Goal: Task Accomplishment & Management: Complete application form

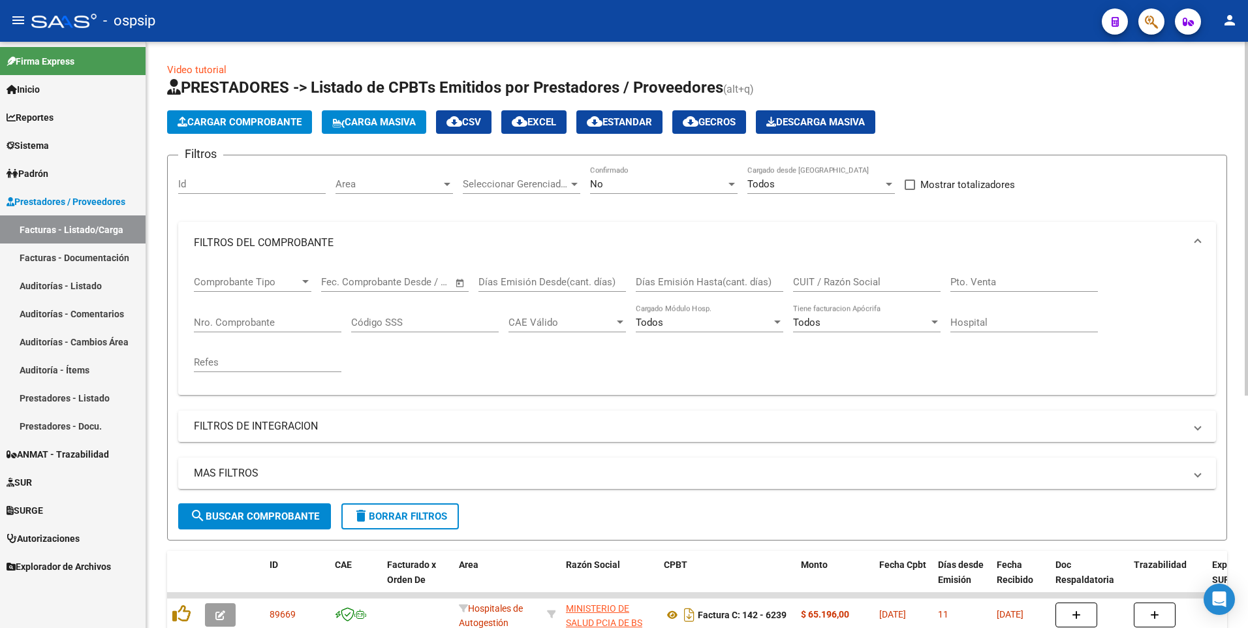
scroll to position [65, 0]
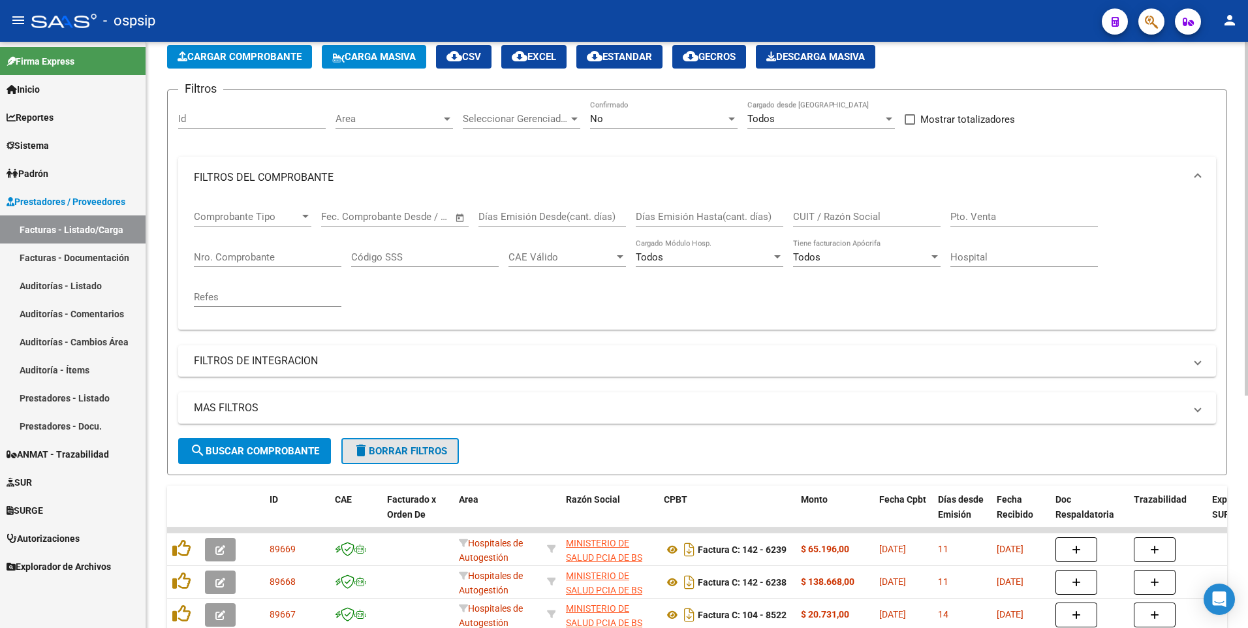
click at [378, 448] on span "delete Borrar Filtros" at bounding box center [400, 451] width 94 height 12
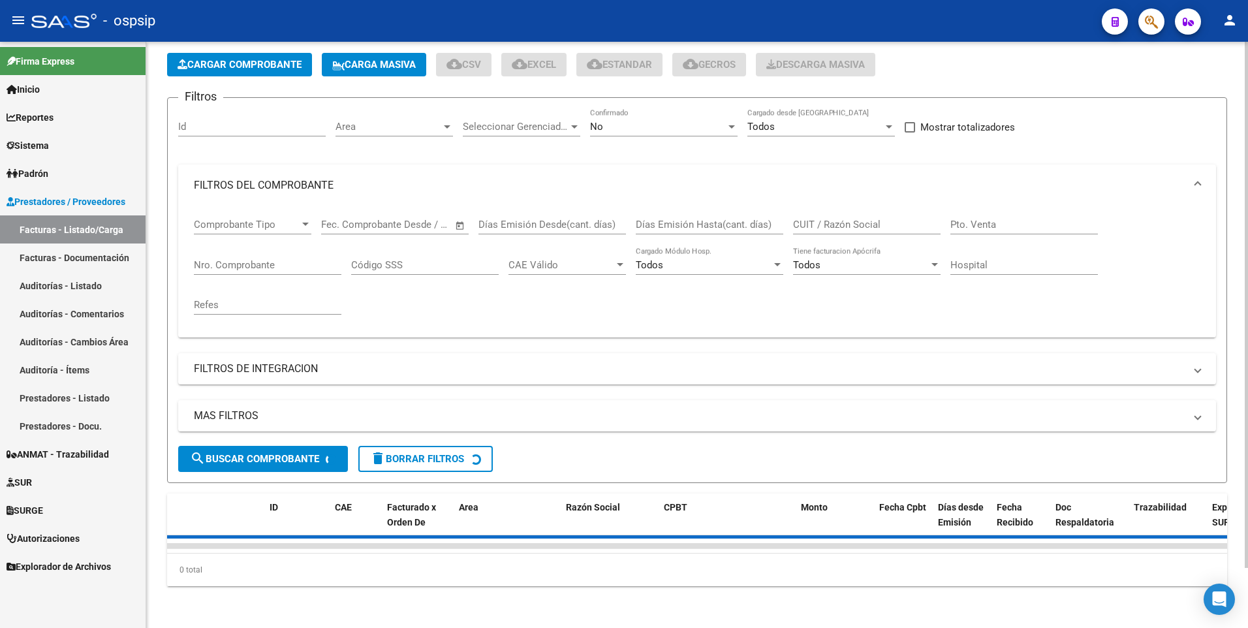
click at [270, 259] on input "Nro. Comprobante" at bounding box center [267, 265] width 147 height 12
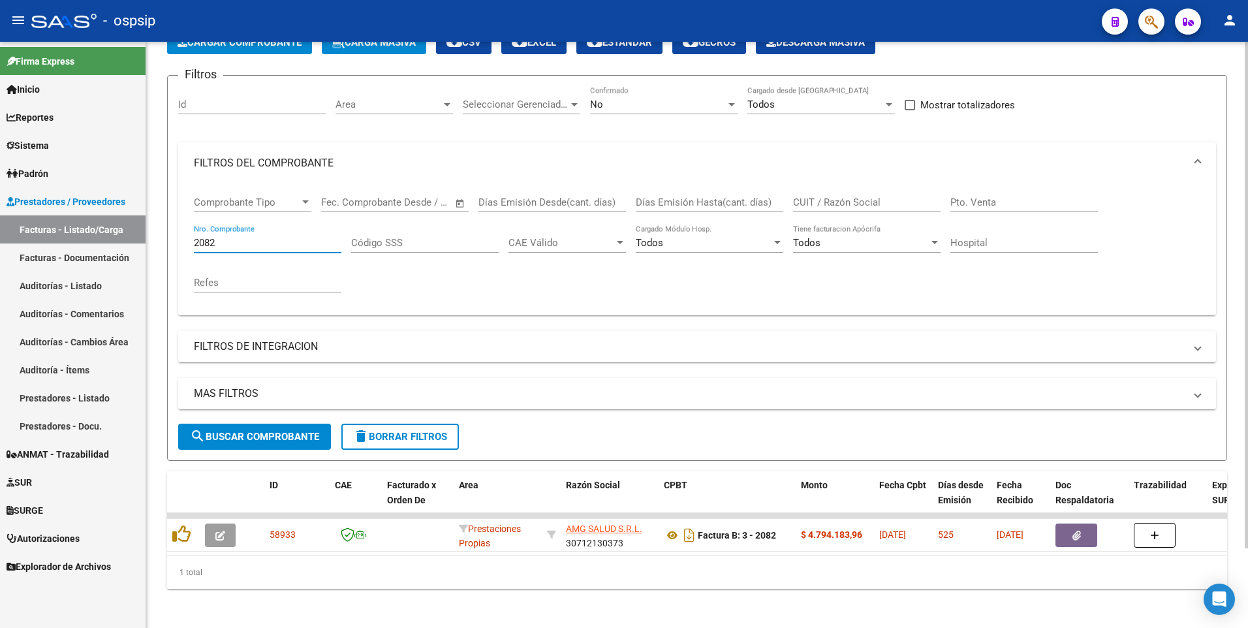
scroll to position [92, 0]
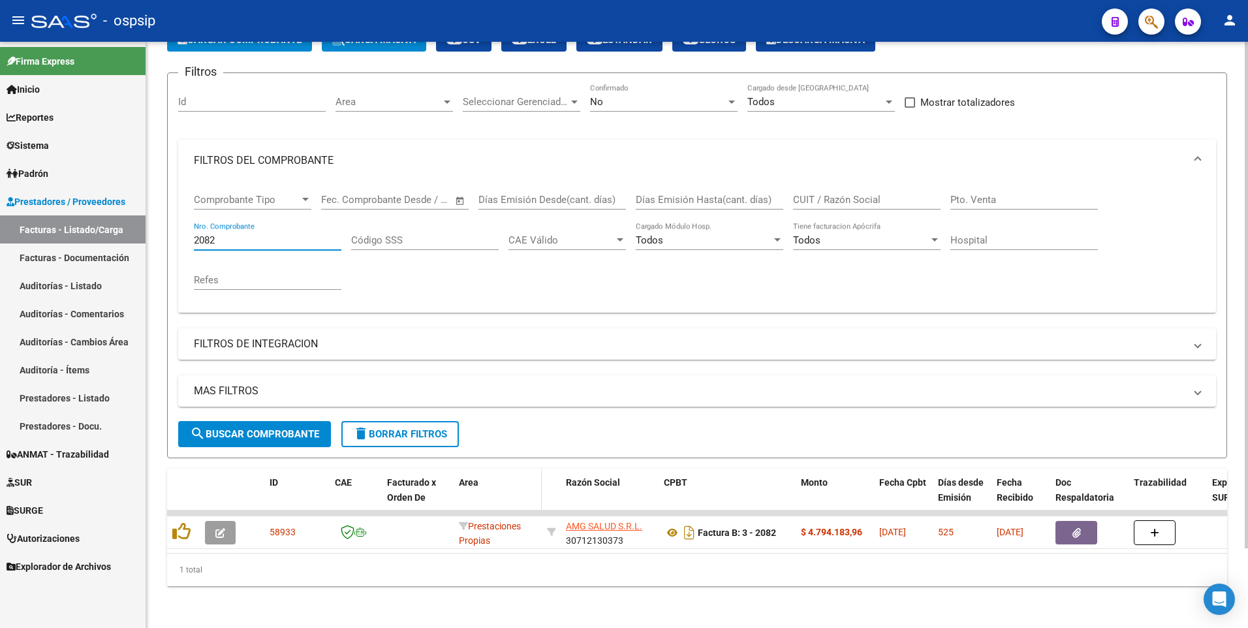
type input "2082"
click at [370, 428] on span "delete Borrar Filtros" at bounding box center [400, 434] width 94 height 12
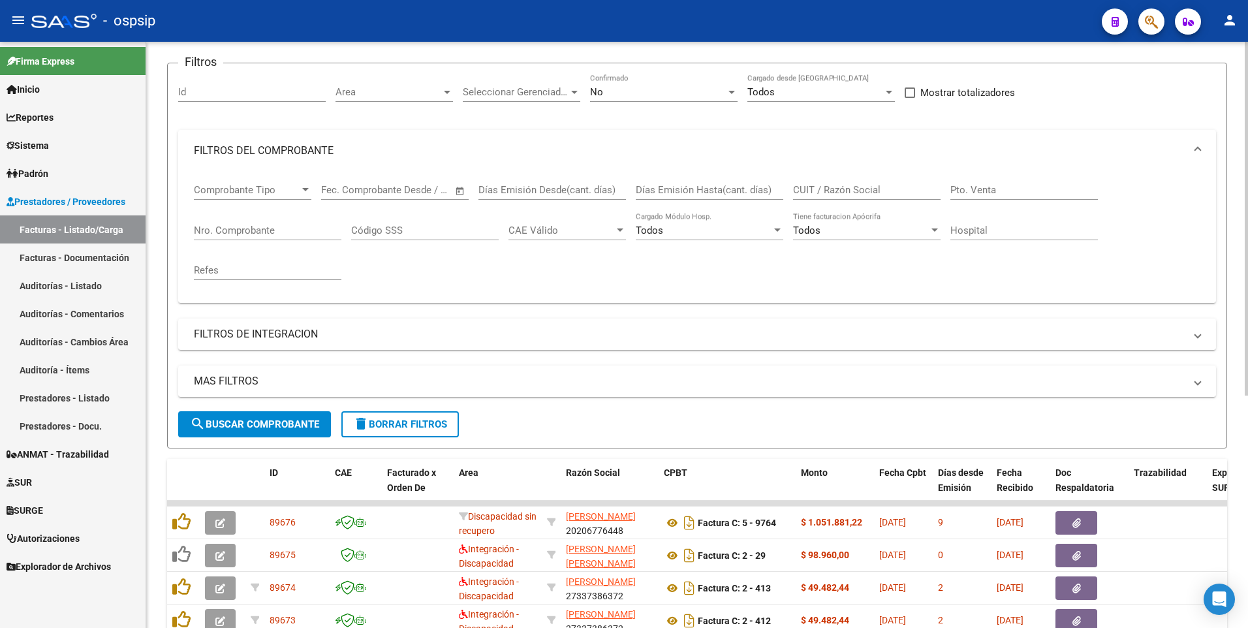
click at [226, 52] on app-list-header "PRESTADORES -> Listado de CPBTs Emitidos por Prestadores / Proveedores (alt+q) …" at bounding box center [697, 216] width 1060 height 463
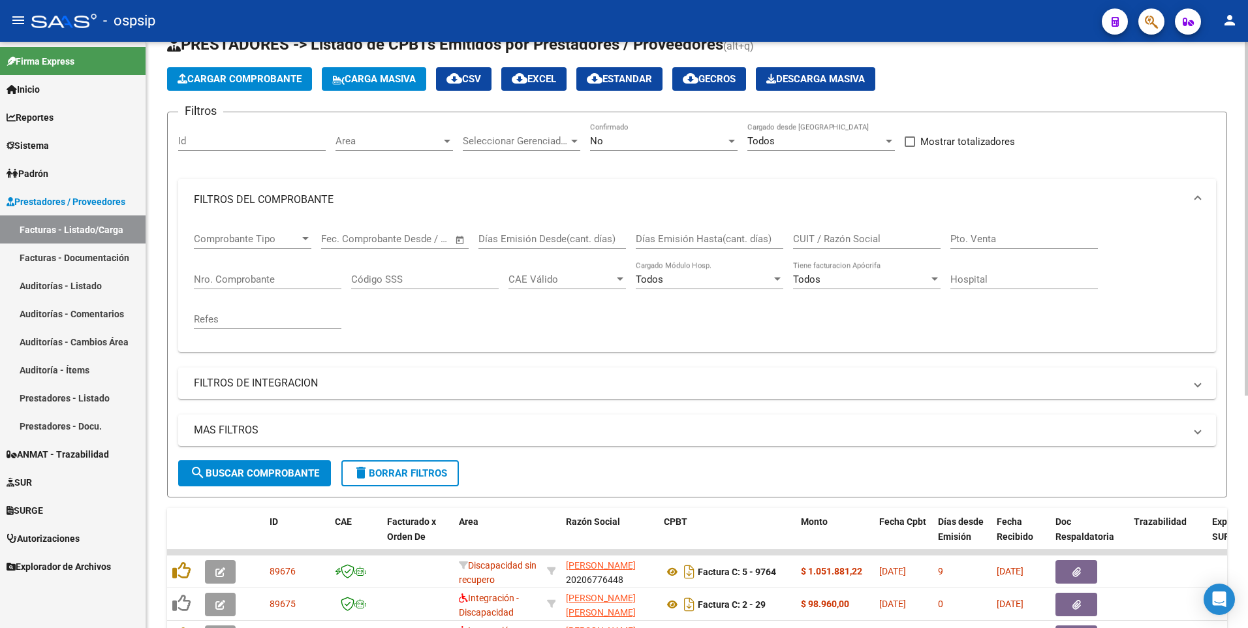
scroll to position [0, 0]
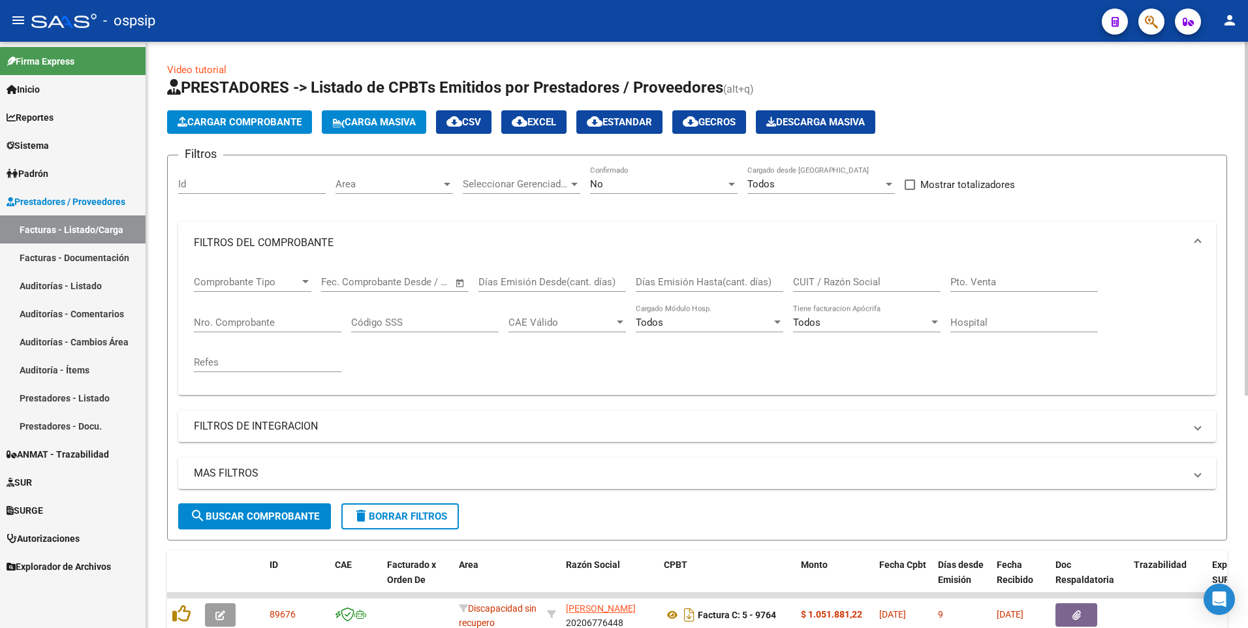
click at [251, 117] on span "Cargar Comprobante" at bounding box center [240, 122] width 124 height 12
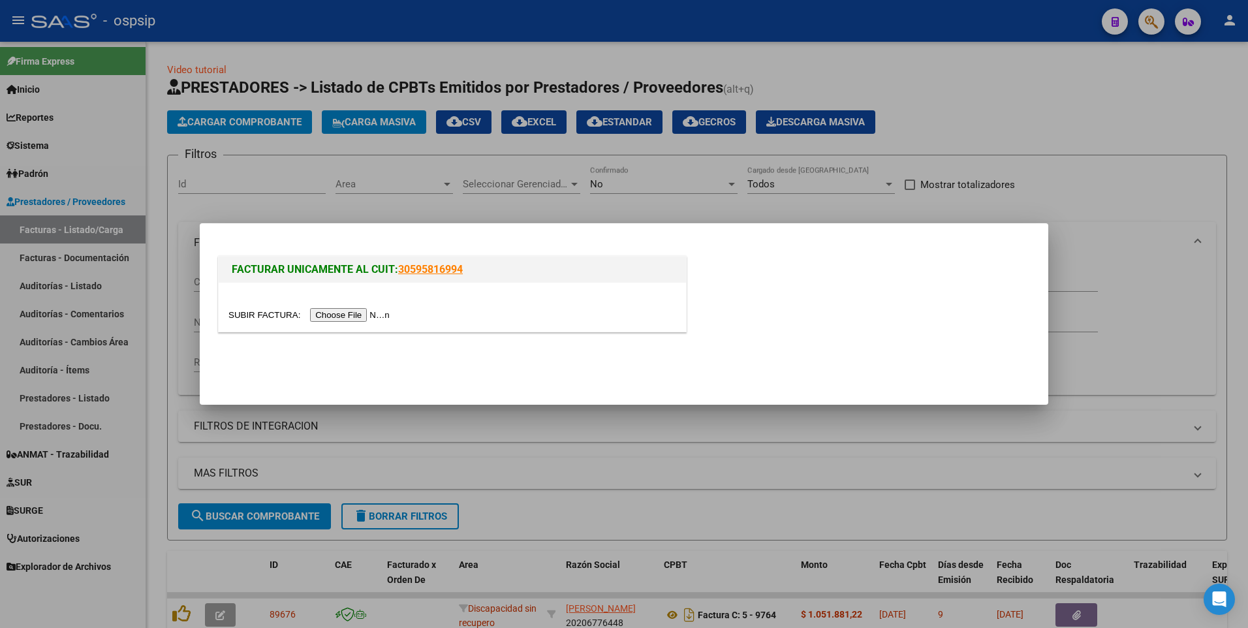
click at [325, 315] on input "file" at bounding box center [310, 315] width 165 height 14
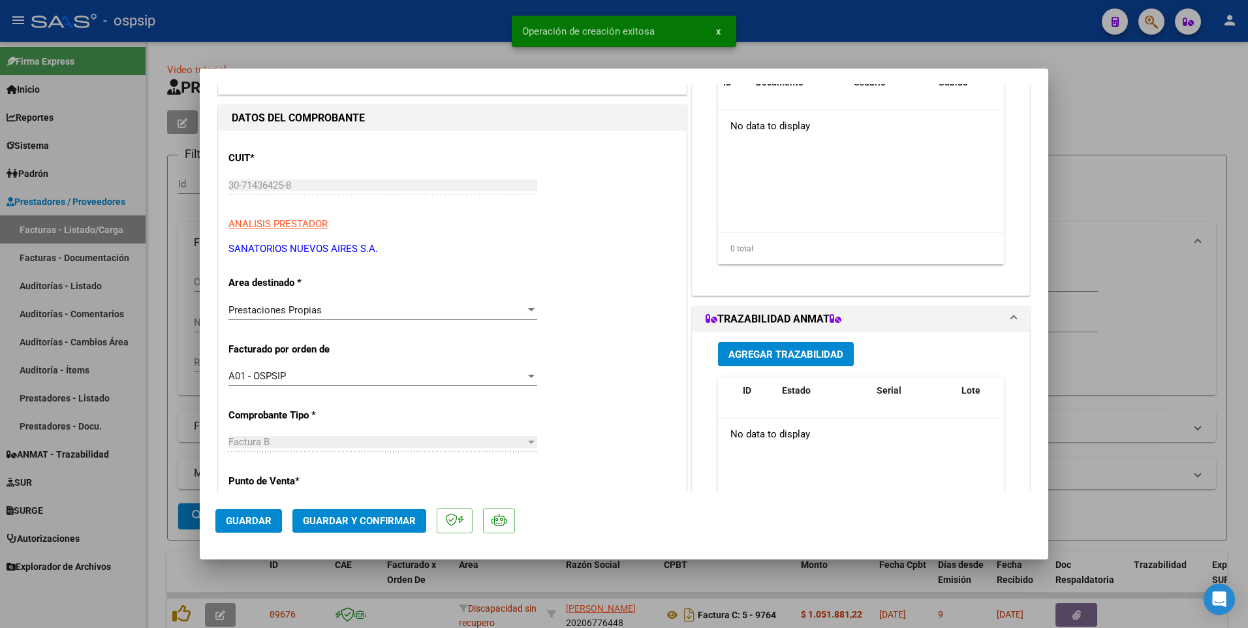
scroll to position [196, 0]
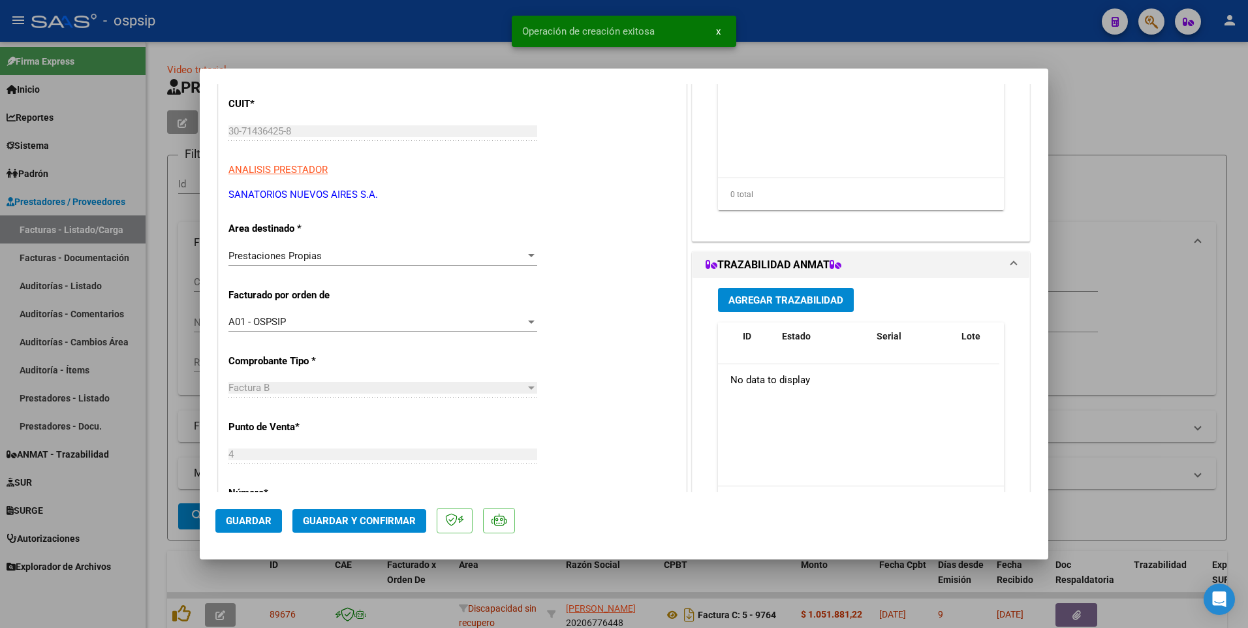
click at [268, 516] on span "Guardar" at bounding box center [249, 521] width 46 height 12
click at [339, 43] on div at bounding box center [624, 314] width 1248 height 628
type input "$ 0,00"
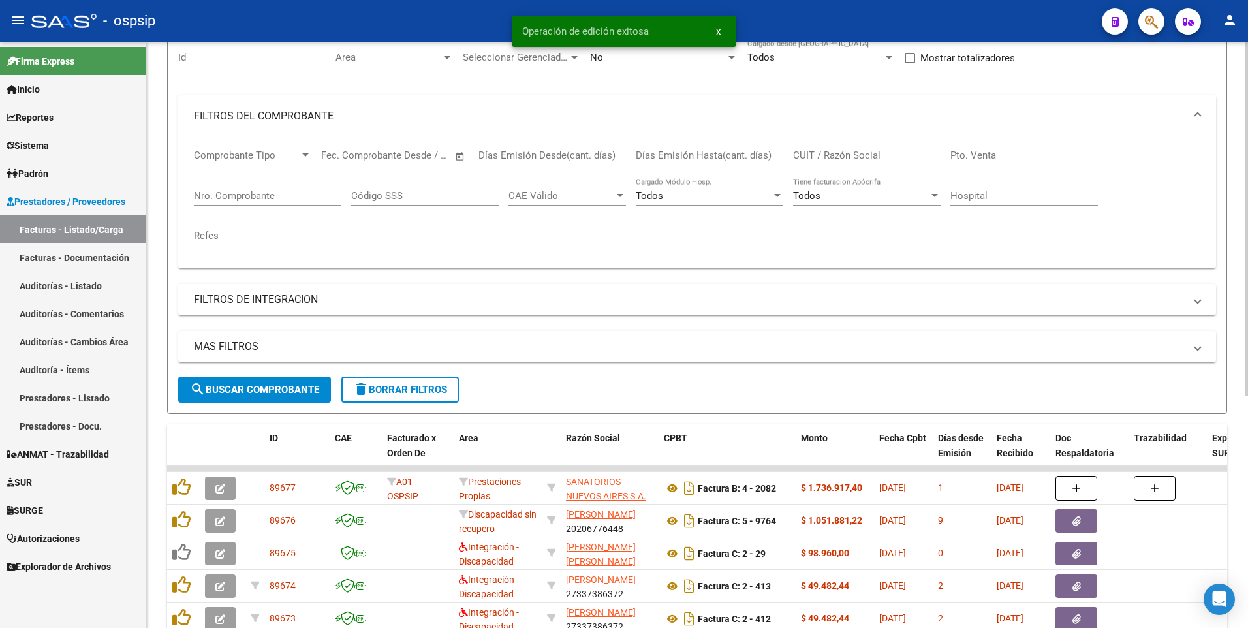
scroll to position [131, 0]
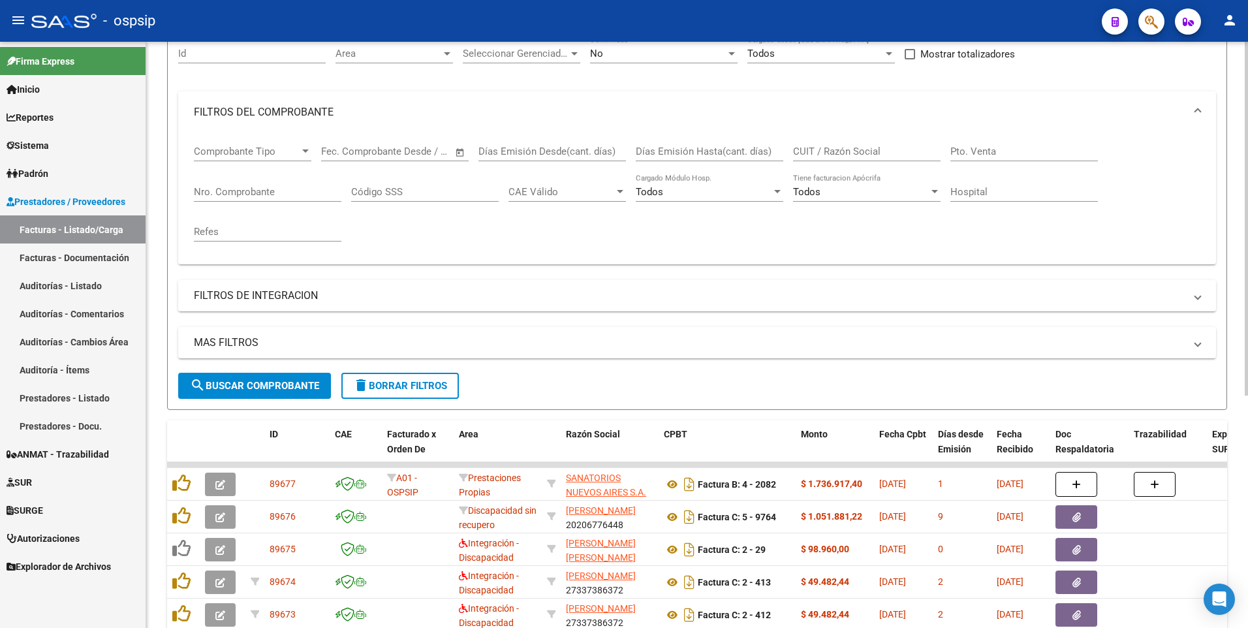
click at [873, 155] on input "CUIT / Razón Social" at bounding box center [866, 152] width 147 height 12
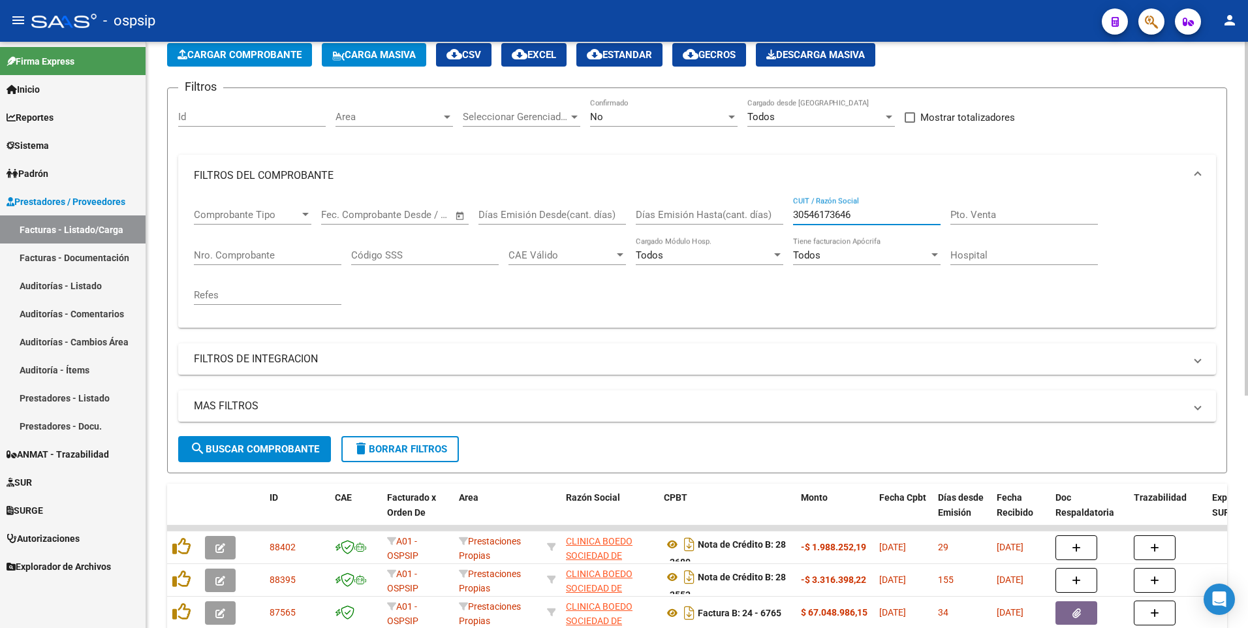
scroll to position [0, 0]
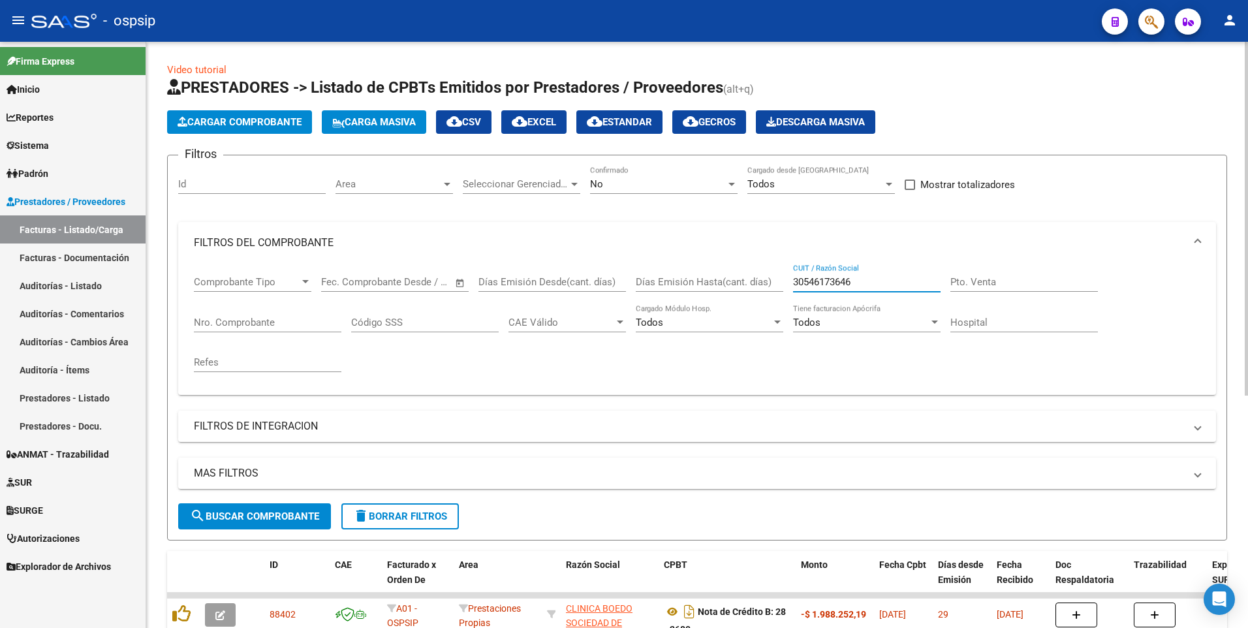
type input "30546173646"
drag, startPoint x: 231, startPoint y: 134, endPoint x: 231, endPoint y: 124, distance: 9.8
click at [231, 131] on app-list-header "PRESTADORES -> Listado de CPBTs Emitidos por Prestadores / Proveedores (alt+q) …" at bounding box center [697, 308] width 1060 height 463
click at [231, 124] on span "Cargar Comprobante" at bounding box center [240, 122] width 124 height 12
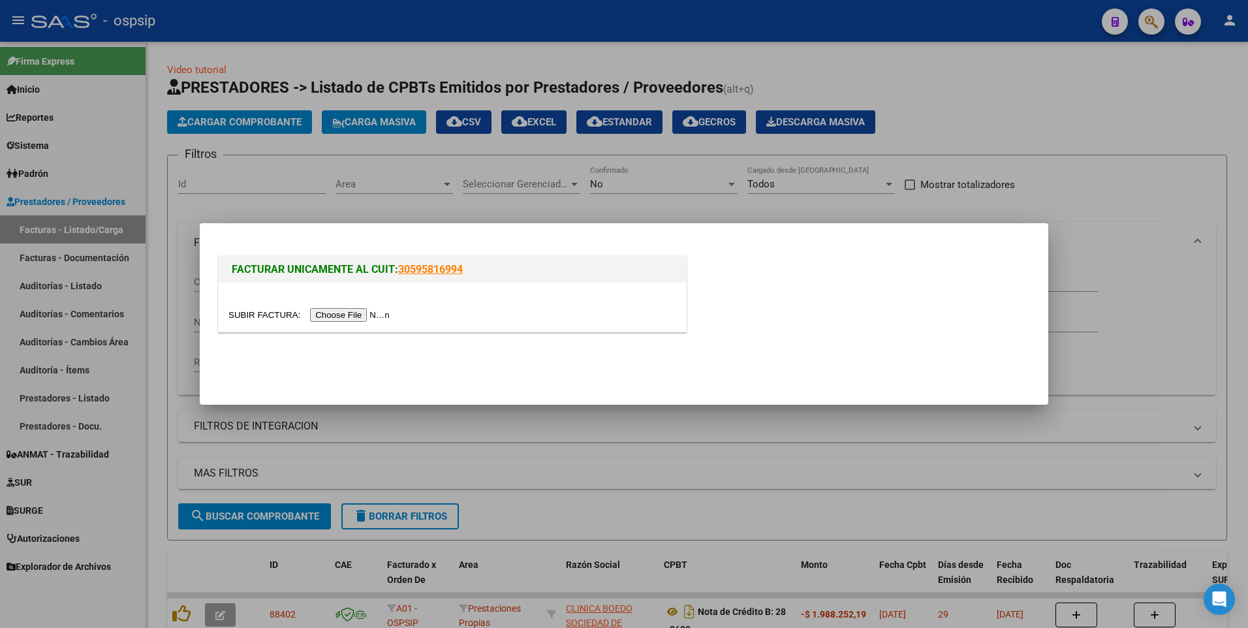
click at [356, 320] on input "file" at bounding box center [310, 315] width 165 height 14
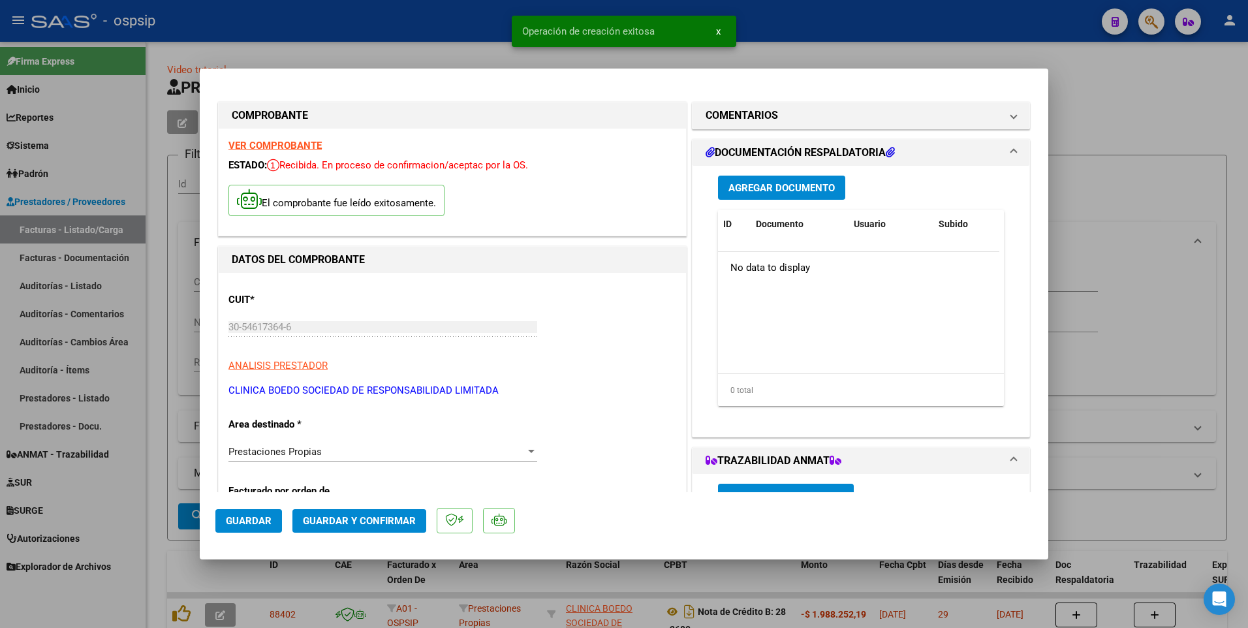
click at [282, 521] on mat-dialog-actions "Guardar Guardar y Confirmar" at bounding box center [623, 518] width 817 height 52
click at [279, 520] on button "Guardar" at bounding box center [248, 520] width 67 height 23
click at [375, 28] on div at bounding box center [624, 314] width 1248 height 628
type input "$ 0,00"
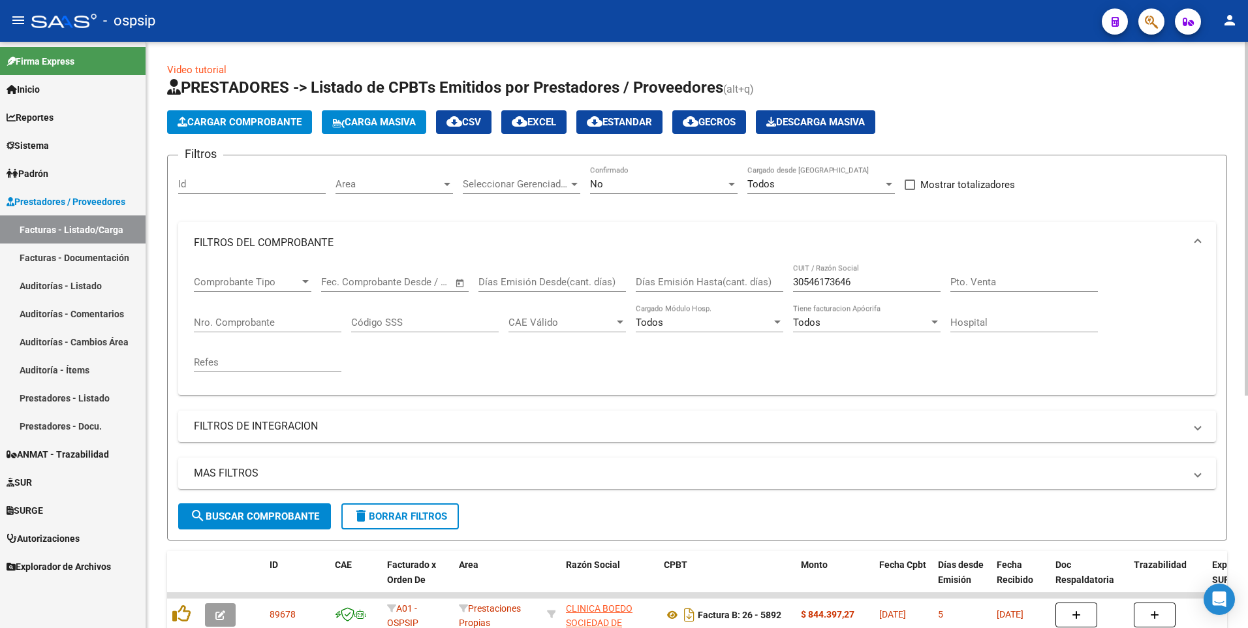
click at [258, 102] on app-list-header "PRESTADORES -> Listado de CPBTs Emitidos por Prestadores / Proveedores (alt+q) …" at bounding box center [697, 308] width 1060 height 463
click at [256, 115] on button "Cargar Comprobante" at bounding box center [239, 121] width 145 height 23
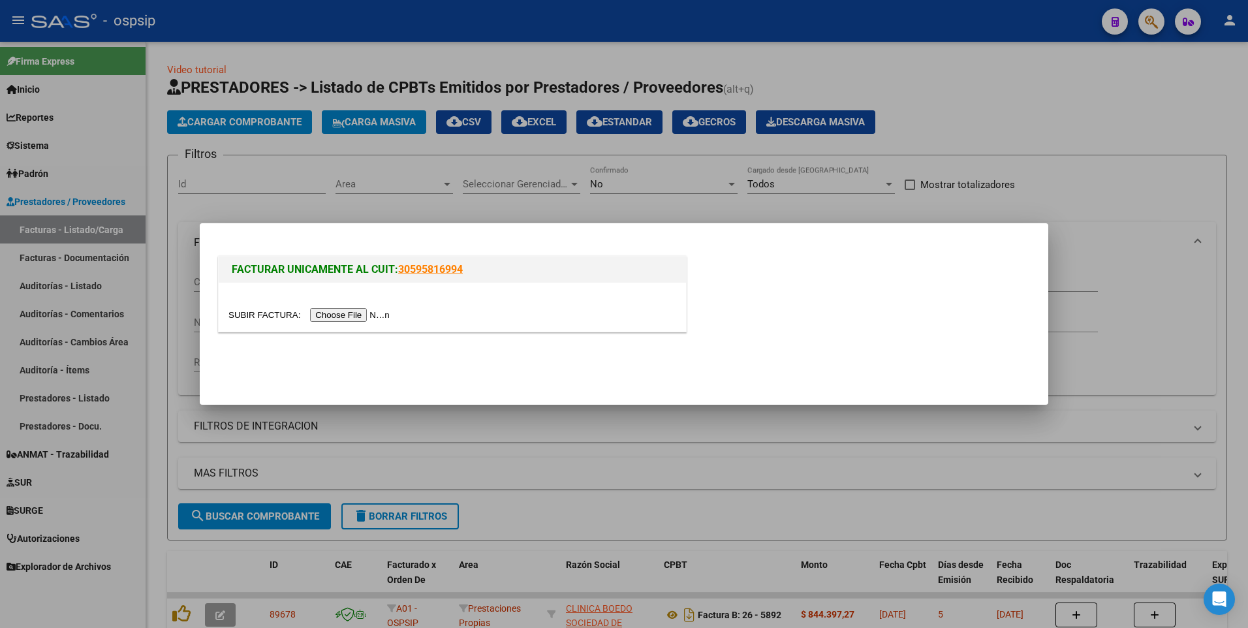
click at [366, 313] on input "file" at bounding box center [310, 315] width 165 height 14
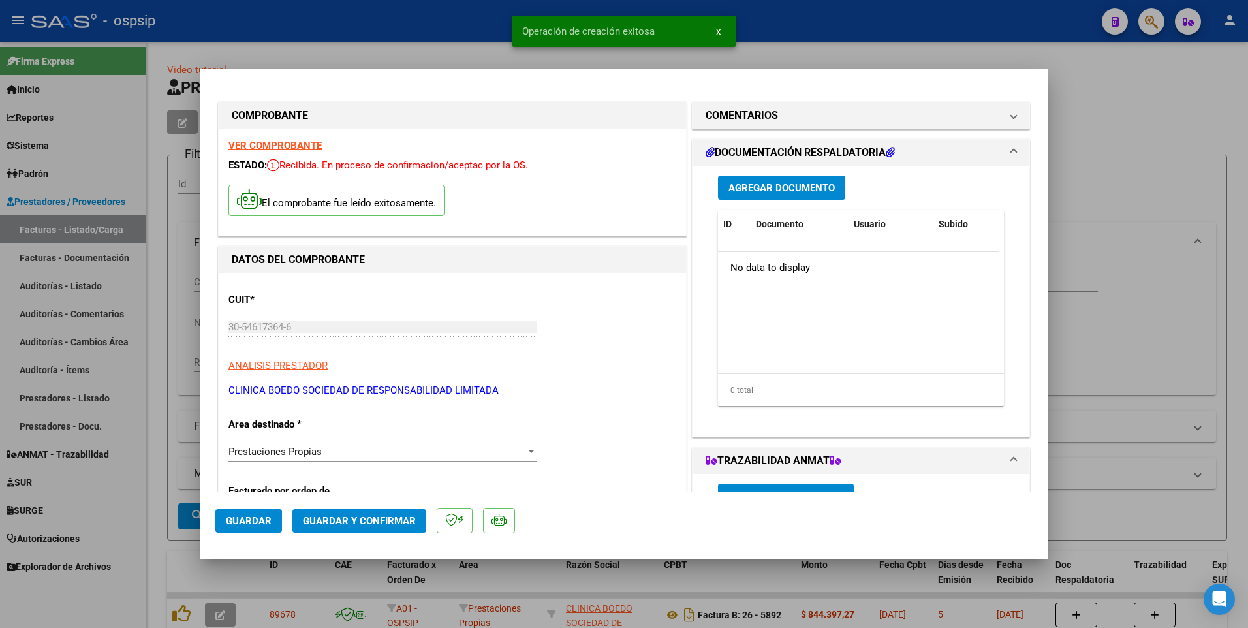
click at [259, 521] on span "Guardar" at bounding box center [249, 521] width 46 height 12
click at [317, 20] on div at bounding box center [624, 314] width 1248 height 628
type input "$ 0,00"
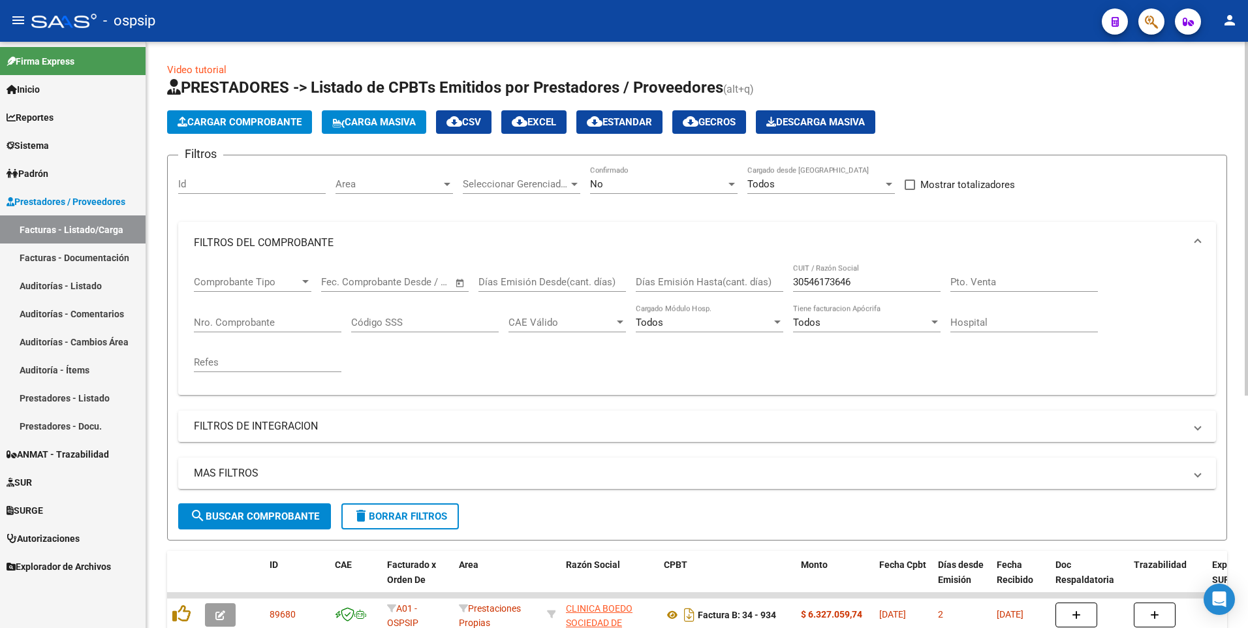
click at [261, 125] on span "Cargar Comprobante" at bounding box center [240, 122] width 124 height 12
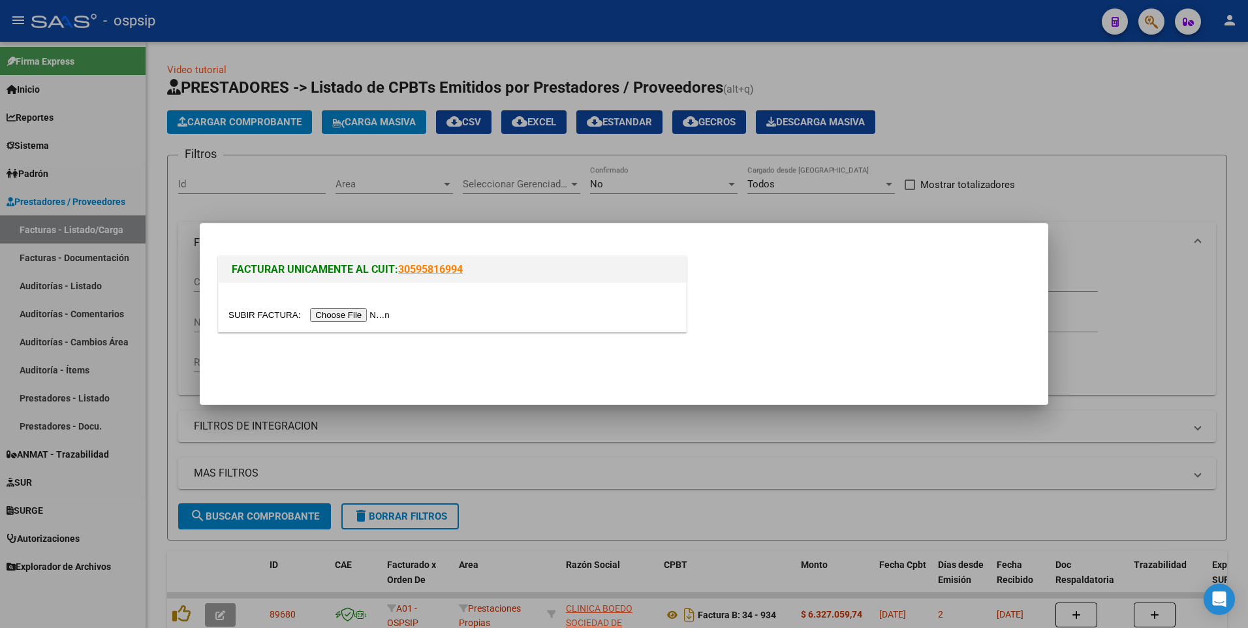
click at [353, 316] on input "file" at bounding box center [310, 315] width 165 height 14
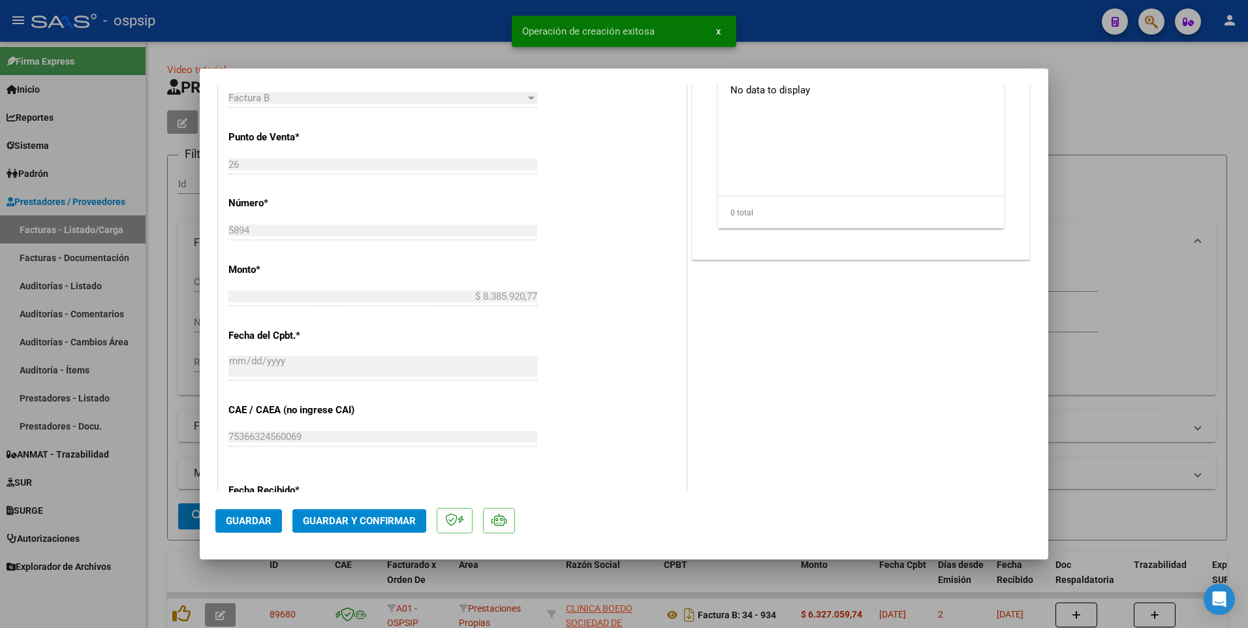
scroll to position [522, 0]
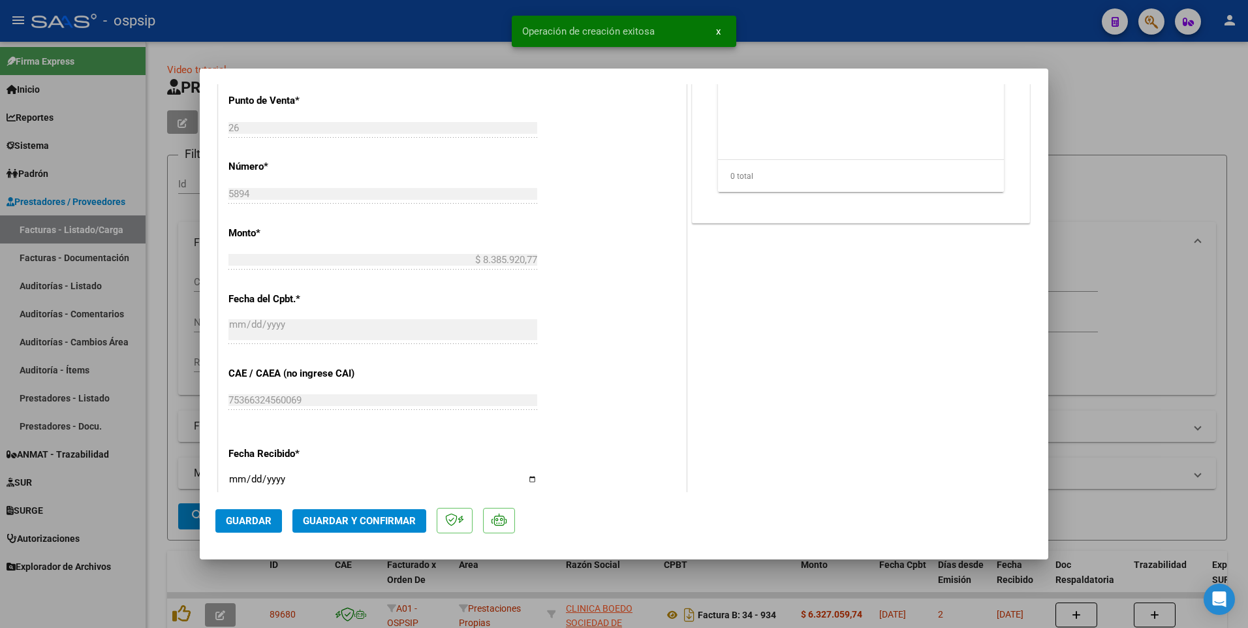
click at [264, 517] on span "Guardar" at bounding box center [249, 521] width 46 height 12
click at [366, 18] on div at bounding box center [624, 314] width 1248 height 628
type input "$ 0,00"
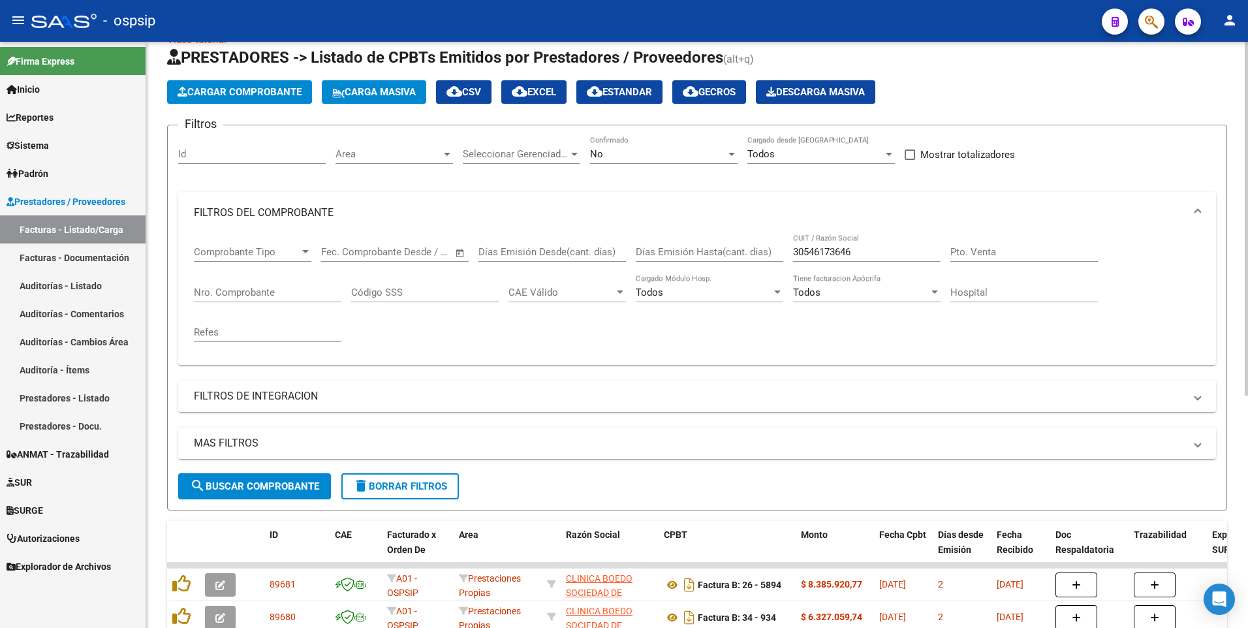
scroll to position [0, 0]
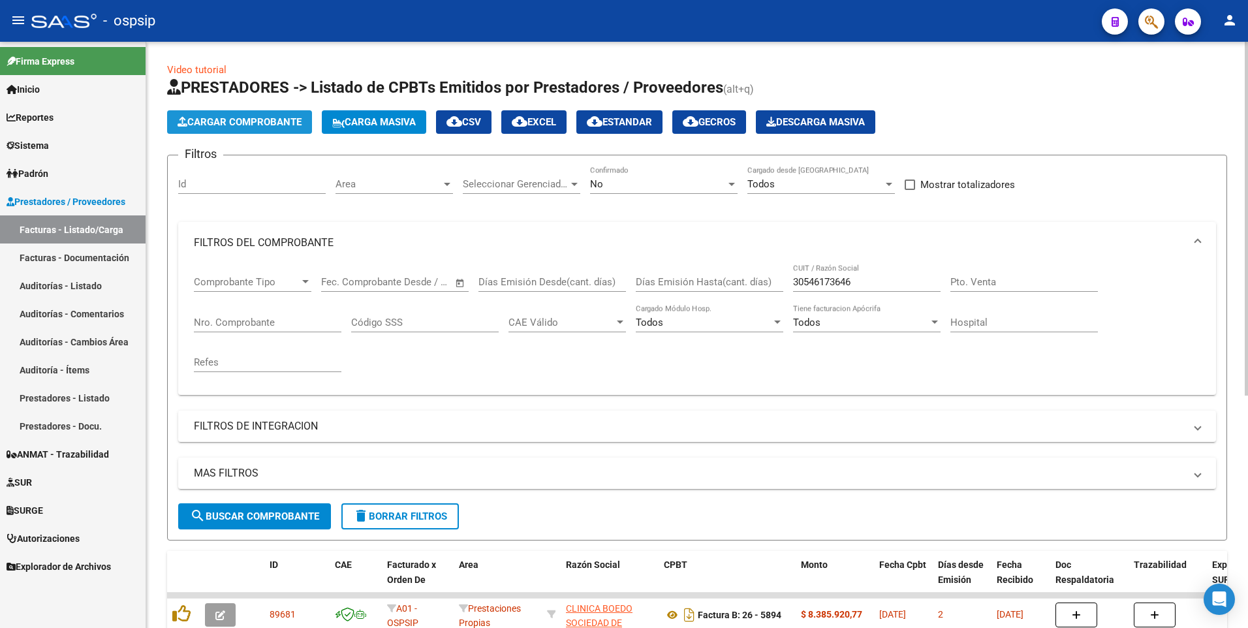
click at [292, 127] on span "Cargar Comprobante" at bounding box center [240, 122] width 124 height 12
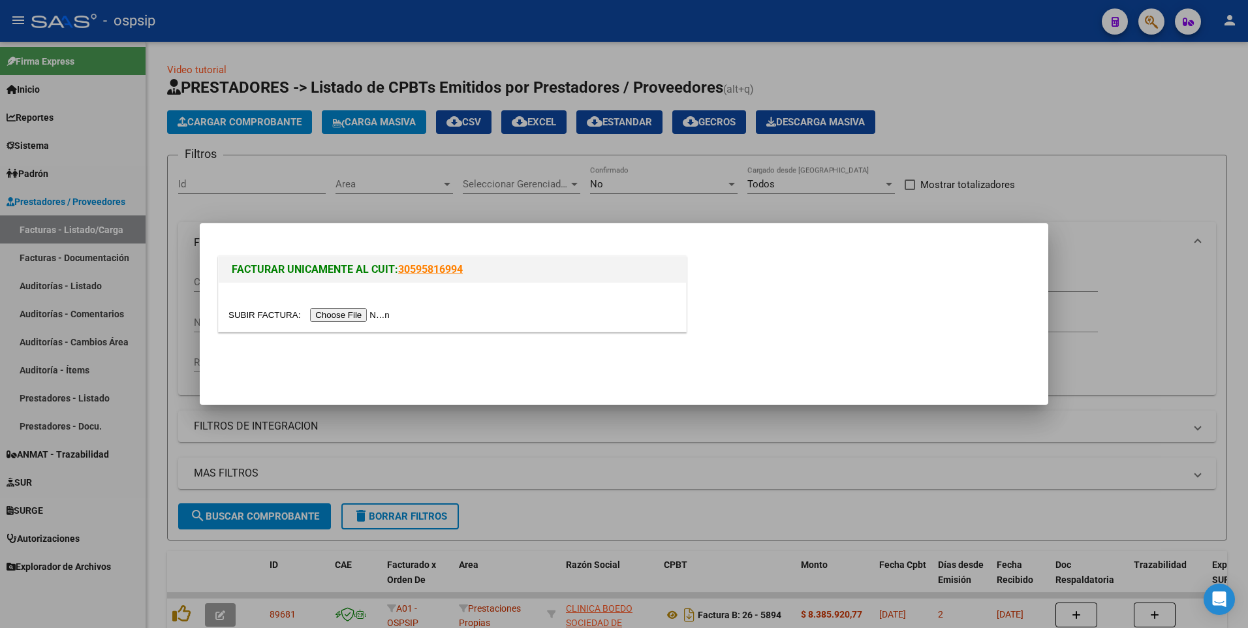
click at [347, 311] on input "file" at bounding box center [310, 315] width 165 height 14
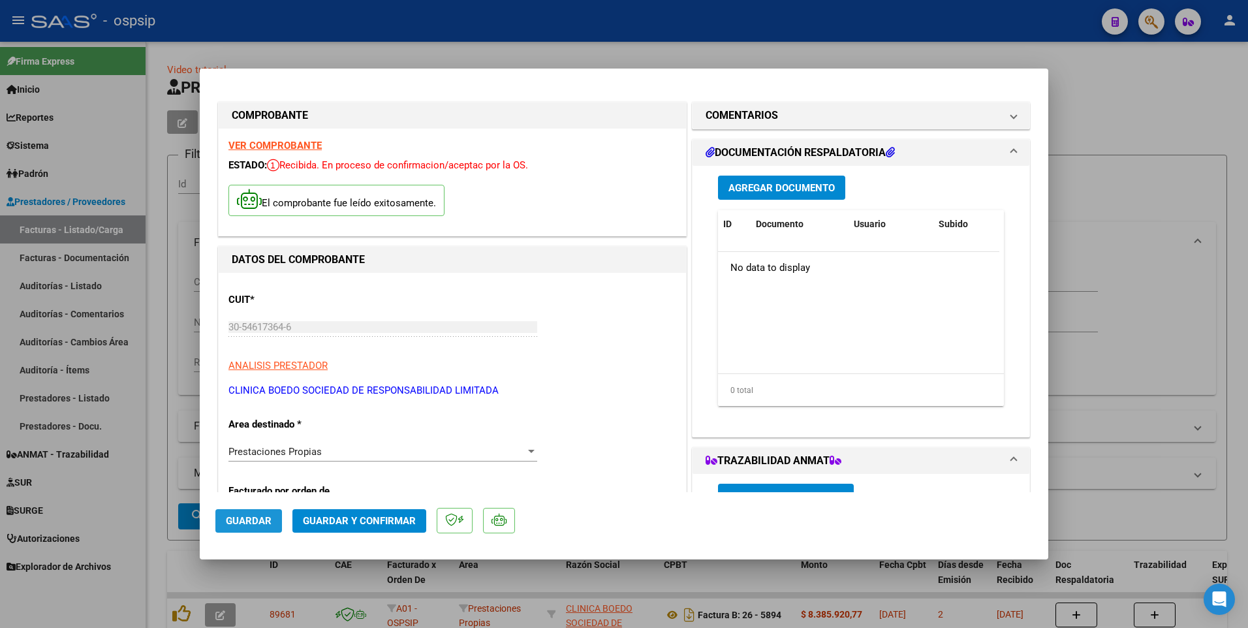
click at [262, 512] on button "Guardar" at bounding box center [248, 520] width 67 height 23
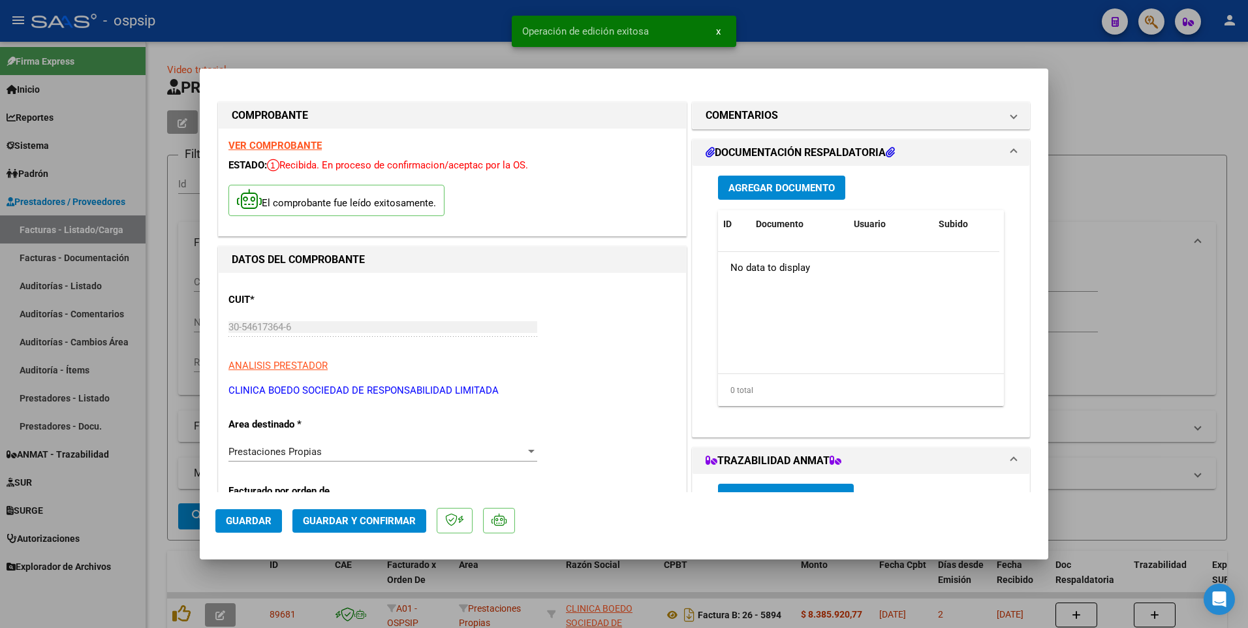
click at [432, 33] on div at bounding box center [624, 314] width 1248 height 628
type input "$ 0,00"
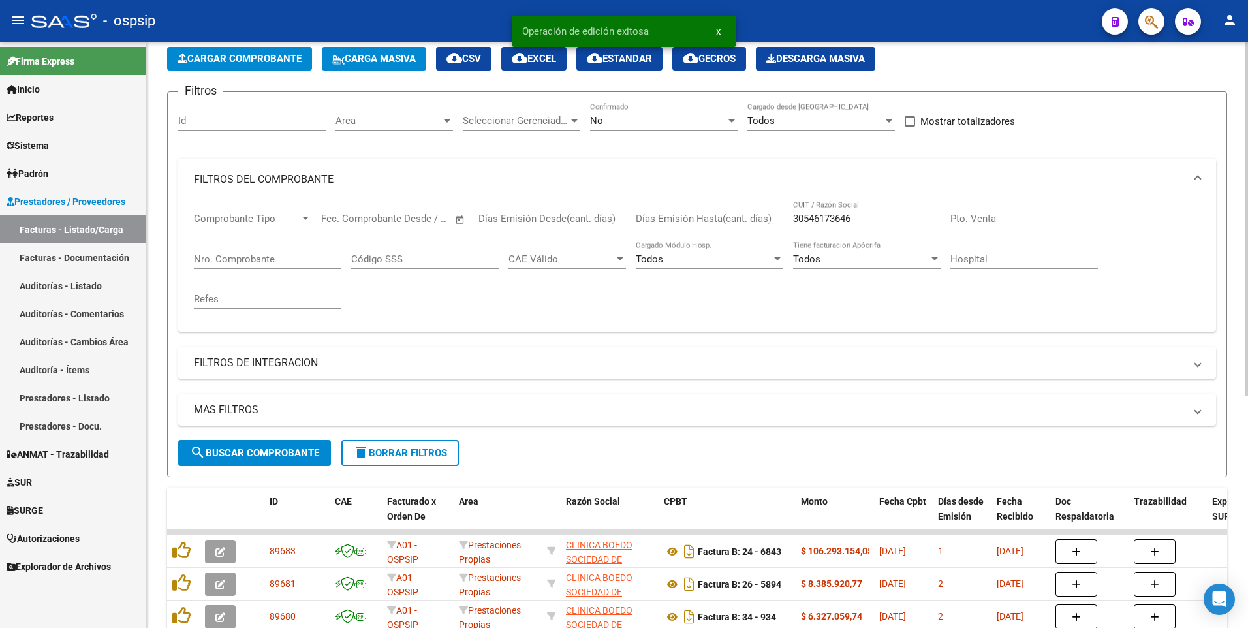
scroll to position [131, 0]
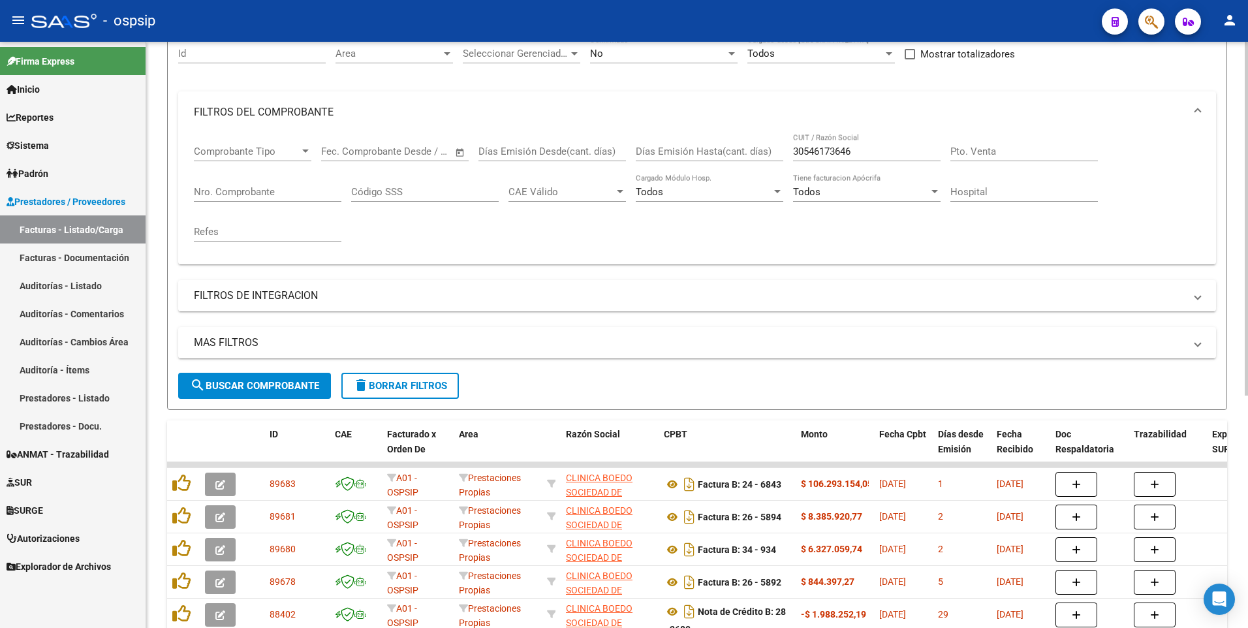
click at [882, 151] on input "30546173646" at bounding box center [866, 152] width 147 height 12
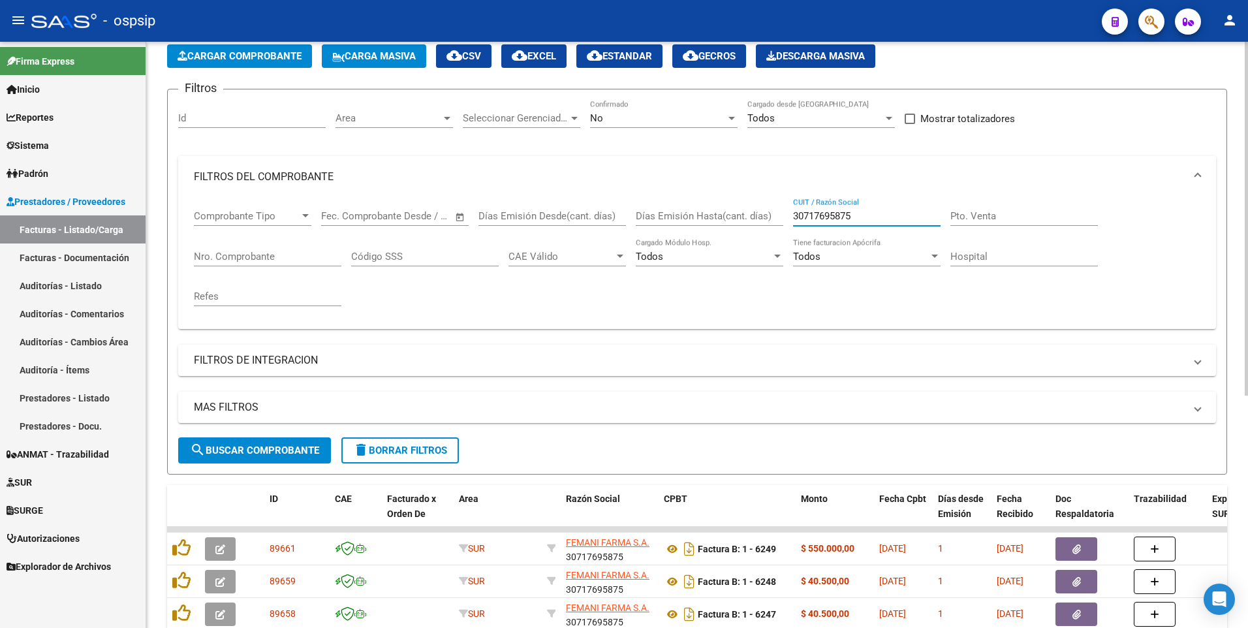
scroll to position [65, 0]
click at [860, 215] on input "30717695875" at bounding box center [866, 217] width 147 height 12
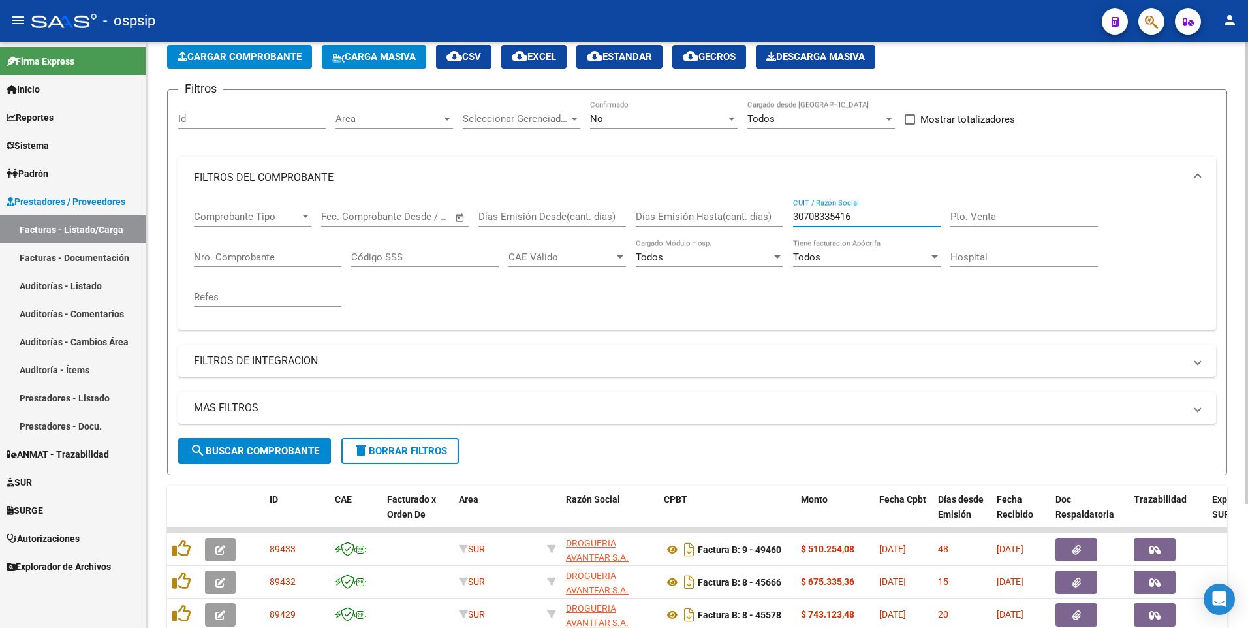
scroll to position [157, 0]
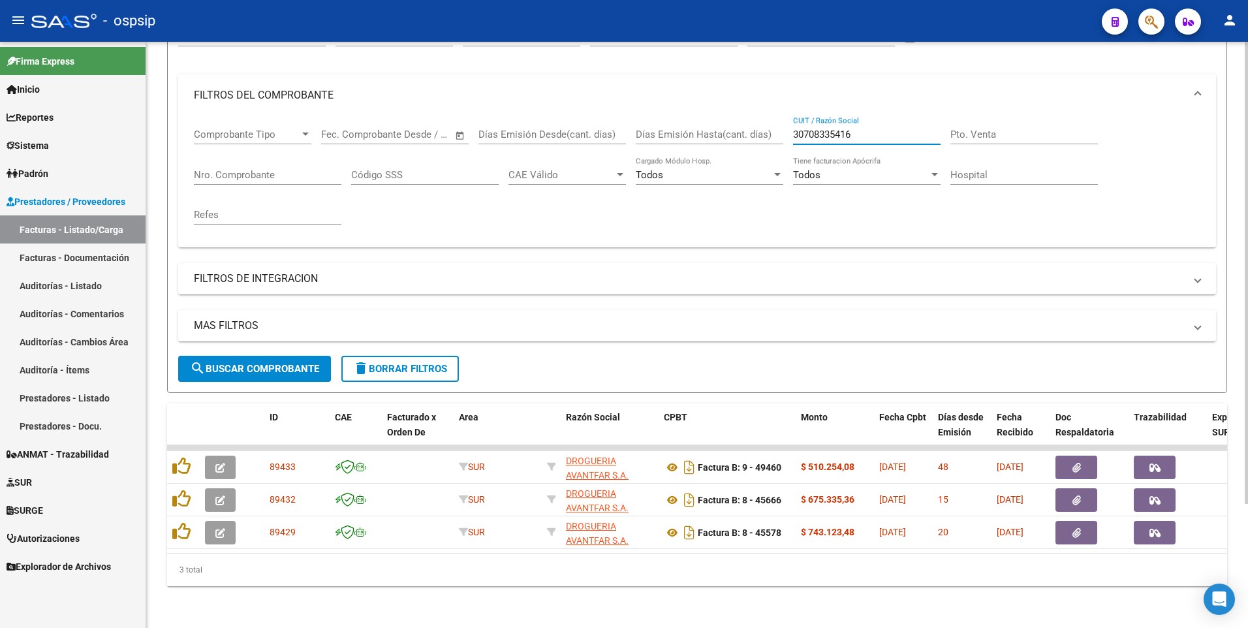
click at [873, 105] on mat-expansion-panel-header "FILTROS DEL COMPROBANTE" at bounding box center [697, 95] width 1038 height 42
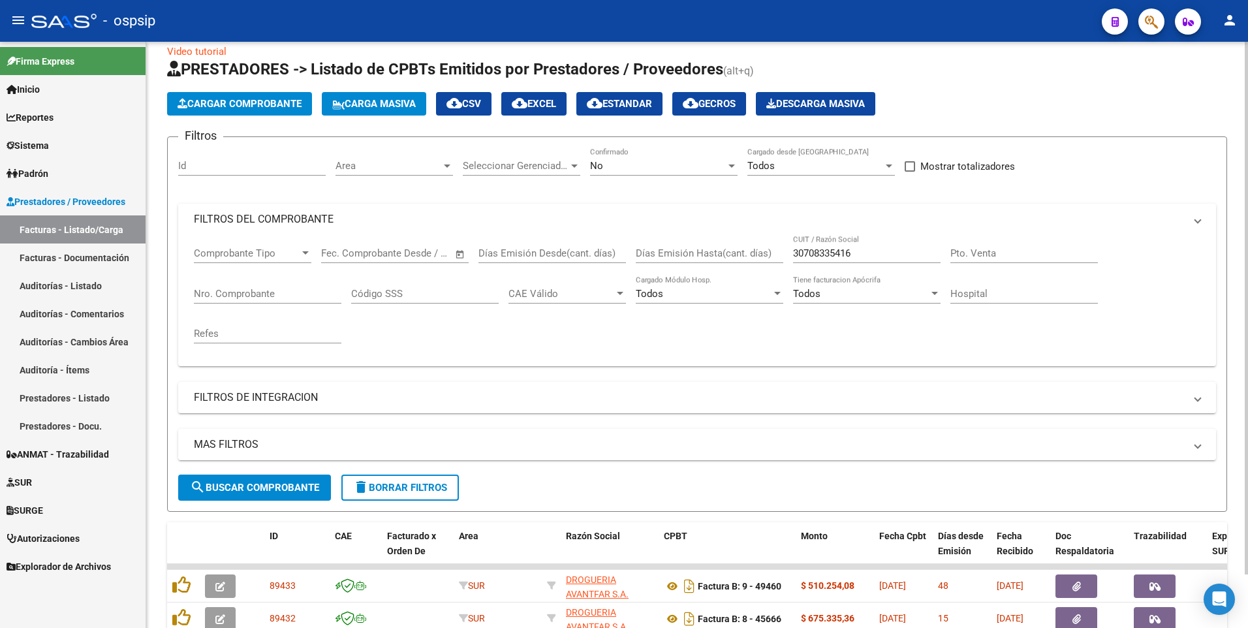
scroll to position [16, 0]
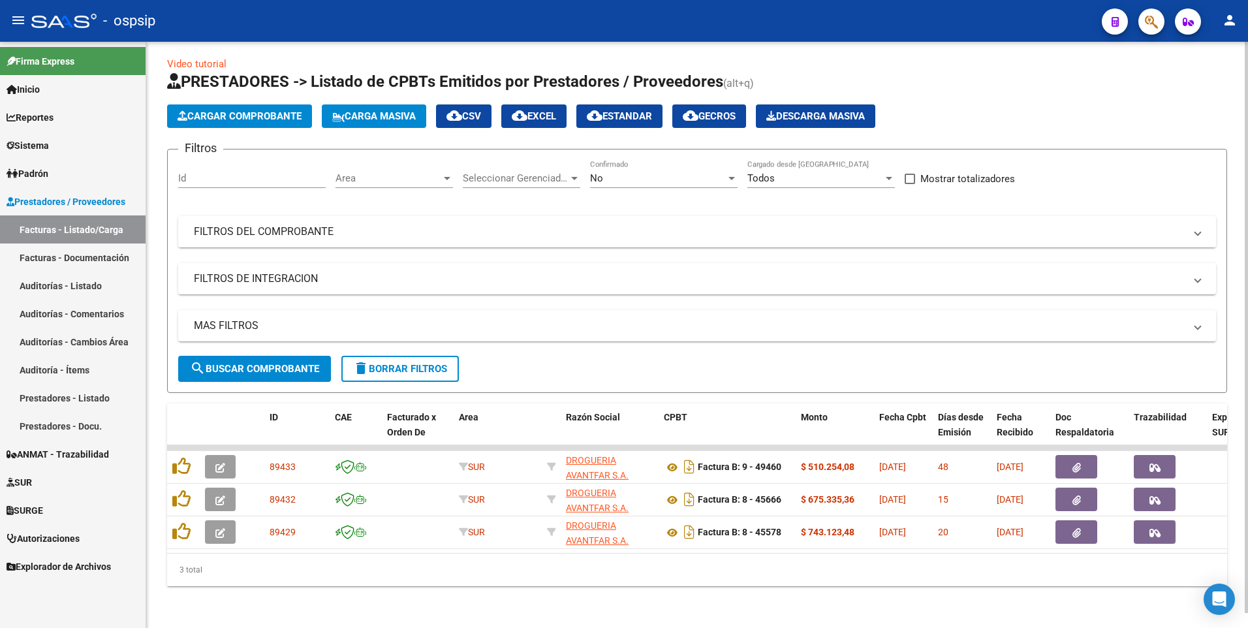
click at [823, 225] on mat-panel-title "FILTROS DEL COMPROBANTE" at bounding box center [689, 232] width 991 height 14
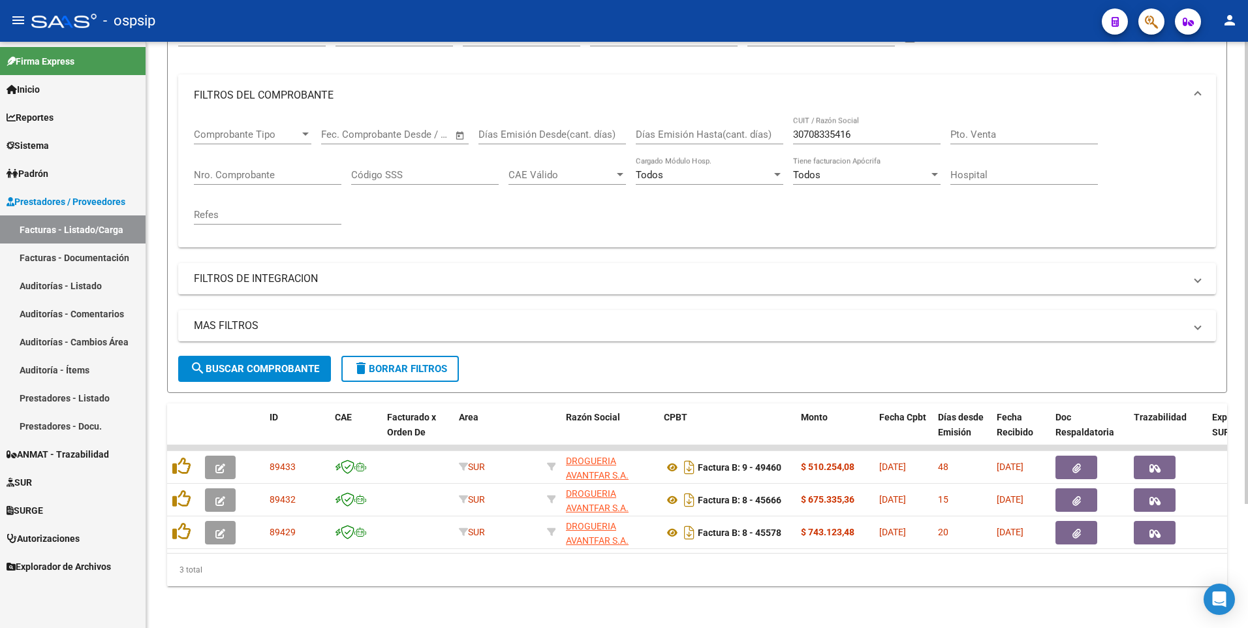
scroll to position [157, 0]
click at [880, 131] on div "30708335416 CUIT / Razón Social" at bounding box center [866, 130] width 147 height 28
click at [880, 129] on input "30708335416" at bounding box center [866, 135] width 147 height 12
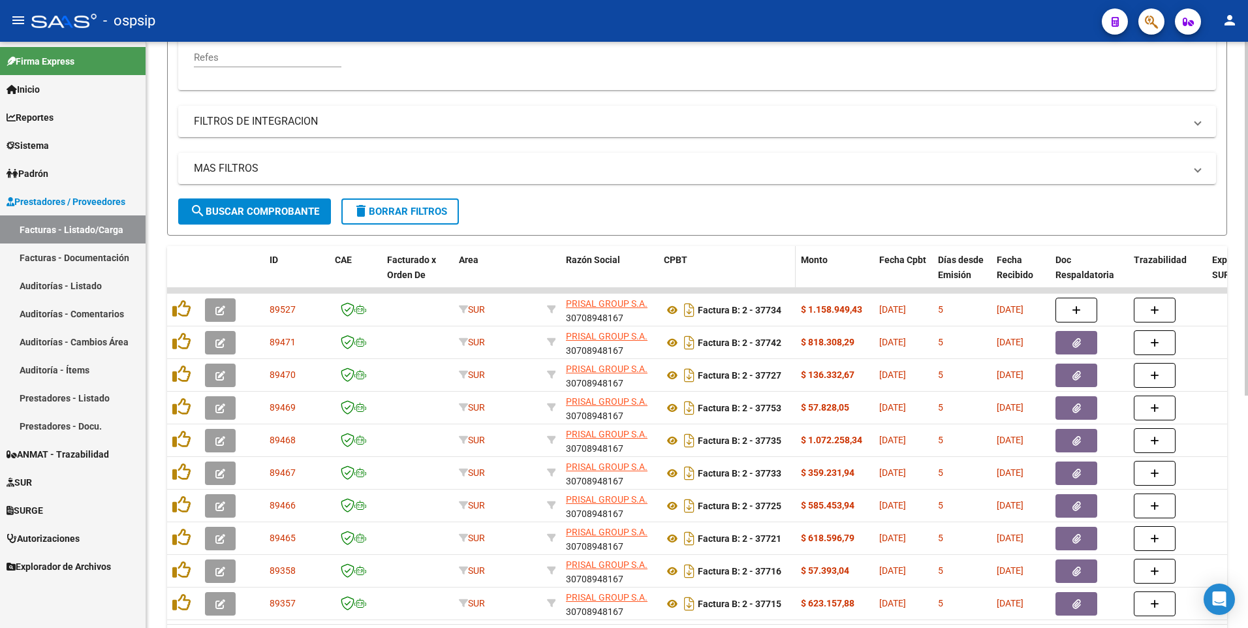
scroll to position [386, 0]
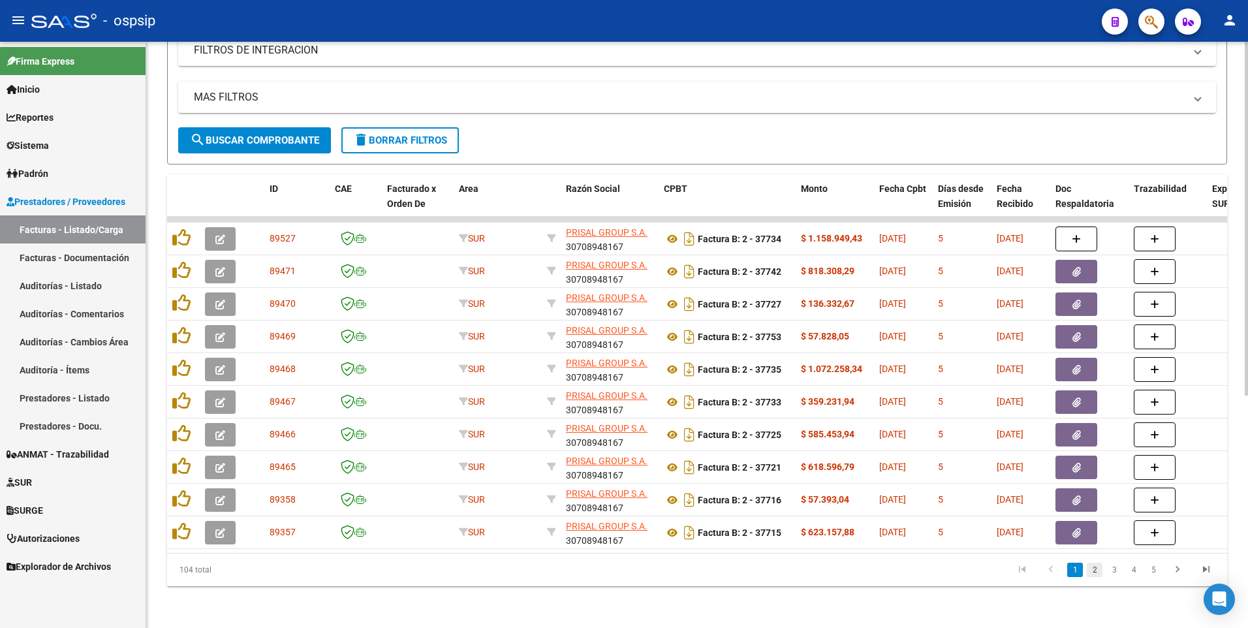
type input "30708948167"
click at [1096, 572] on link "2" at bounding box center [1095, 570] width 16 height 14
click at [1107, 572] on link "3" at bounding box center [1114, 570] width 16 height 14
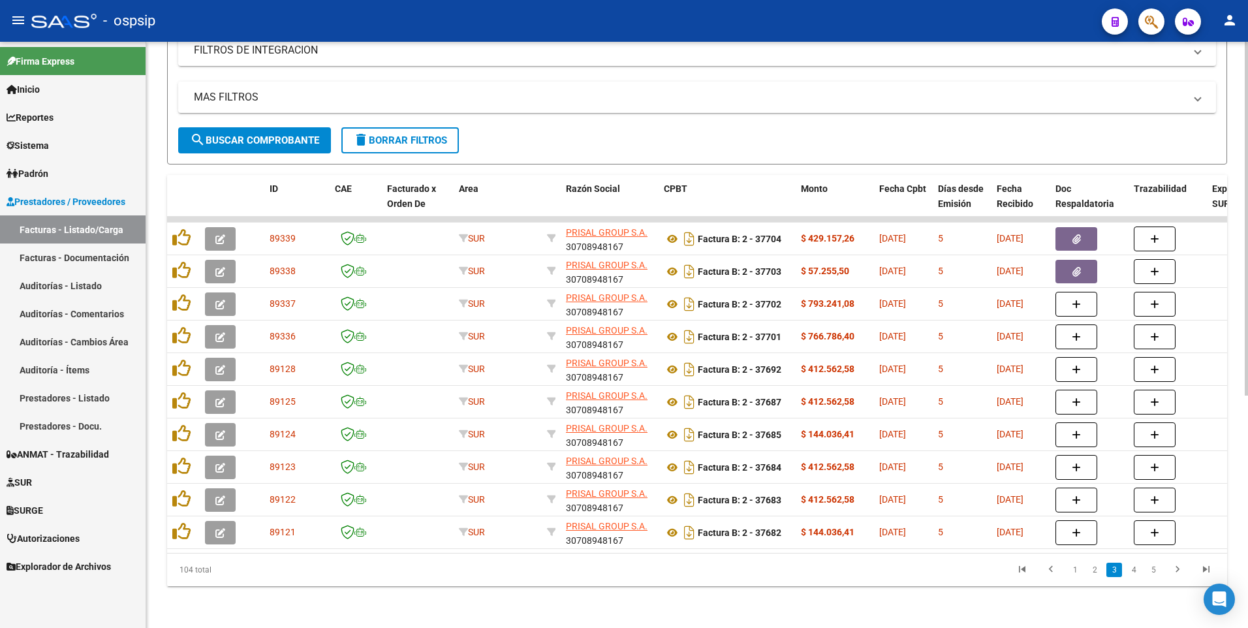
click at [1091, 578] on li "2" at bounding box center [1095, 570] width 20 height 22
click at [1098, 576] on link "2" at bounding box center [1095, 570] width 16 height 14
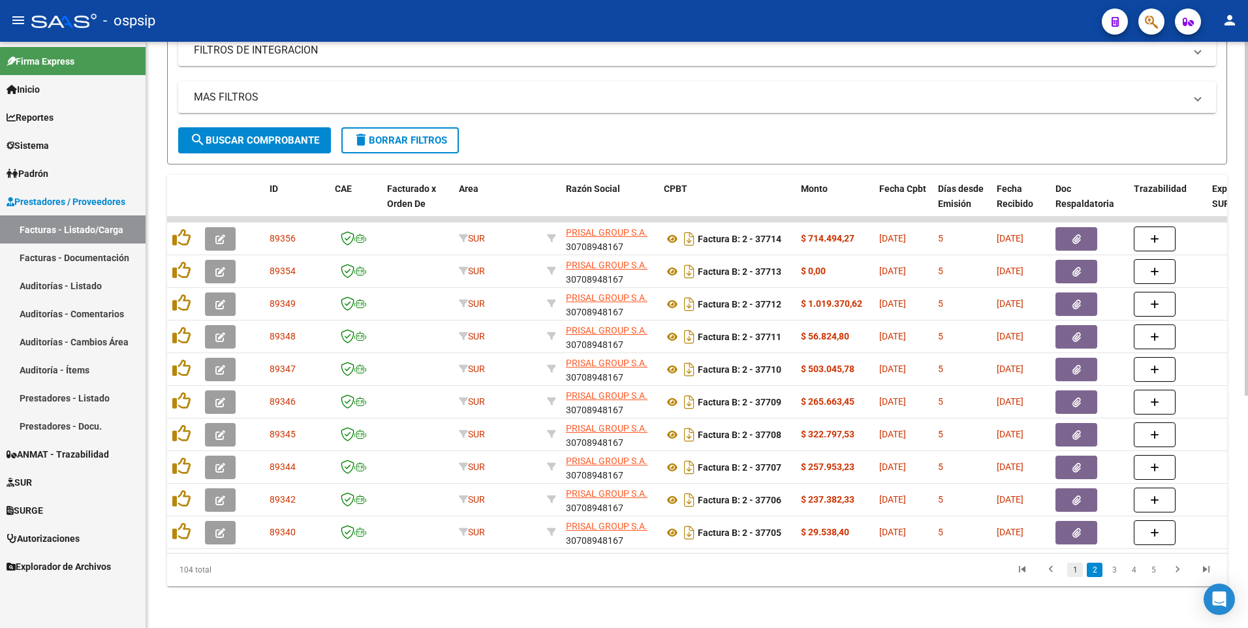
click at [1077, 576] on link "1" at bounding box center [1075, 570] width 16 height 14
click at [1096, 566] on link "2" at bounding box center [1095, 570] width 16 height 14
click at [403, 127] on button "delete Borrar Filtros" at bounding box center [399, 140] width 117 height 26
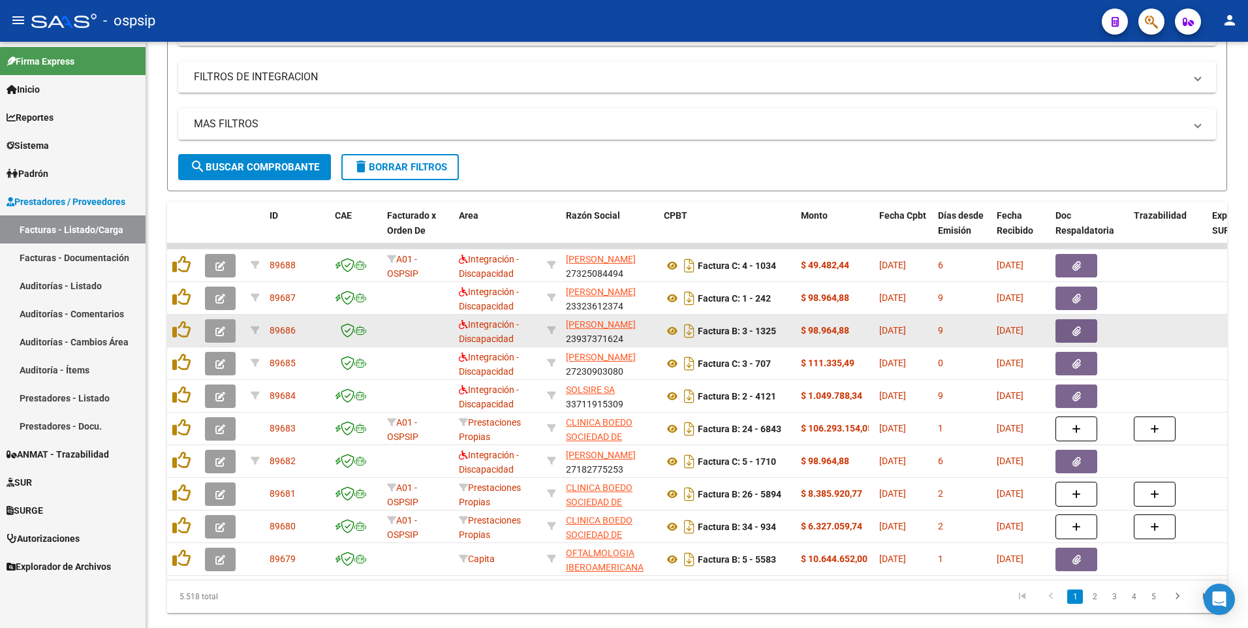
scroll to position [320, 0]
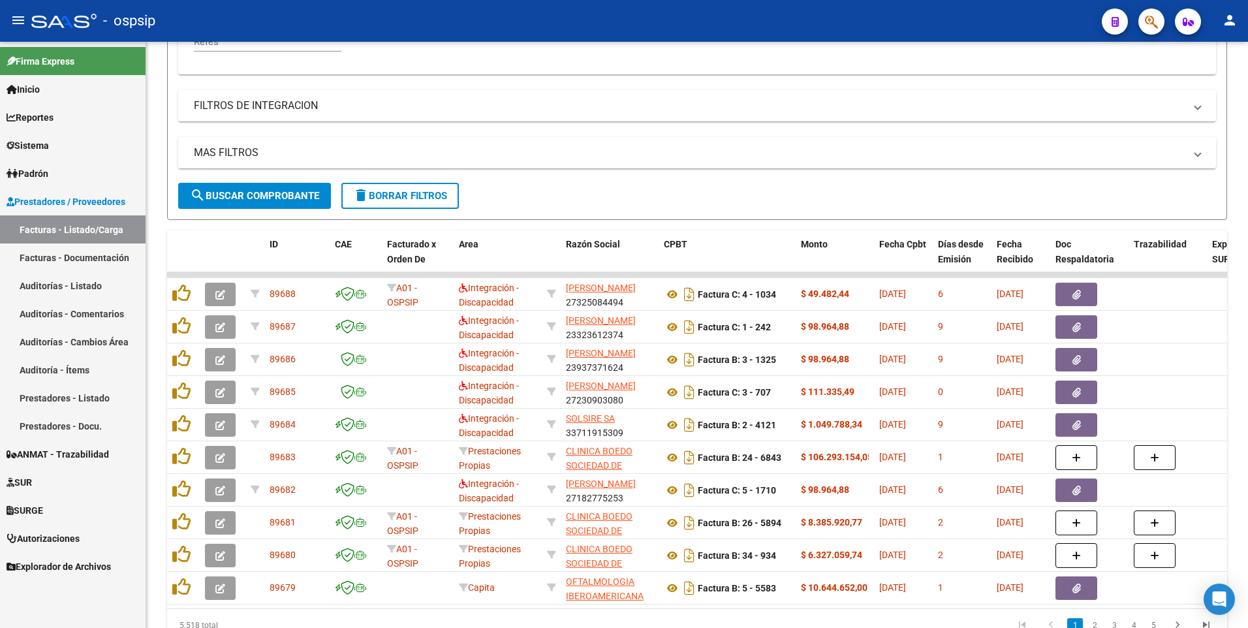
click at [421, 201] on span "delete Borrar Filtros" at bounding box center [400, 196] width 94 height 12
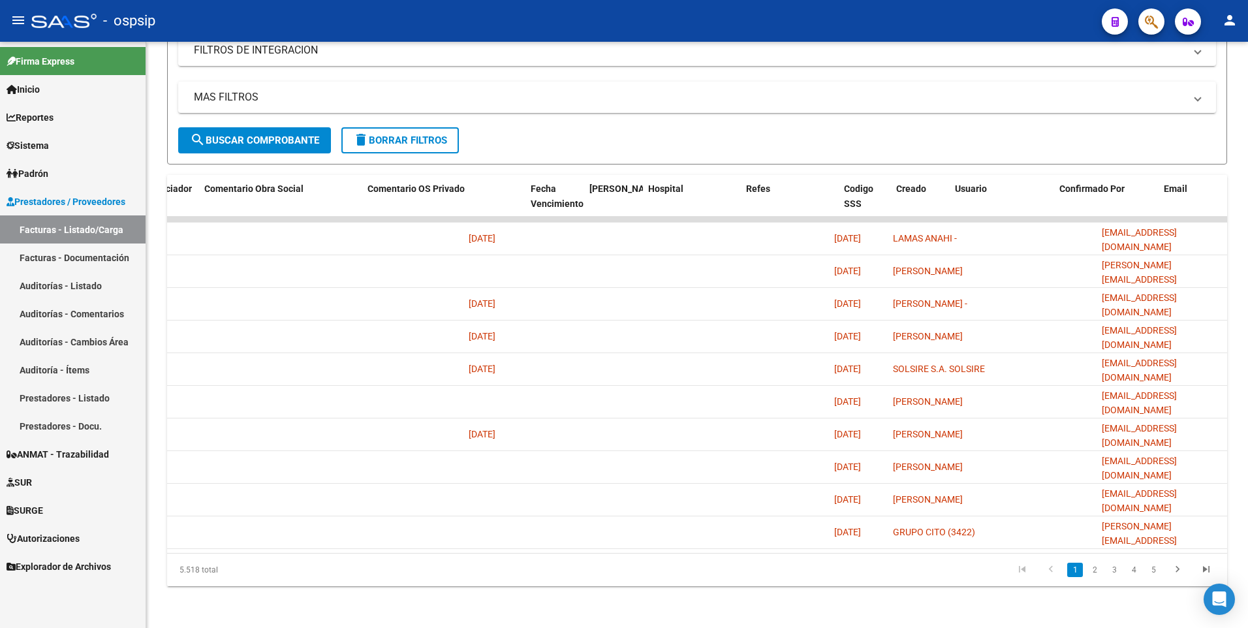
scroll to position [0, 0]
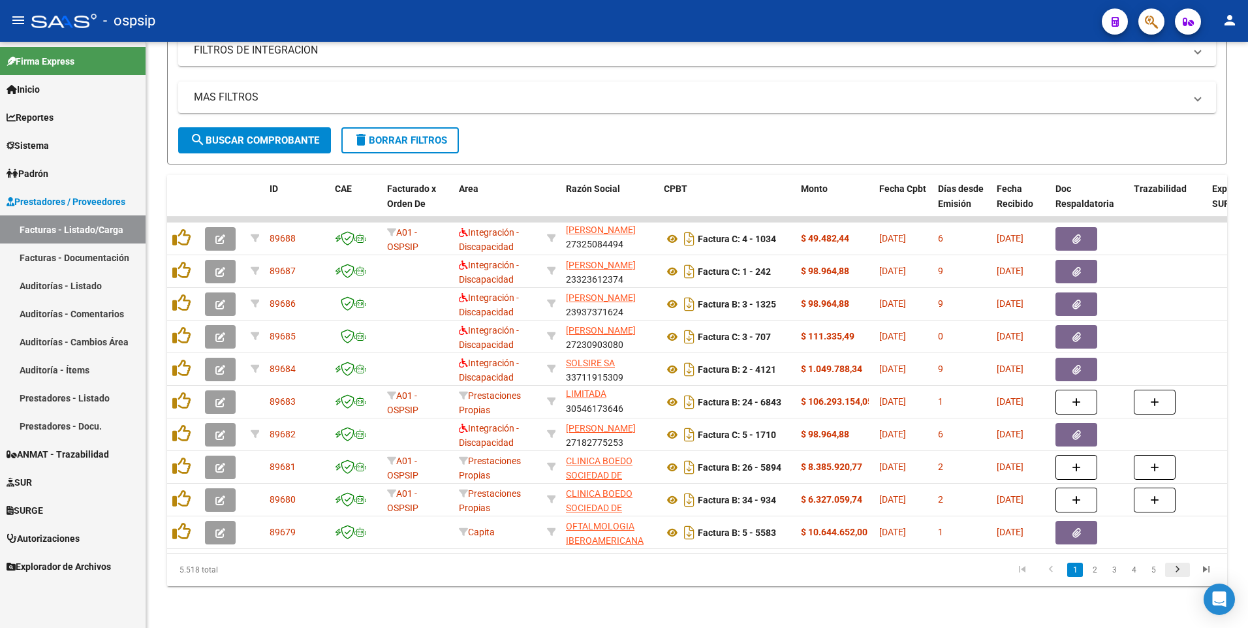
click at [1177, 568] on icon "go to next page" at bounding box center [1177, 571] width 17 height 16
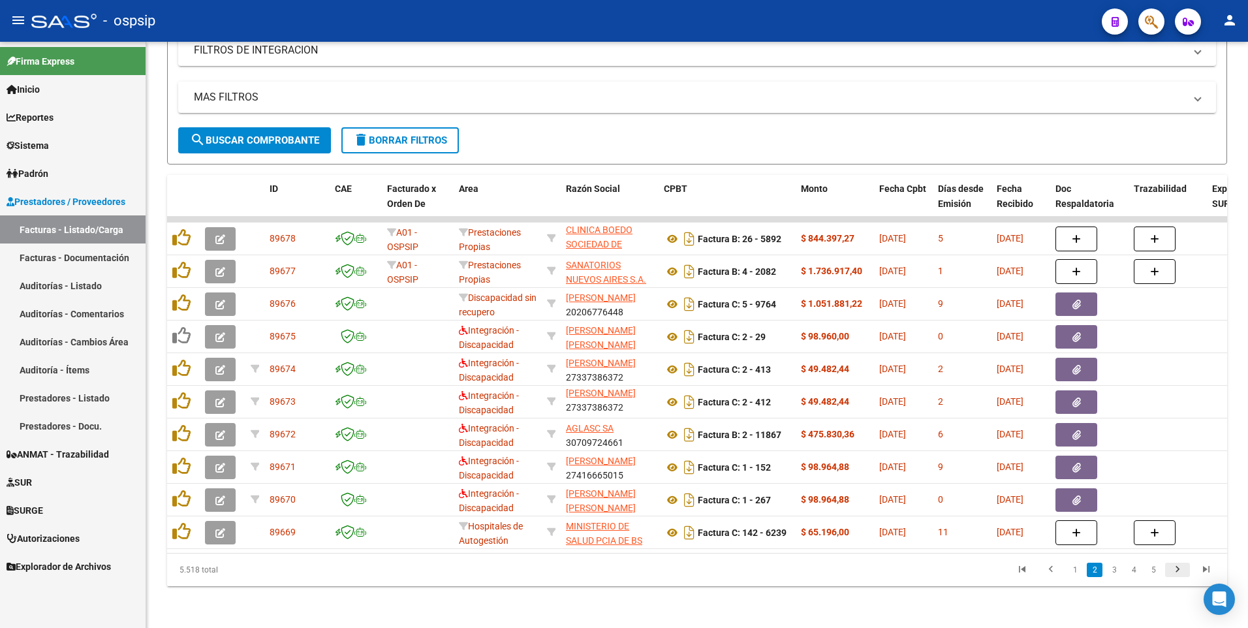
click at [1177, 570] on icon "go to next page" at bounding box center [1177, 571] width 17 height 16
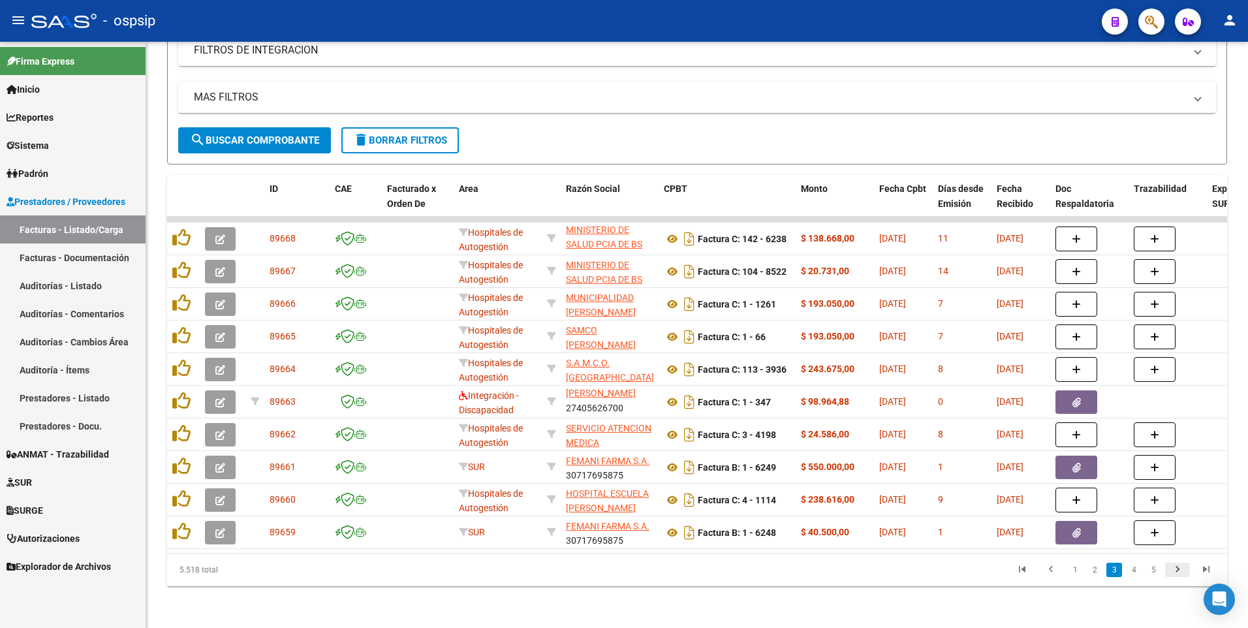
click at [1181, 573] on icon "go to next page" at bounding box center [1177, 571] width 17 height 16
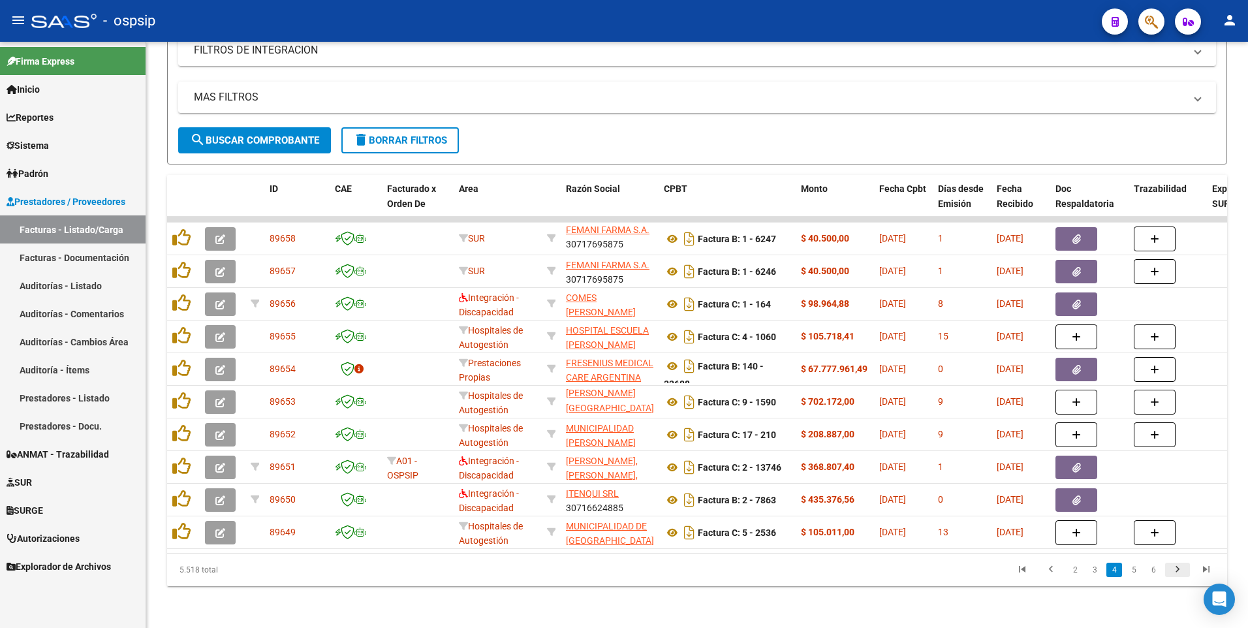
click at [1175, 571] on icon "go to next page" at bounding box center [1177, 571] width 17 height 16
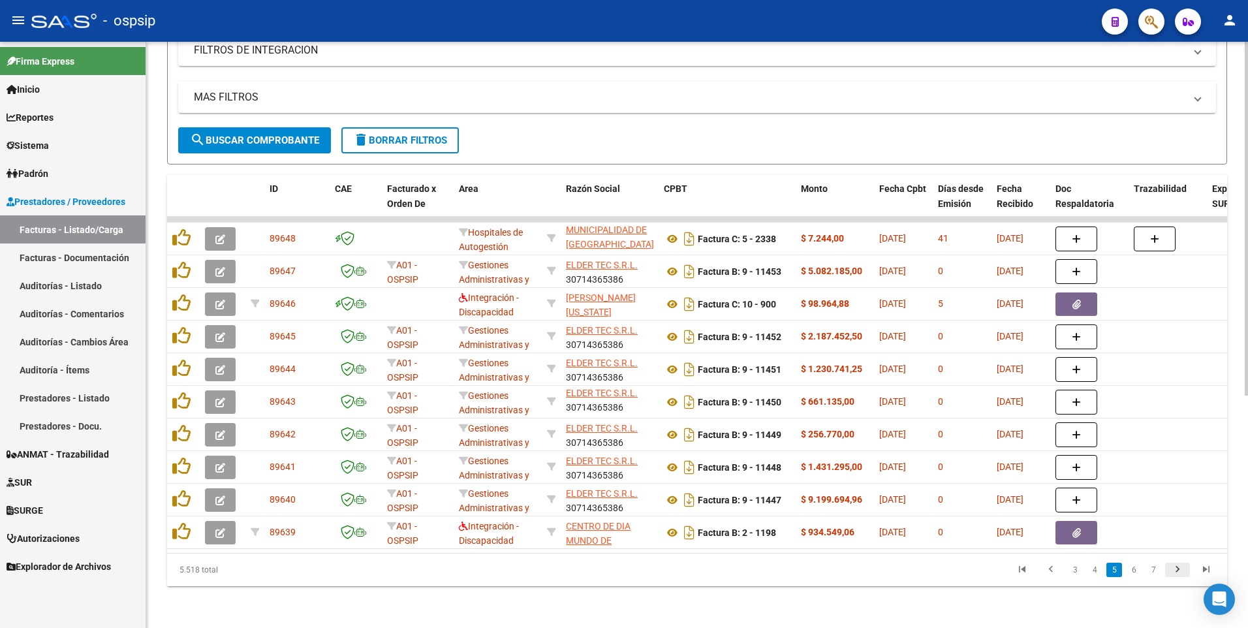
click at [1175, 574] on icon "go to next page" at bounding box center [1177, 571] width 17 height 16
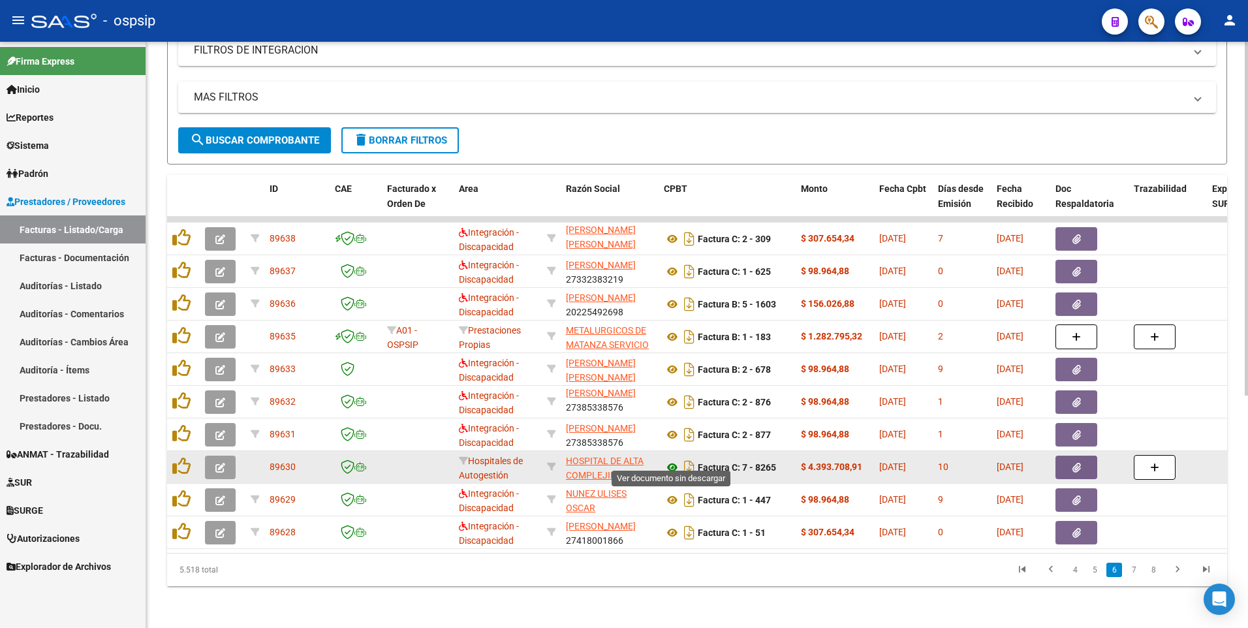
click at [670, 459] on icon at bounding box center [672, 467] width 17 height 16
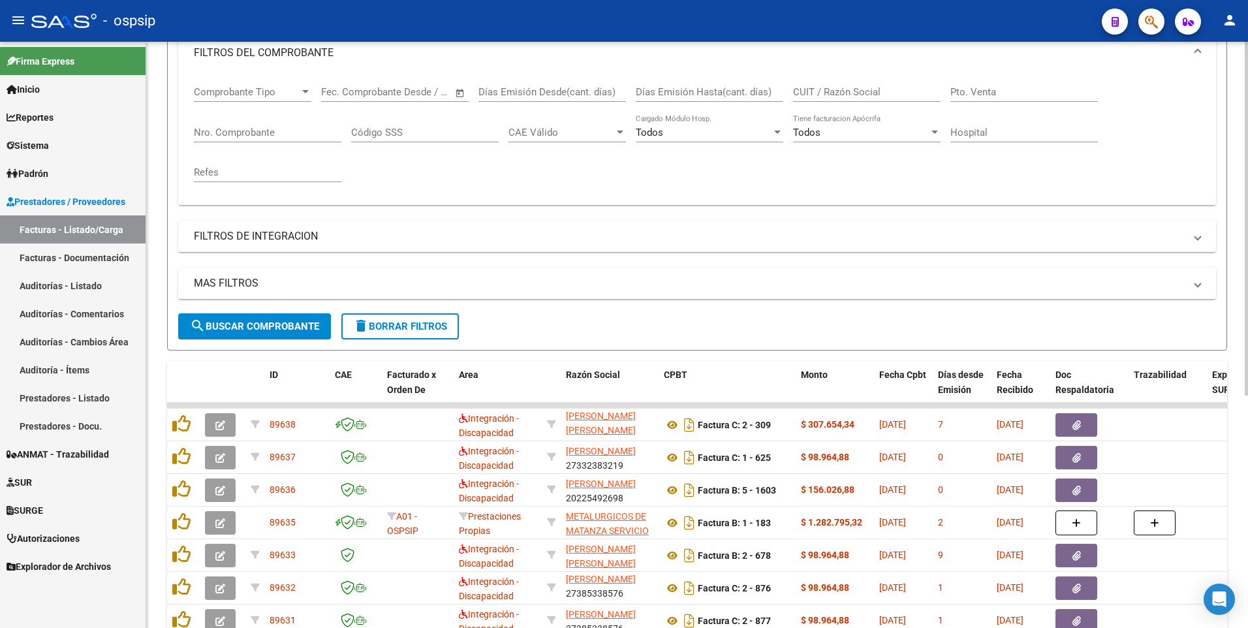
click at [382, 331] on span "delete Borrar Filtros" at bounding box center [400, 326] width 94 height 12
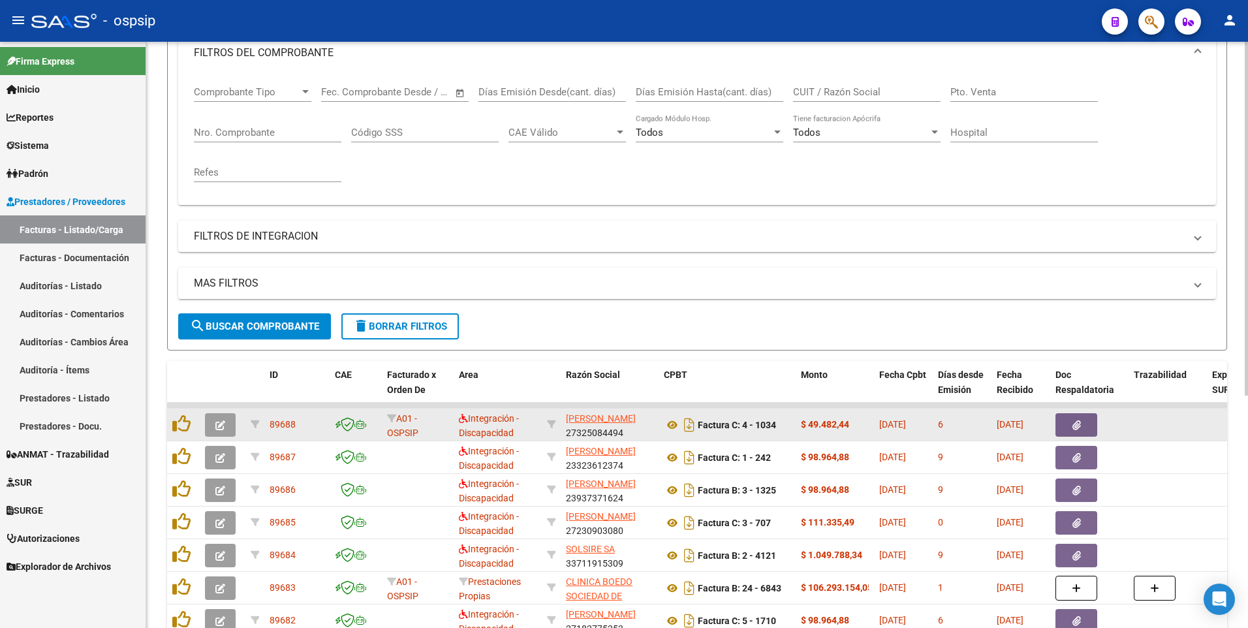
scroll to position [2, 0]
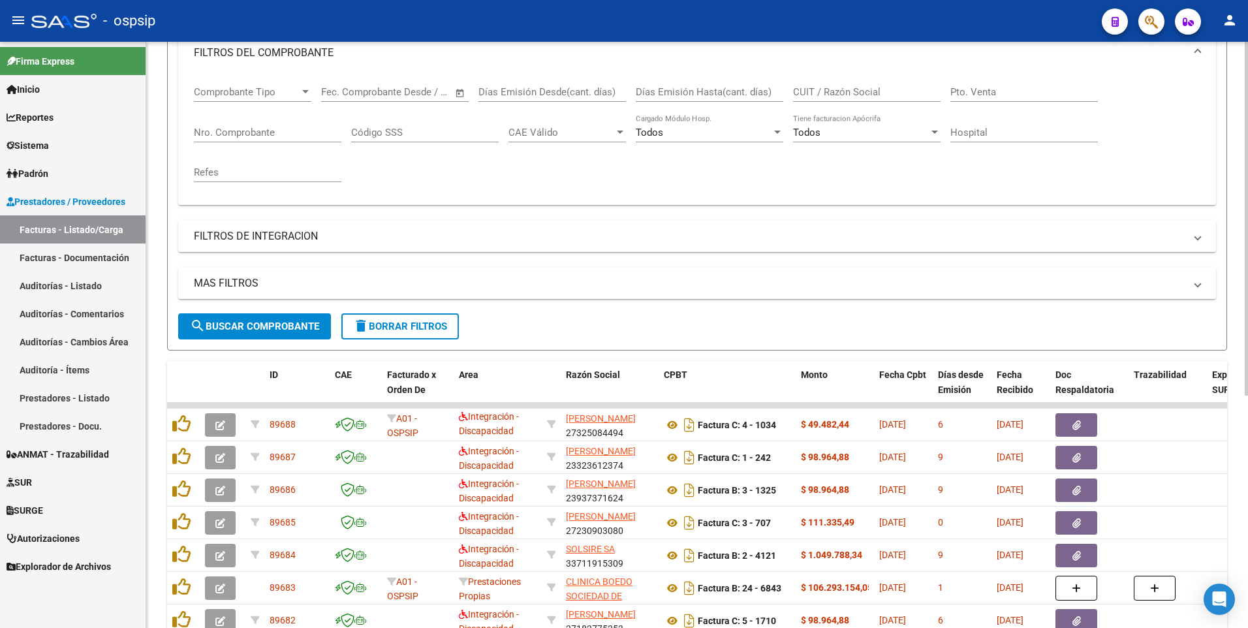
click at [426, 325] on span "delete Borrar Filtros" at bounding box center [400, 326] width 94 height 12
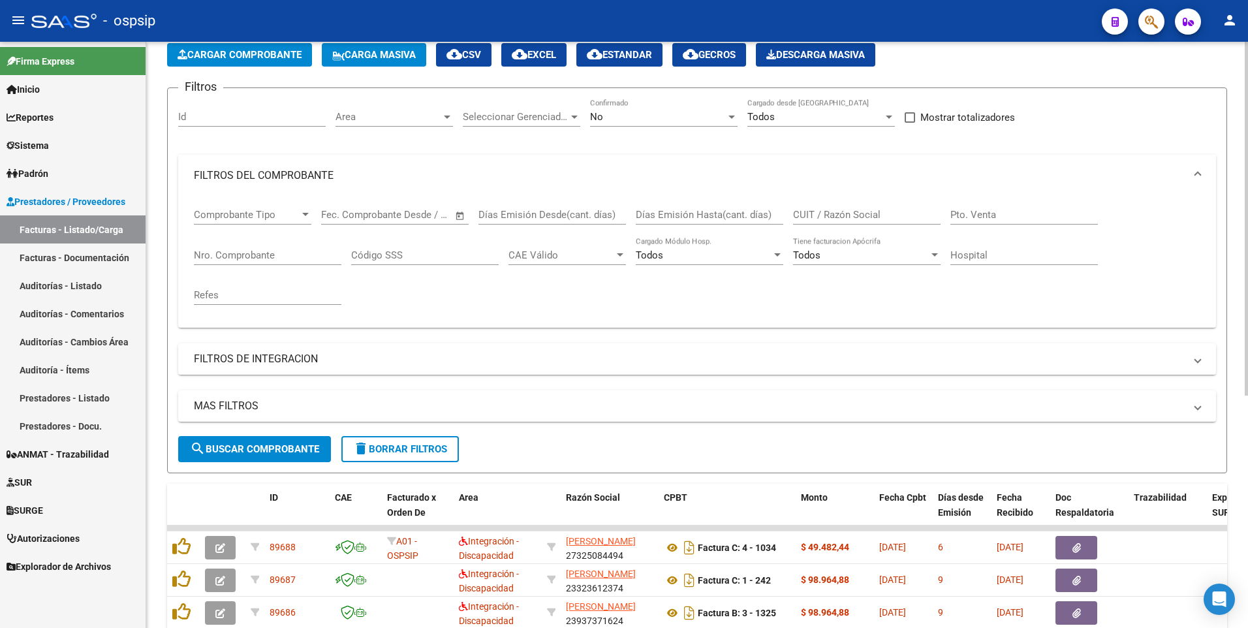
click at [273, 343] on mat-expansion-panel-header "FILTROS DE INTEGRACION" at bounding box center [697, 358] width 1038 height 31
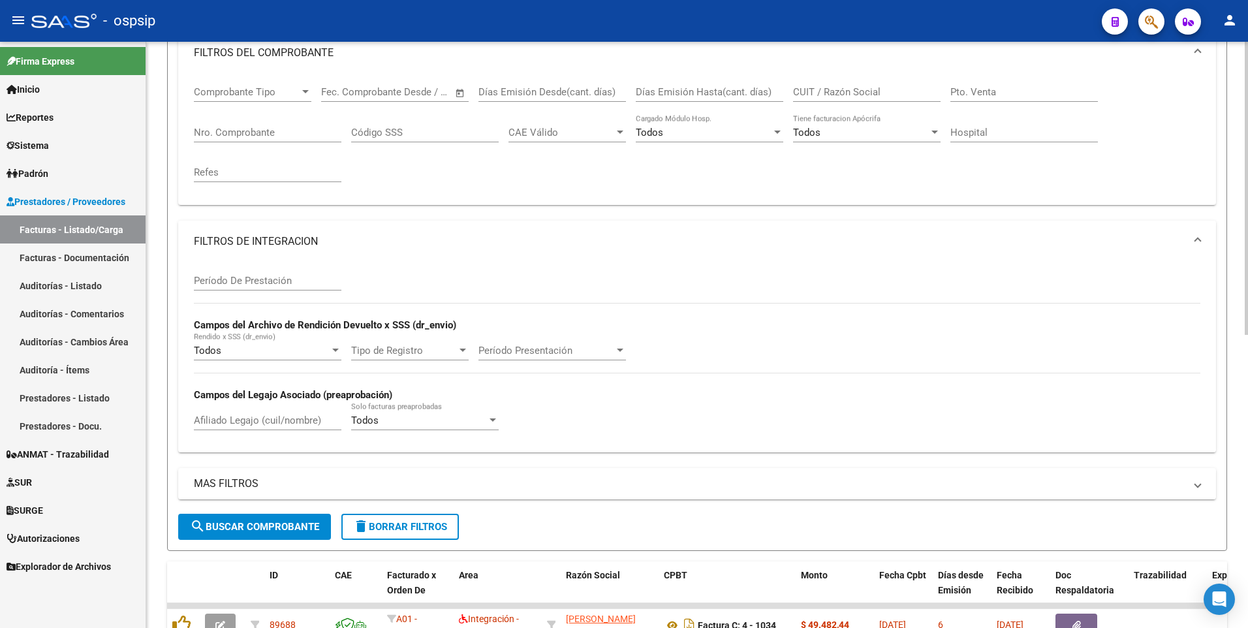
click at [273, 251] on mat-expansion-panel-header "FILTROS DE INTEGRACION" at bounding box center [697, 242] width 1038 height 42
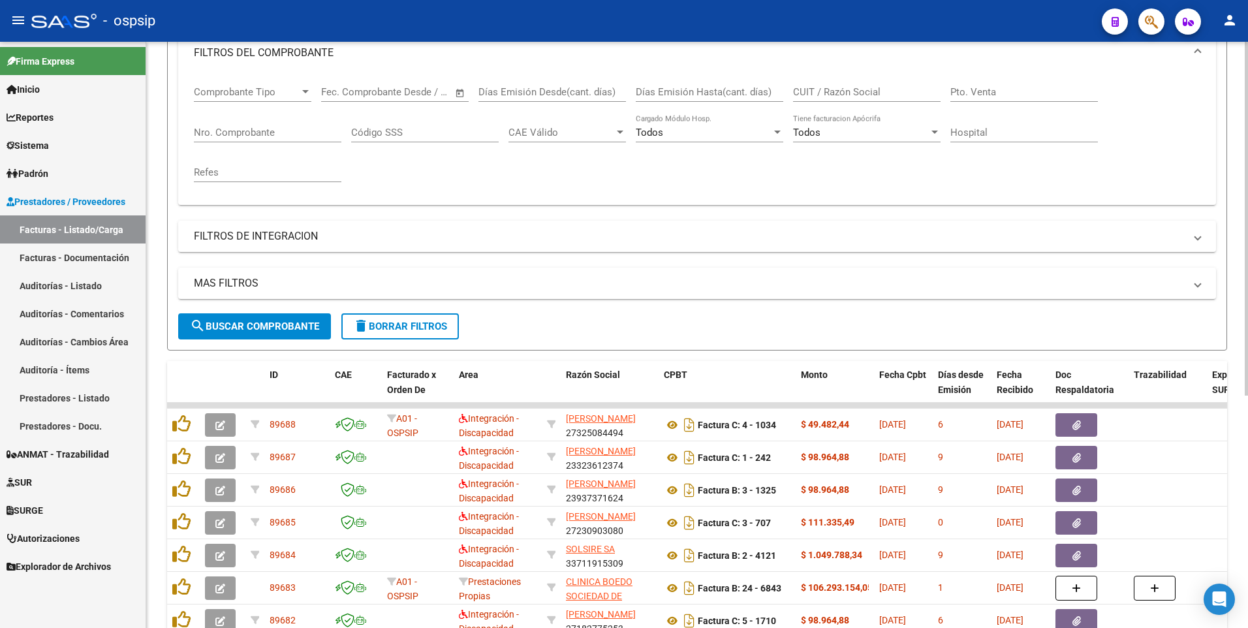
click at [246, 137] on input "Nro. Comprobante" at bounding box center [267, 133] width 147 height 12
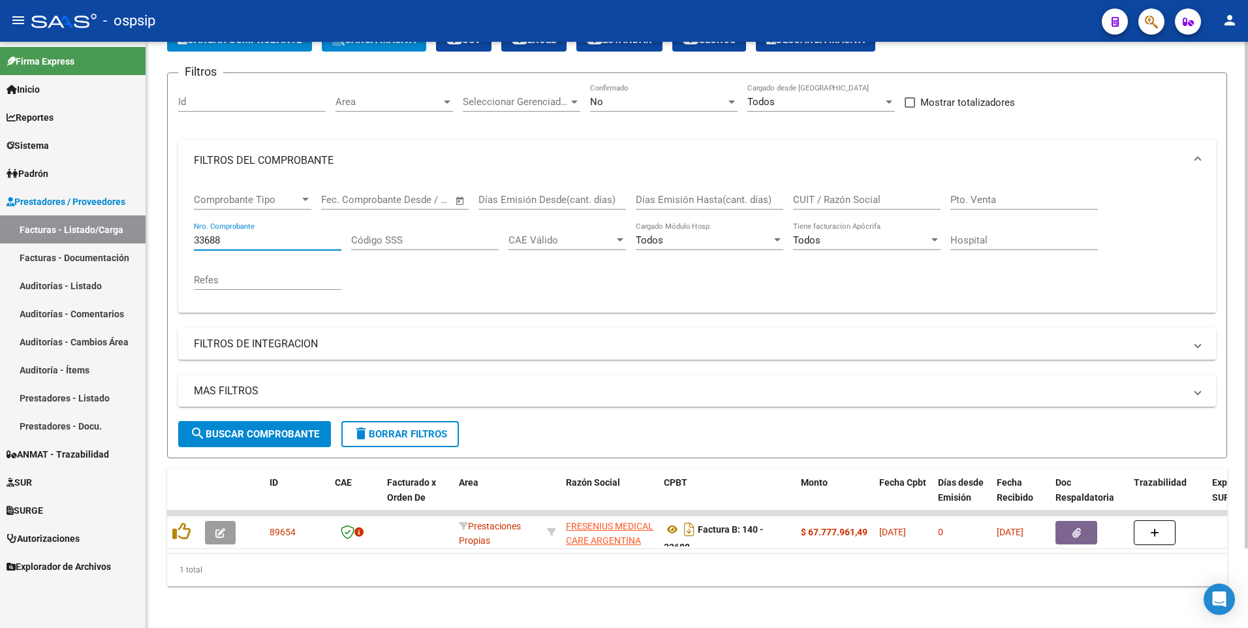
scroll to position [92, 0]
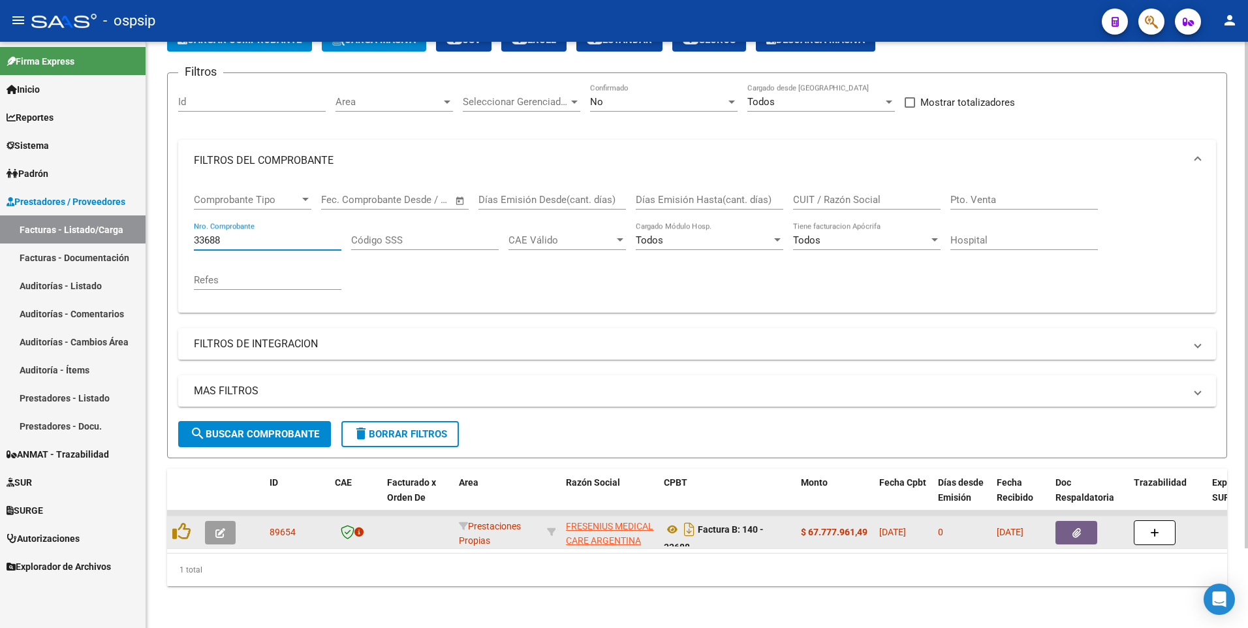
type input "33688"
click at [214, 529] on button "button" at bounding box center [220, 532] width 31 height 23
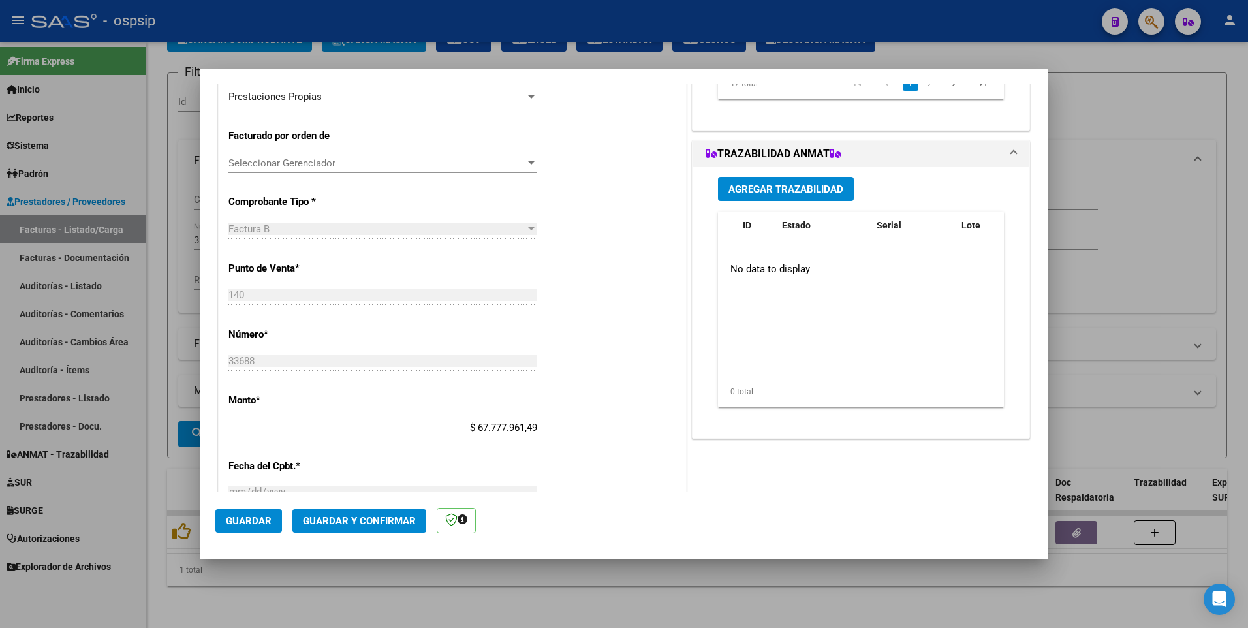
scroll to position [326, 0]
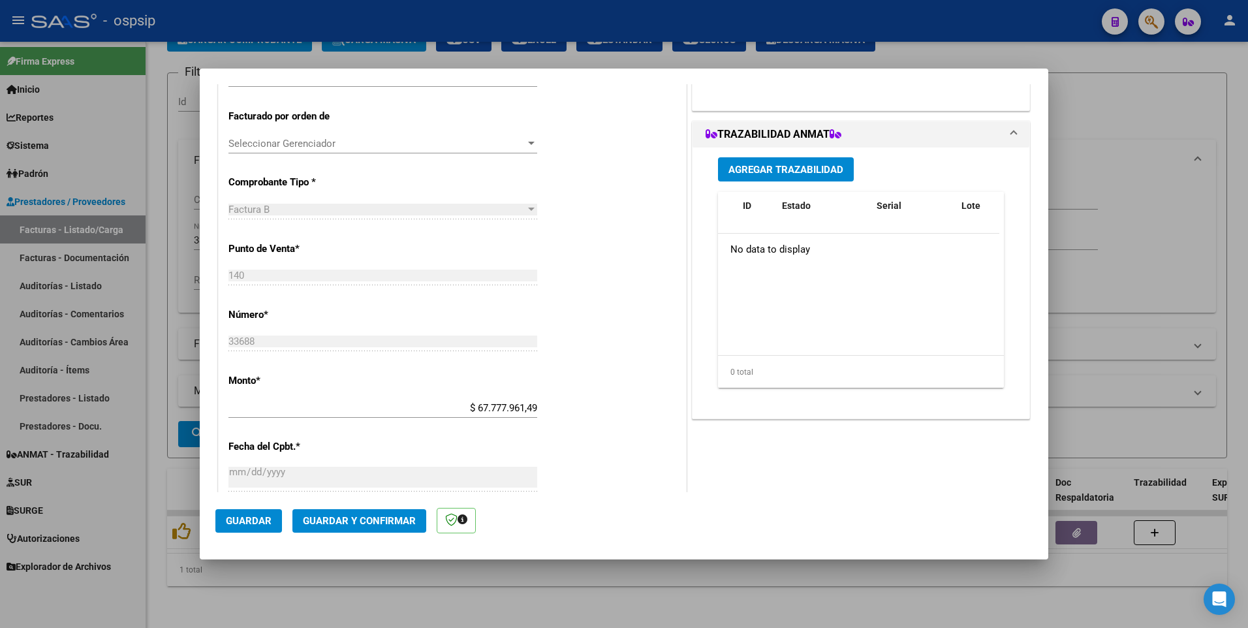
click at [392, 405] on input "$ 67.777.961,49" at bounding box center [382, 408] width 309 height 12
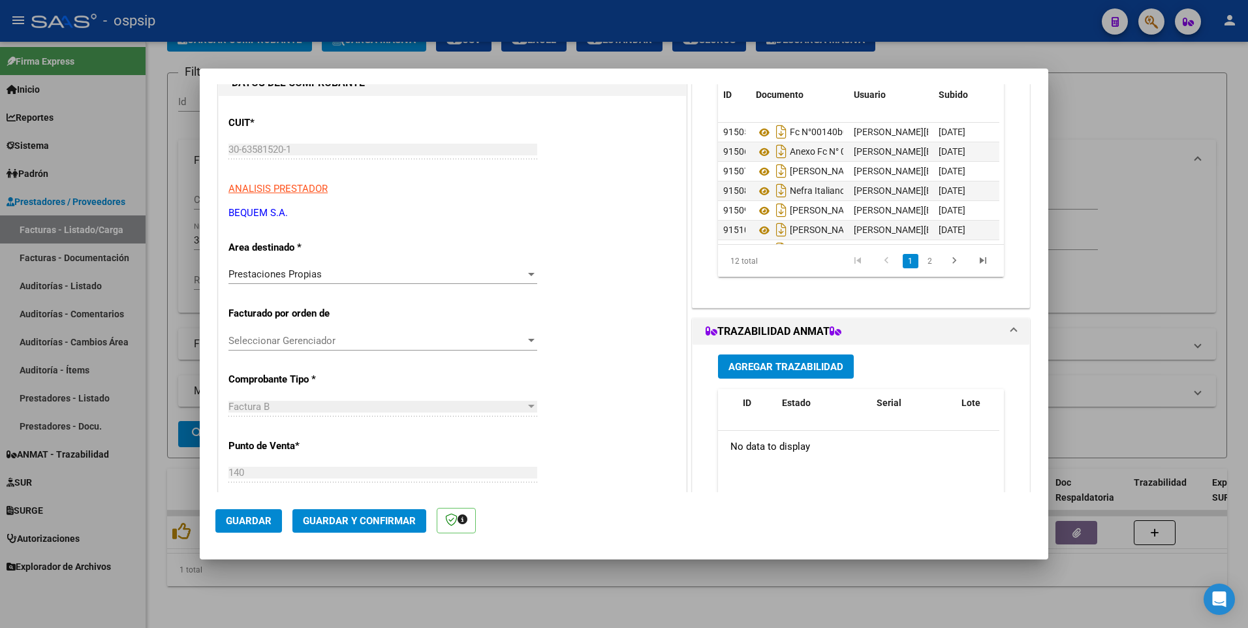
scroll to position [0, 0]
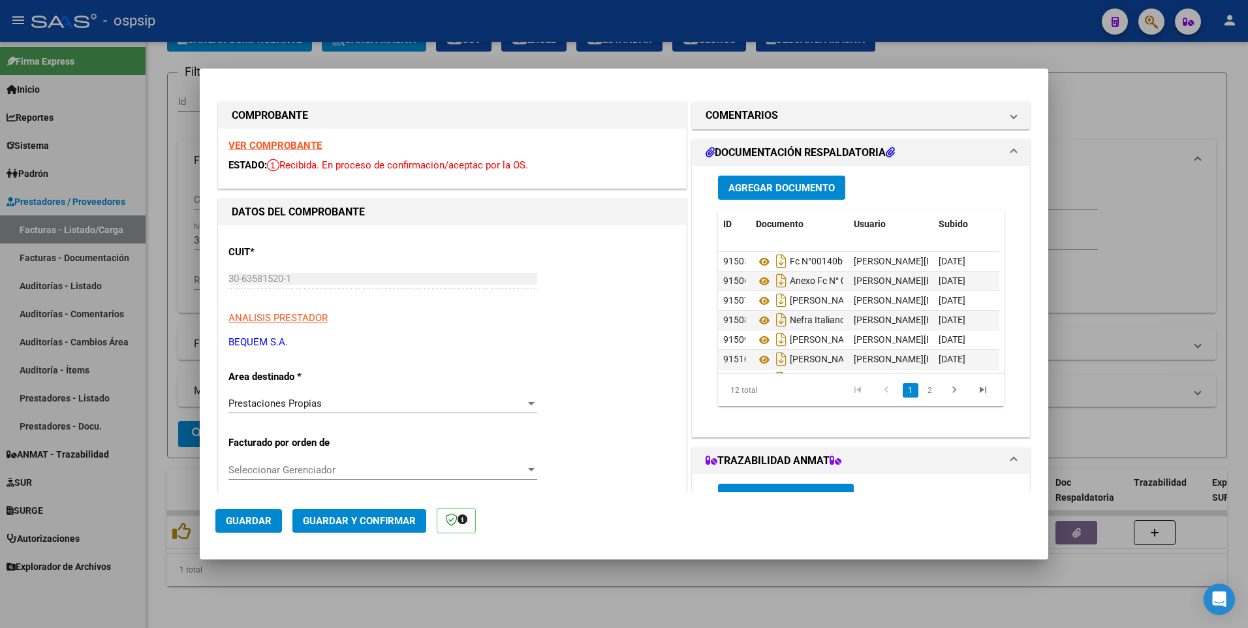
click at [300, 142] on strong "VER COMPROBANTE" at bounding box center [274, 146] width 93 height 12
click at [611, 27] on div at bounding box center [624, 314] width 1248 height 628
type input "$ 0,00"
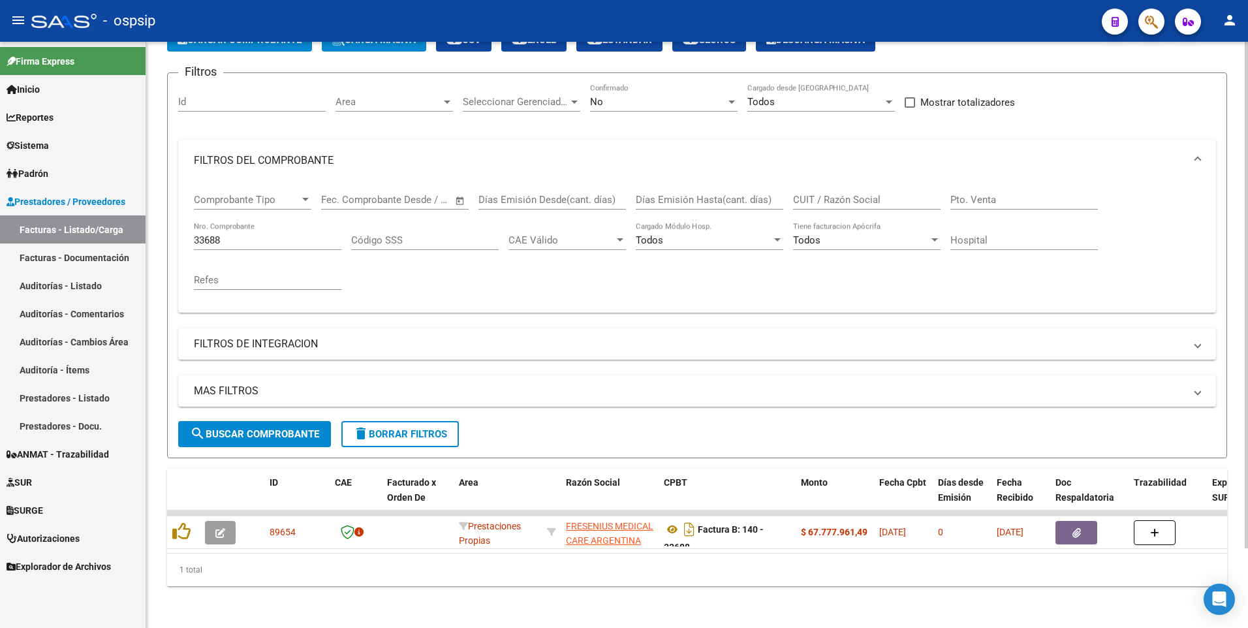
drag, startPoint x: 435, startPoint y: 28, endPoint x: 407, endPoint y: 156, distance: 131.0
click at [435, 28] on div "- ospsip" at bounding box center [561, 21] width 1060 height 29
click at [266, 234] on input "33688" at bounding box center [267, 240] width 147 height 12
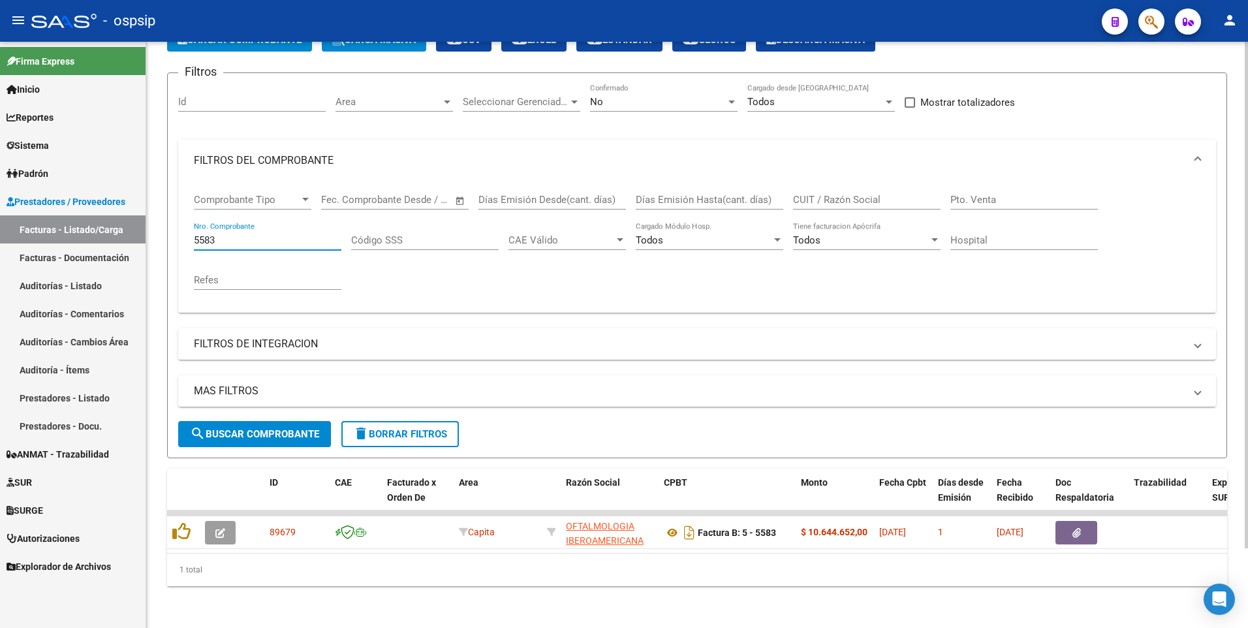
type input "5583"
click at [865, 181] on div "CUIT / Razón Social" at bounding box center [866, 195] width 147 height 28
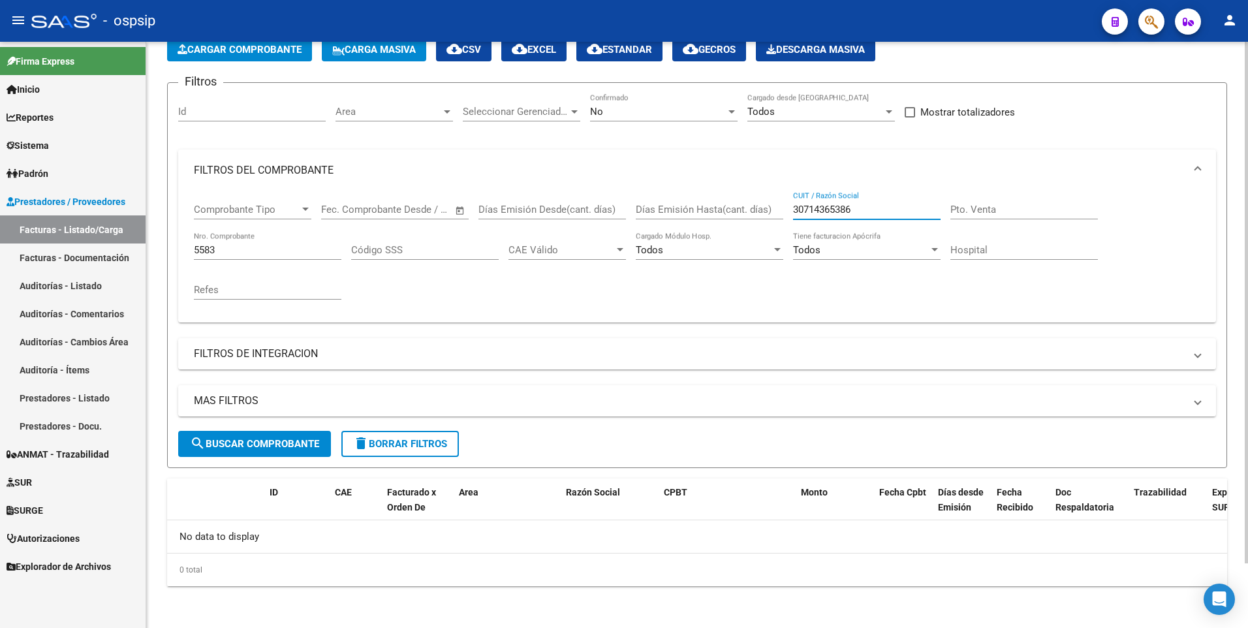
scroll to position [72, 0]
type input "30714365386"
click at [276, 247] on input "5583" at bounding box center [267, 250] width 147 height 12
type input "5"
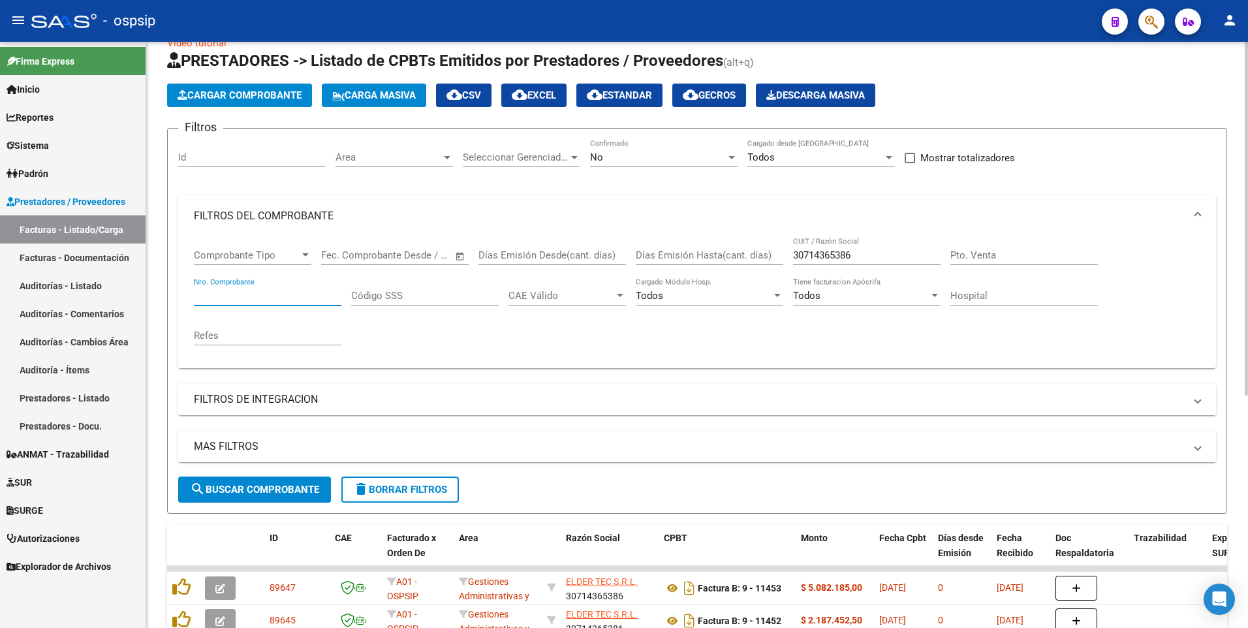
scroll to position [0, 0]
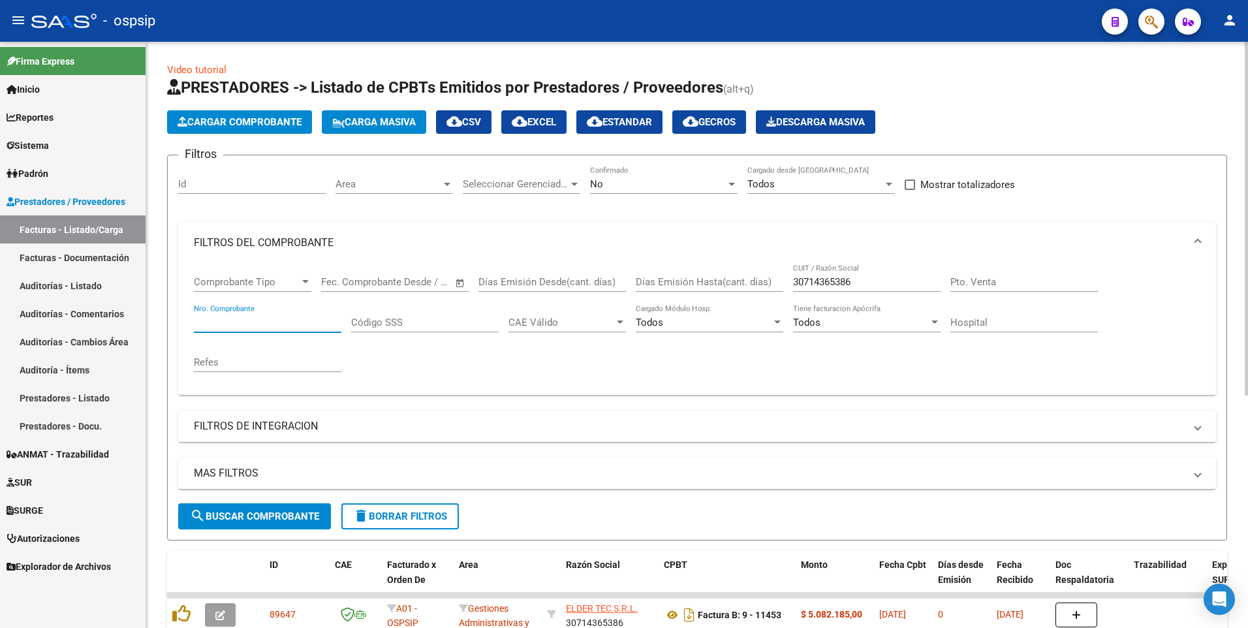
click at [446, 514] on span "delete Borrar Filtros" at bounding box center [400, 516] width 94 height 12
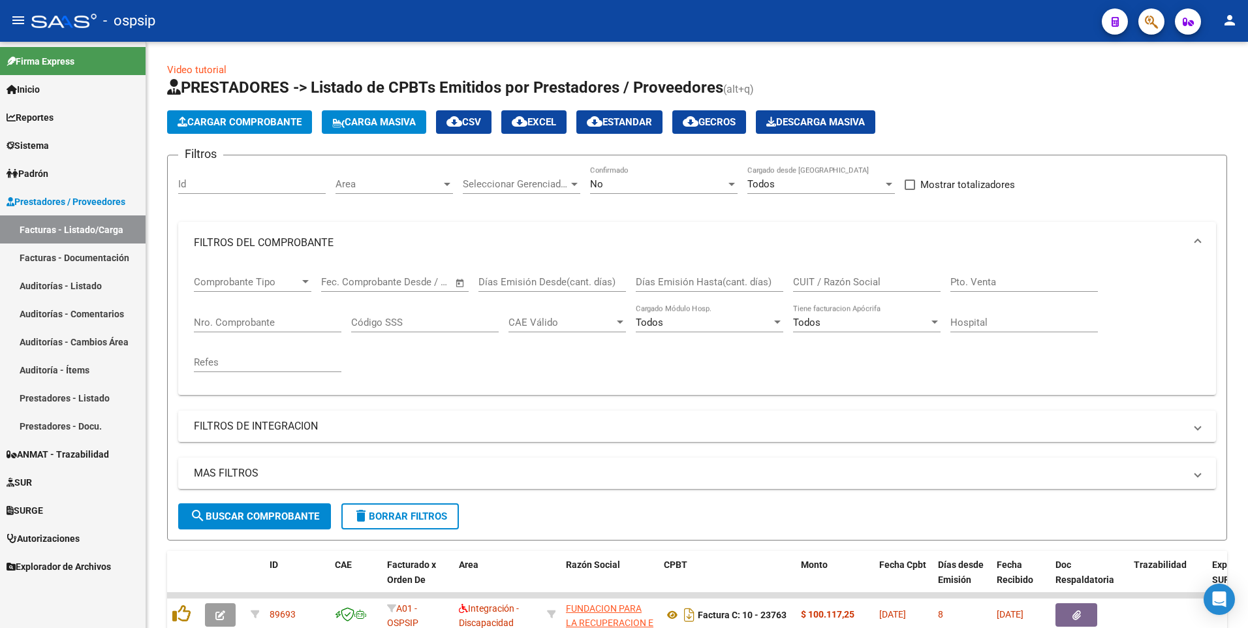
click at [504, 20] on div "- ospsip" at bounding box center [561, 21] width 1060 height 29
click at [843, 283] on input "CUIT / Razón Social" at bounding box center [866, 282] width 147 height 12
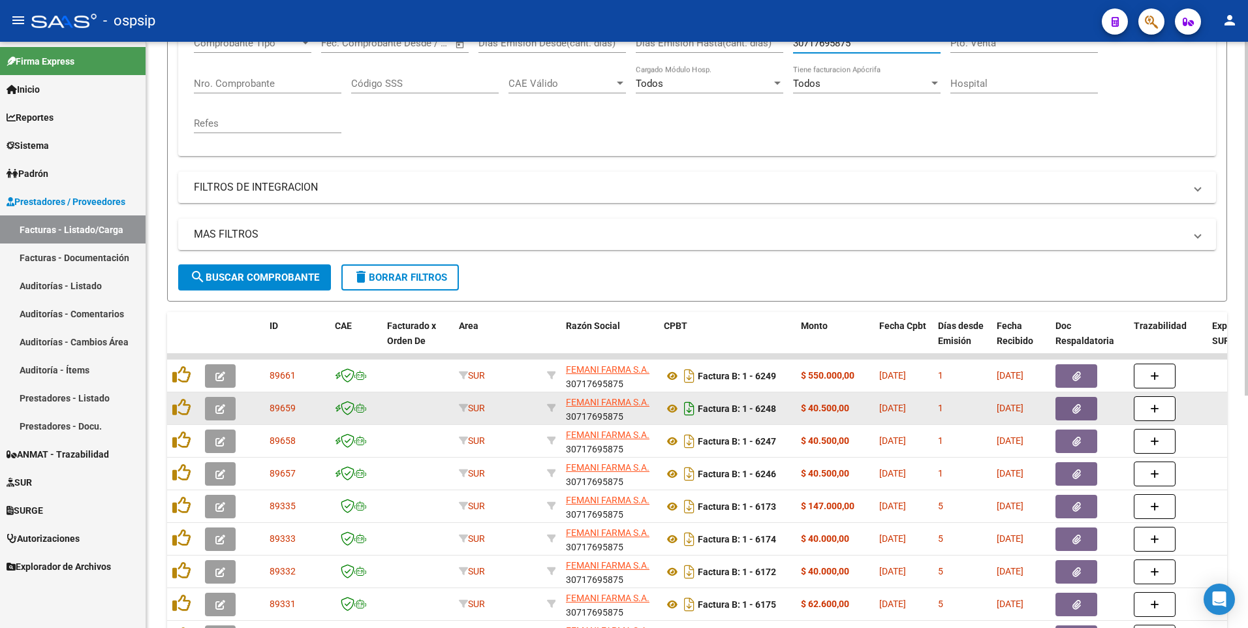
scroll to position [261, 0]
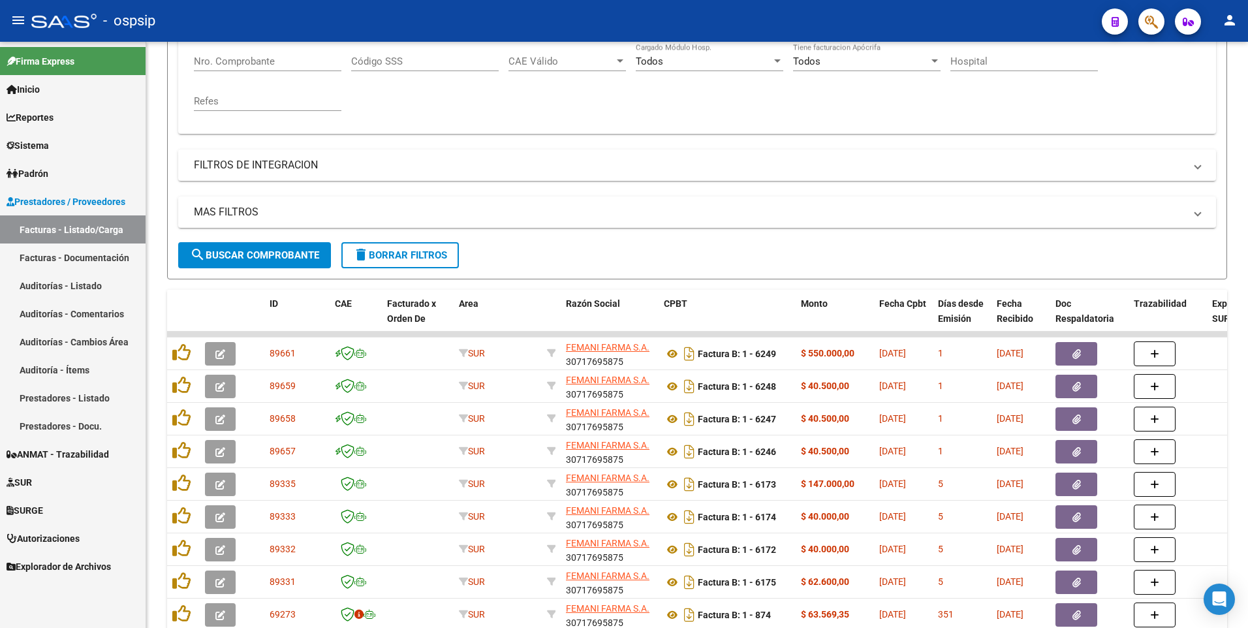
type input "30717695875"
click at [495, 27] on div "- ospsip" at bounding box center [561, 21] width 1060 height 29
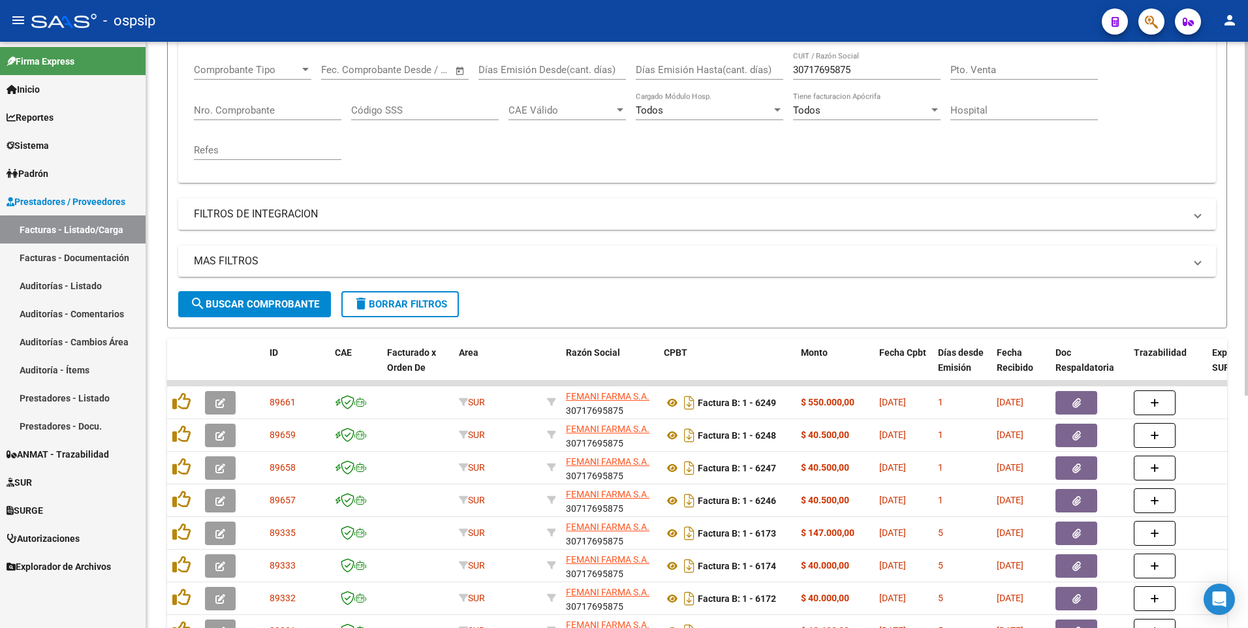
scroll to position [65, 0]
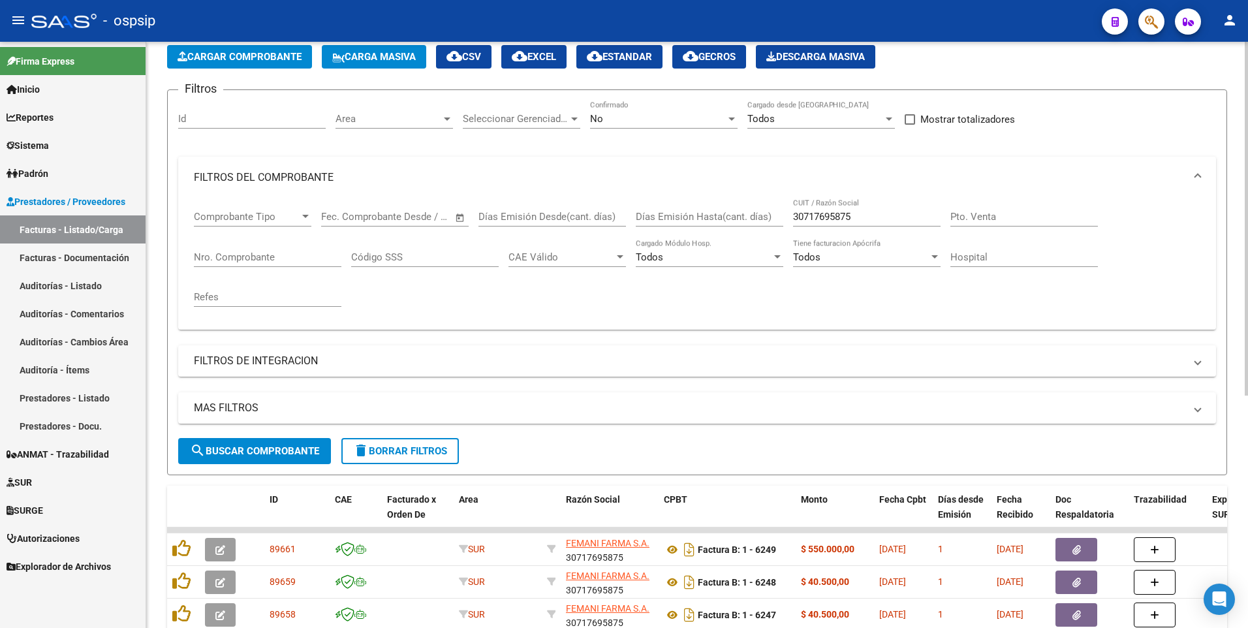
click at [433, 447] on span "delete Borrar Filtros" at bounding box center [400, 451] width 94 height 12
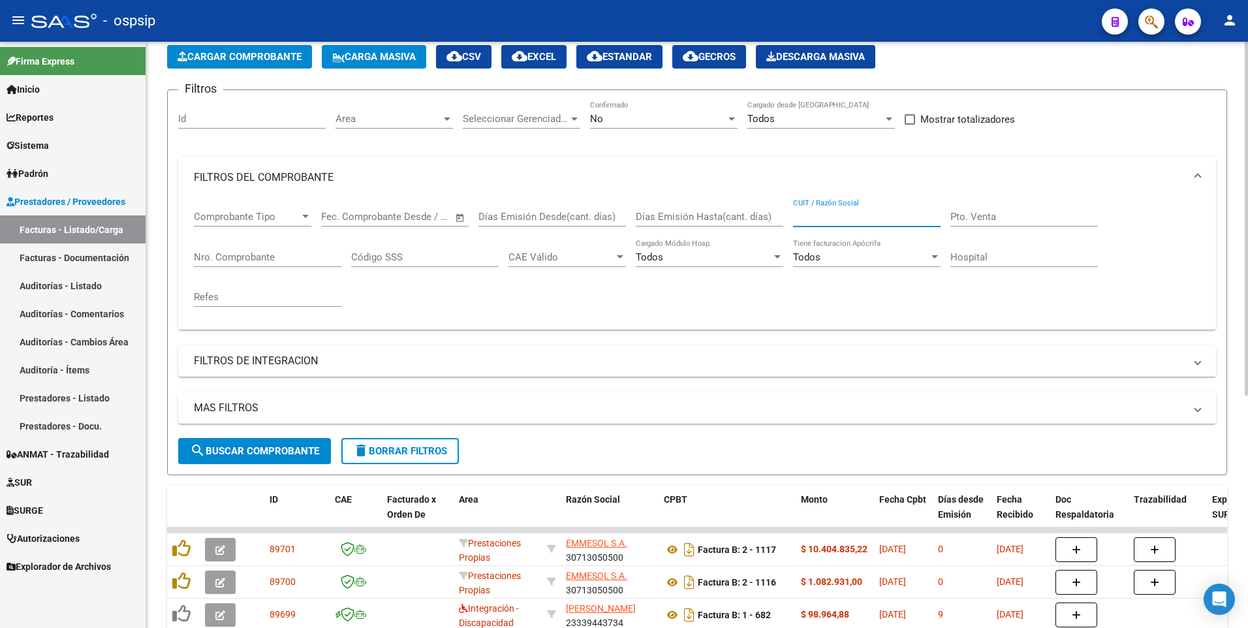
click at [816, 214] on input "CUIT / Razón Social" at bounding box center [866, 217] width 147 height 12
click at [247, 58] on span "Cargar Comprobante" at bounding box center [240, 57] width 124 height 12
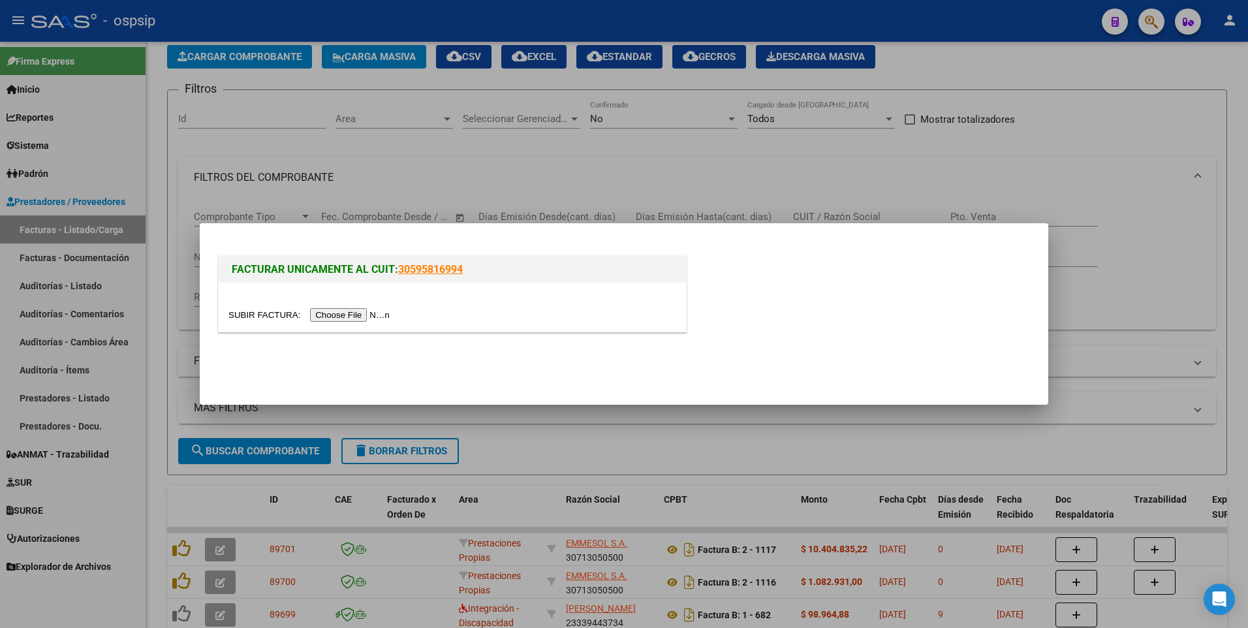
click at [344, 318] on input "file" at bounding box center [310, 315] width 165 height 14
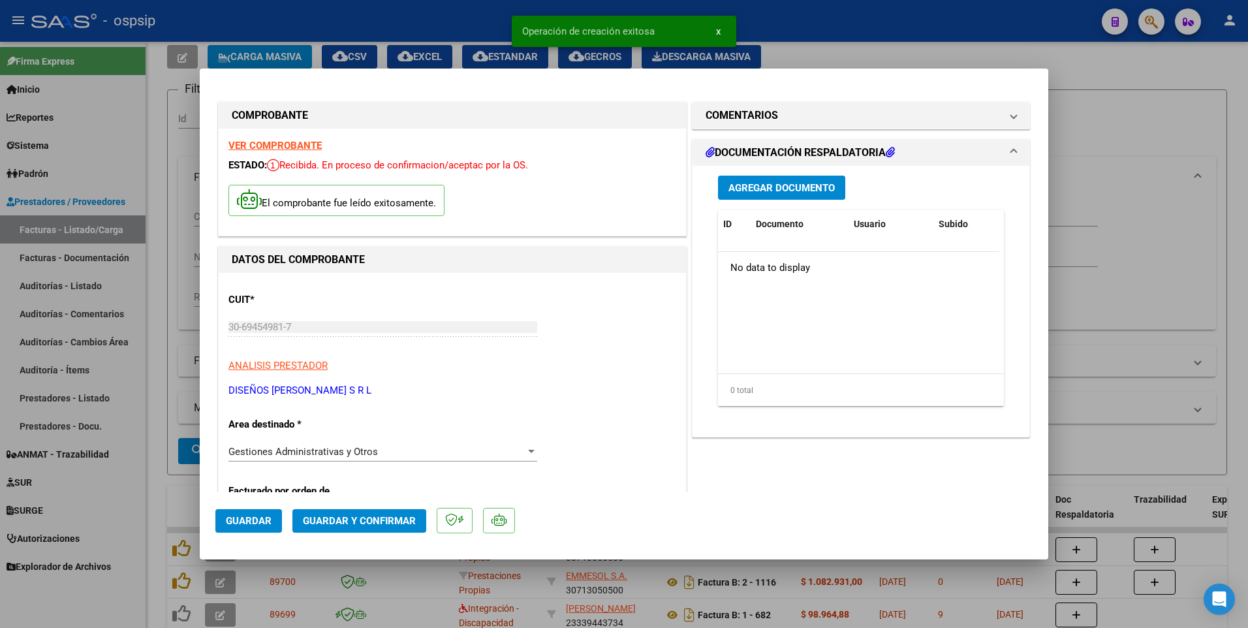
click at [250, 519] on span "Guardar" at bounding box center [249, 521] width 46 height 12
click at [447, 22] on div at bounding box center [624, 314] width 1248 height 628
type input "$ 0,00"
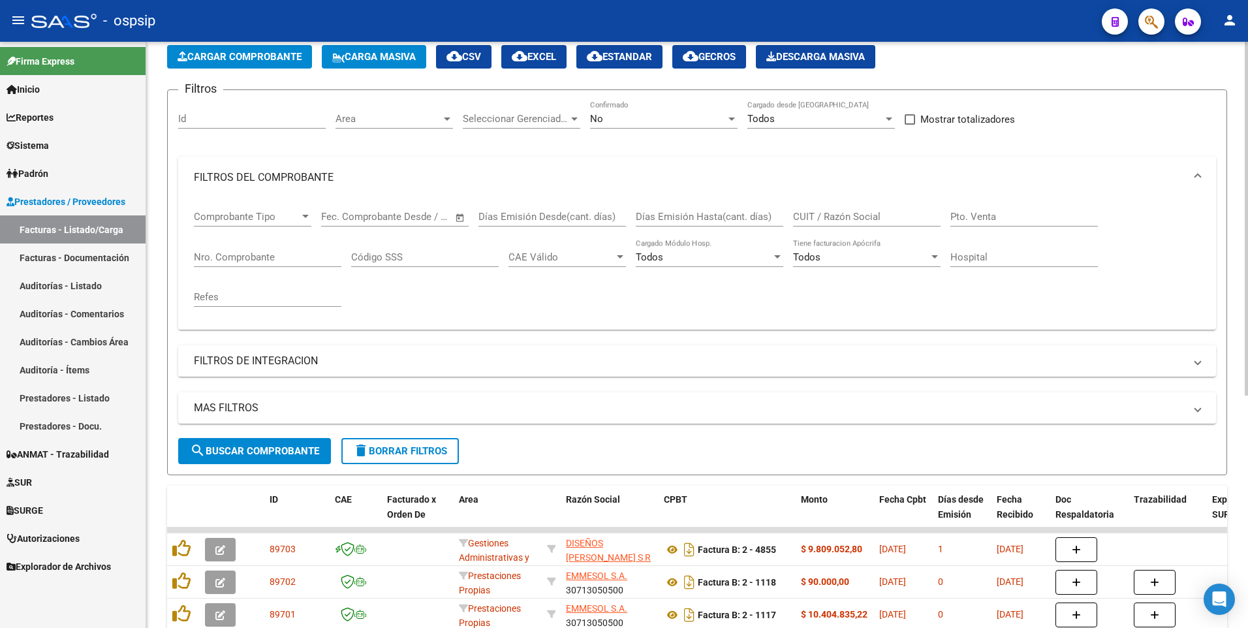
click at [270, 65] on button "Cargar Comprobante" at bounding box center [239, 56] width 145 height 23
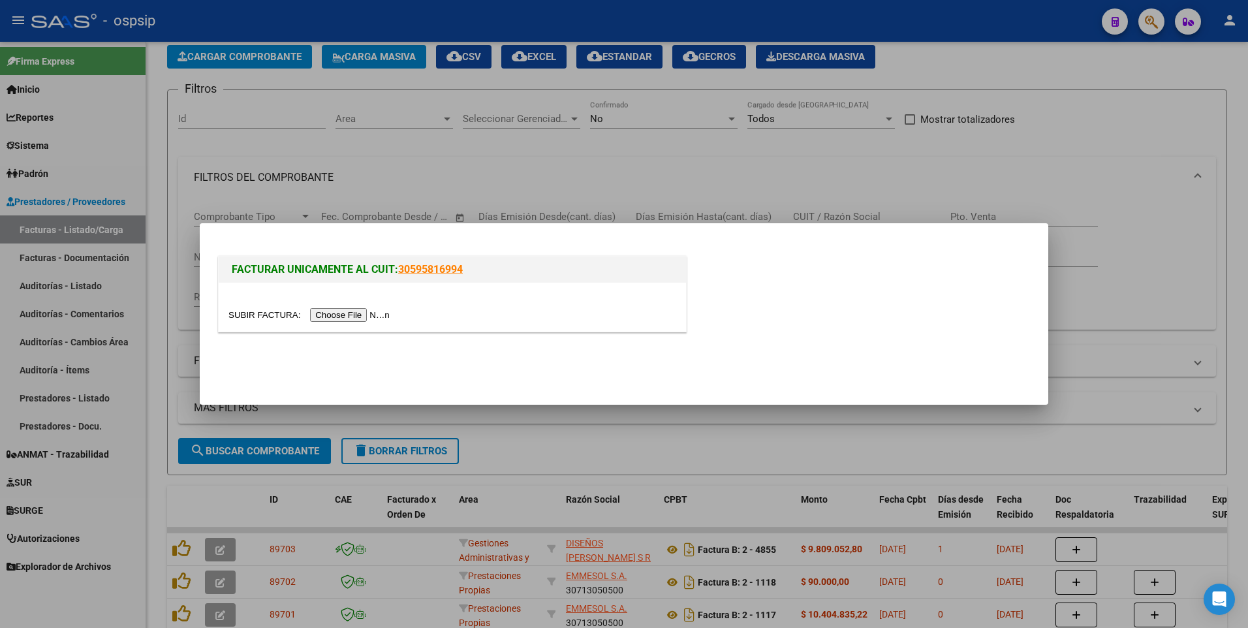
click at [439, 163] on div at bounding box center [624, 314] width 1248 height 628
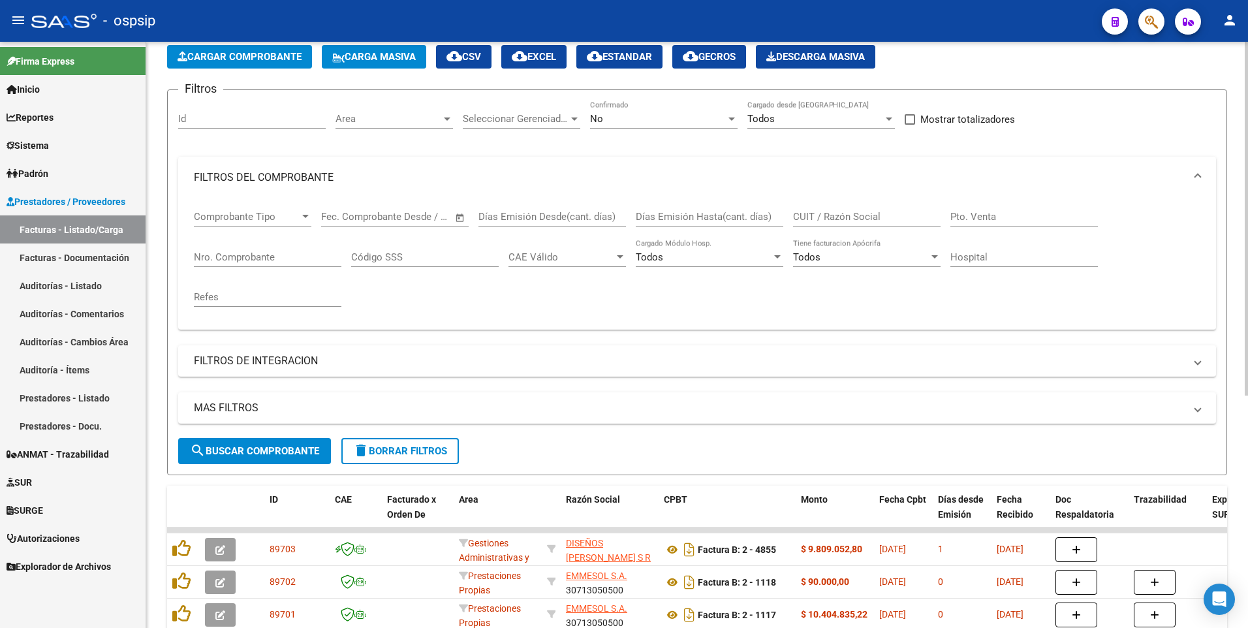
click at [275, 261] on input "Nro. Comprobante" at bounding box center [267, 257] width 147 height 12
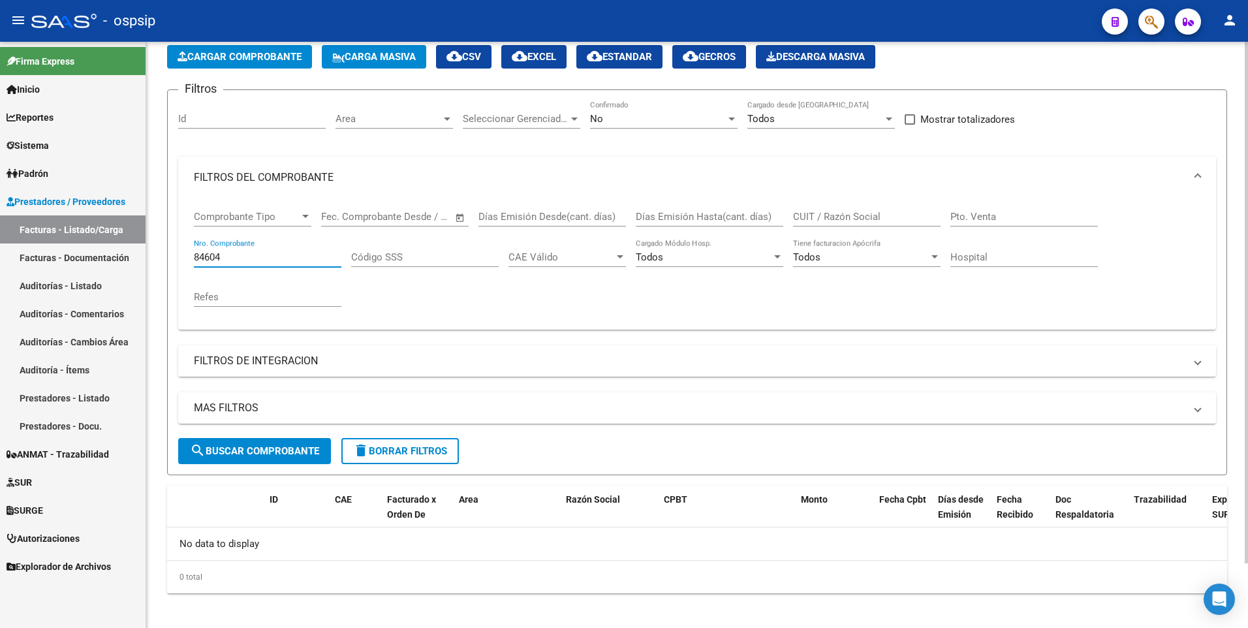
type input "84604"
click at [664, 116] on div "No" at bounding box center [658, 119] width 136 height 12
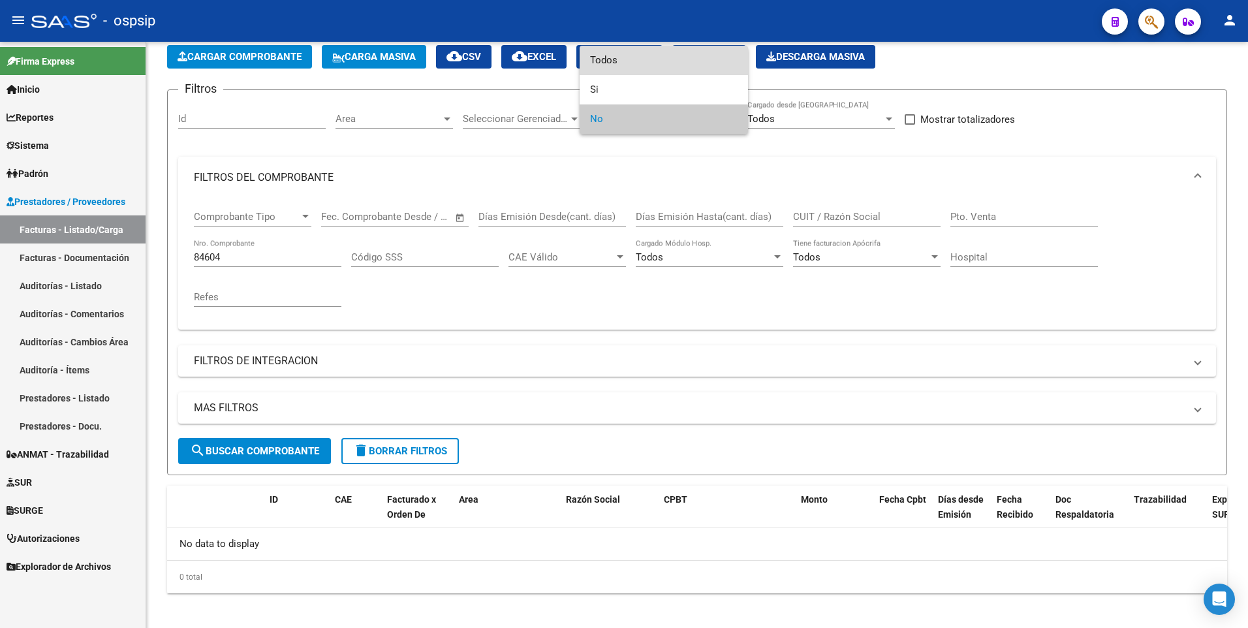
click at [648, 71] on span "Todos" at bounding box center [663, 60] width 147 height 29
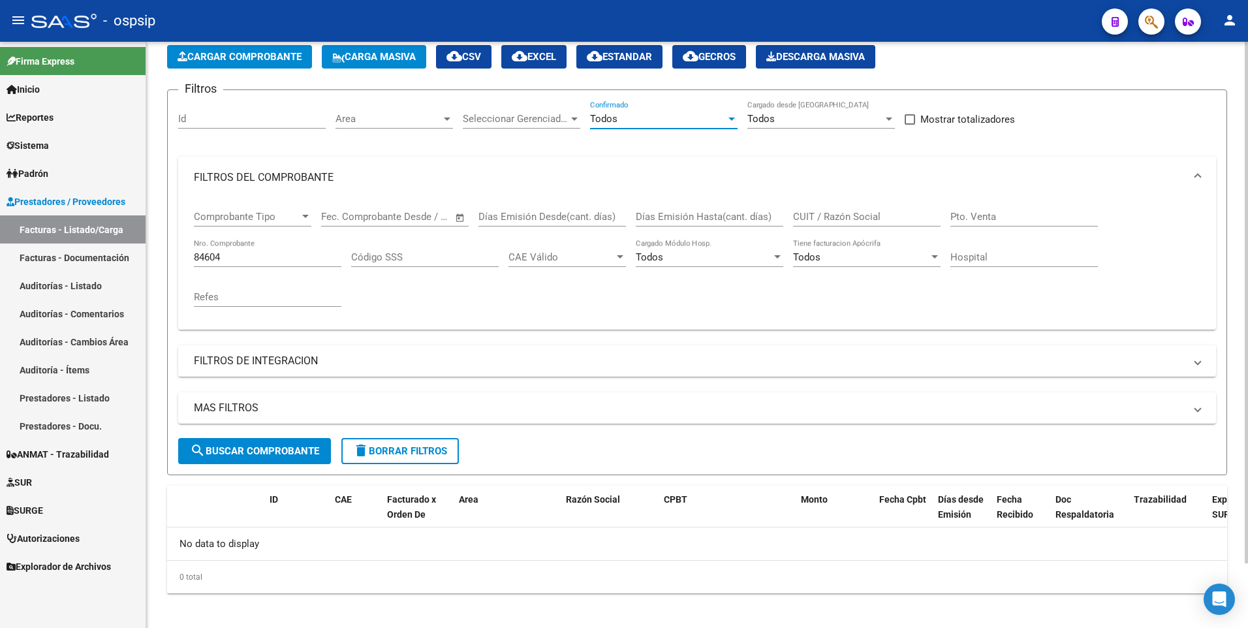
click at [313, 450] on span "search Buscar Comprobante" at bounding box center [254, 451] width 129 height 12
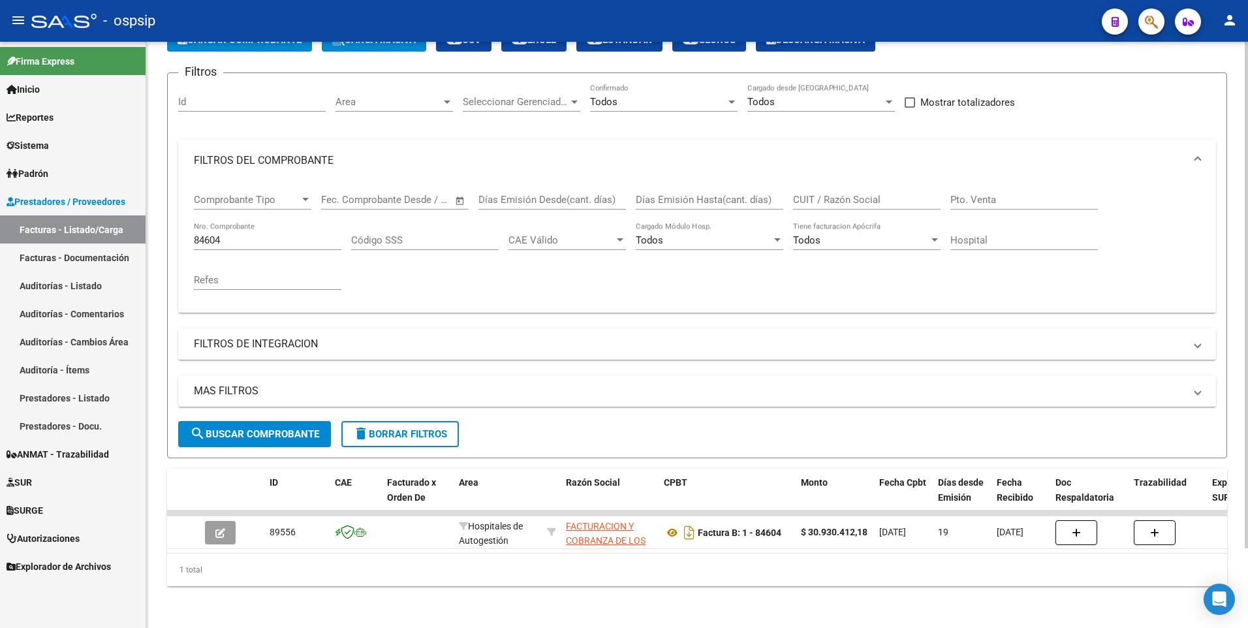
scroll to position [92, 0]
click at [377, 421] on button "delete Borrar Filtros" at bounding box center [399, 434] width 117 height 26
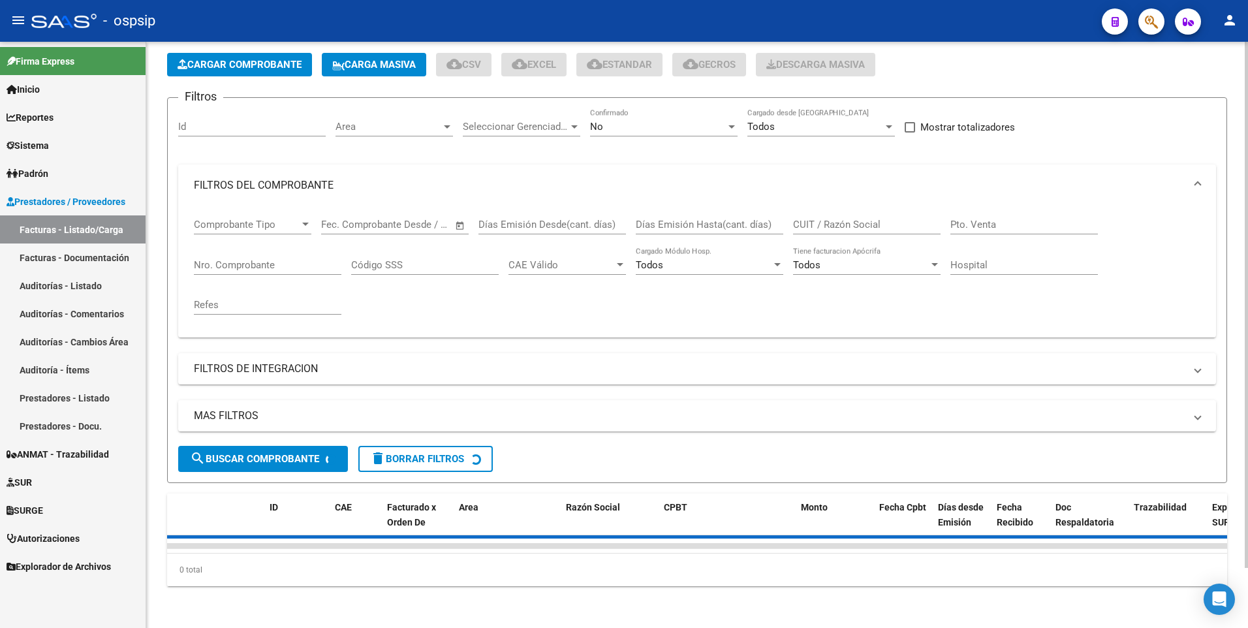
click at [246, 50] on app-list-header "PRESTADORES -> Listado de CPBTs Emitidos por Prestadores / Proveedores (alt+q) …" at bounding box center [697, 251] width 1060 height 463
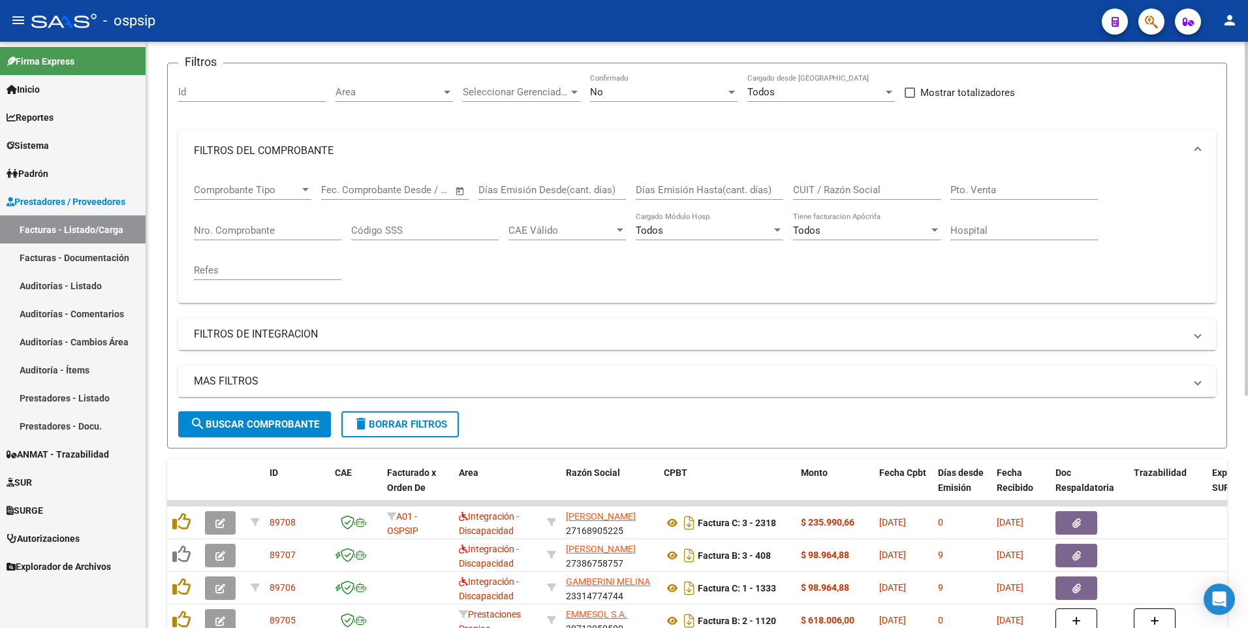
scroll to position [0, 0]
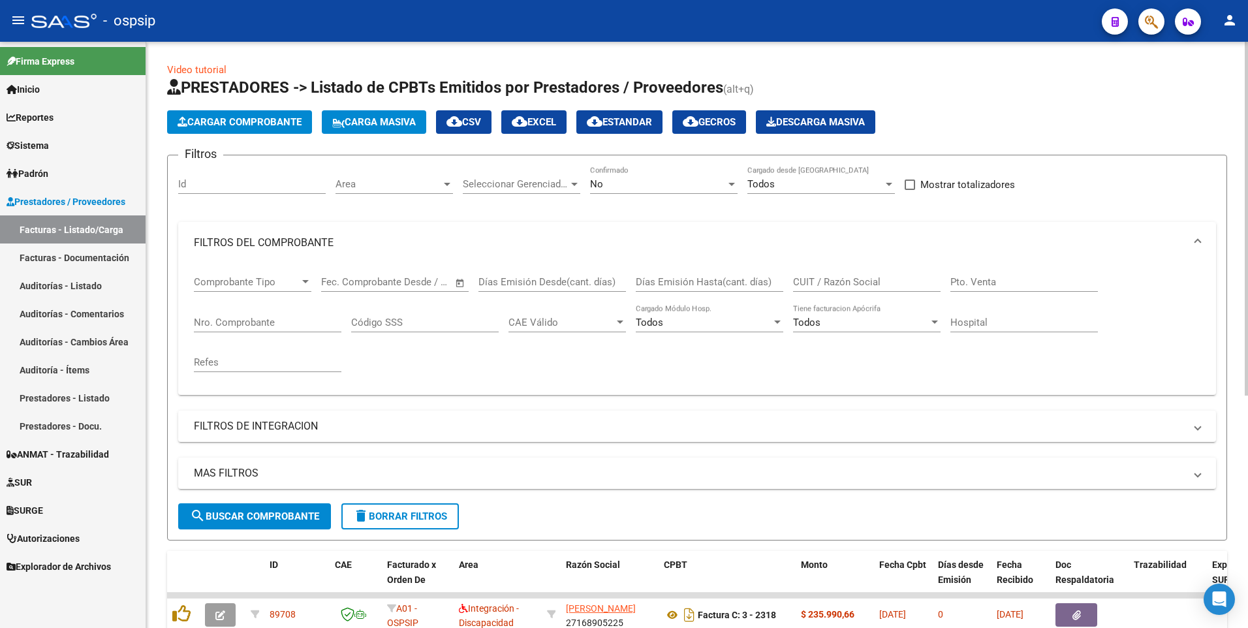
click at [258, 121] on span "Cargar Comprobante" at bounding box center [240, 122] width 124 height 12
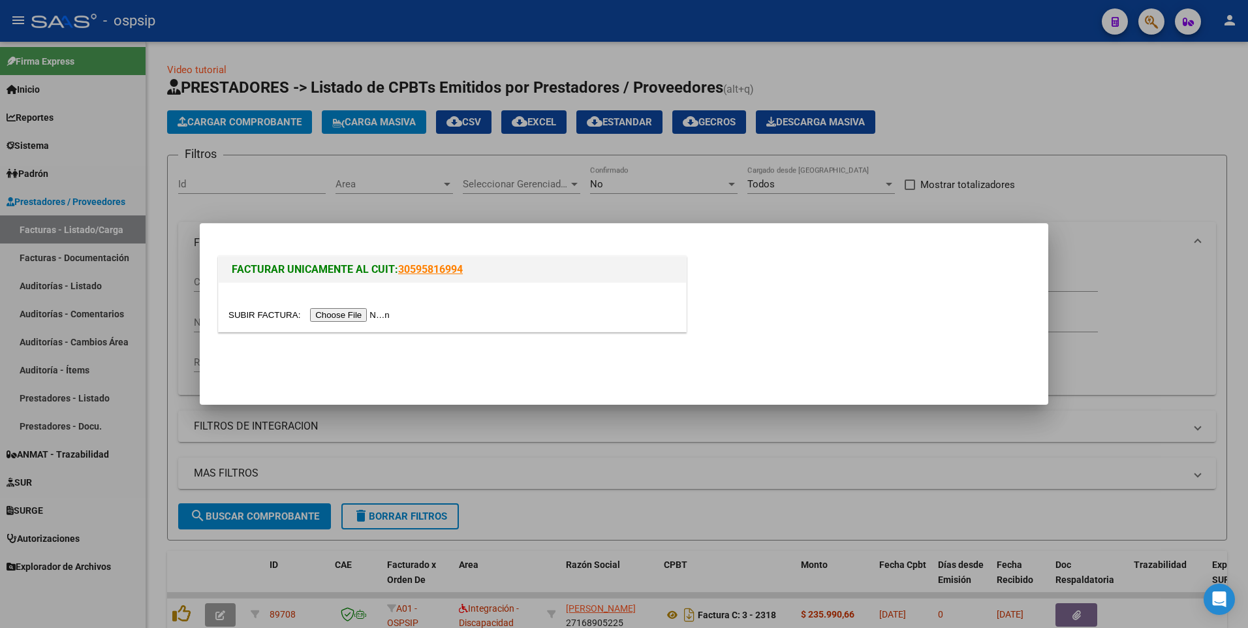
click at [351, 308] on input "file" at bounding box center [310, 315] width 165 height 14
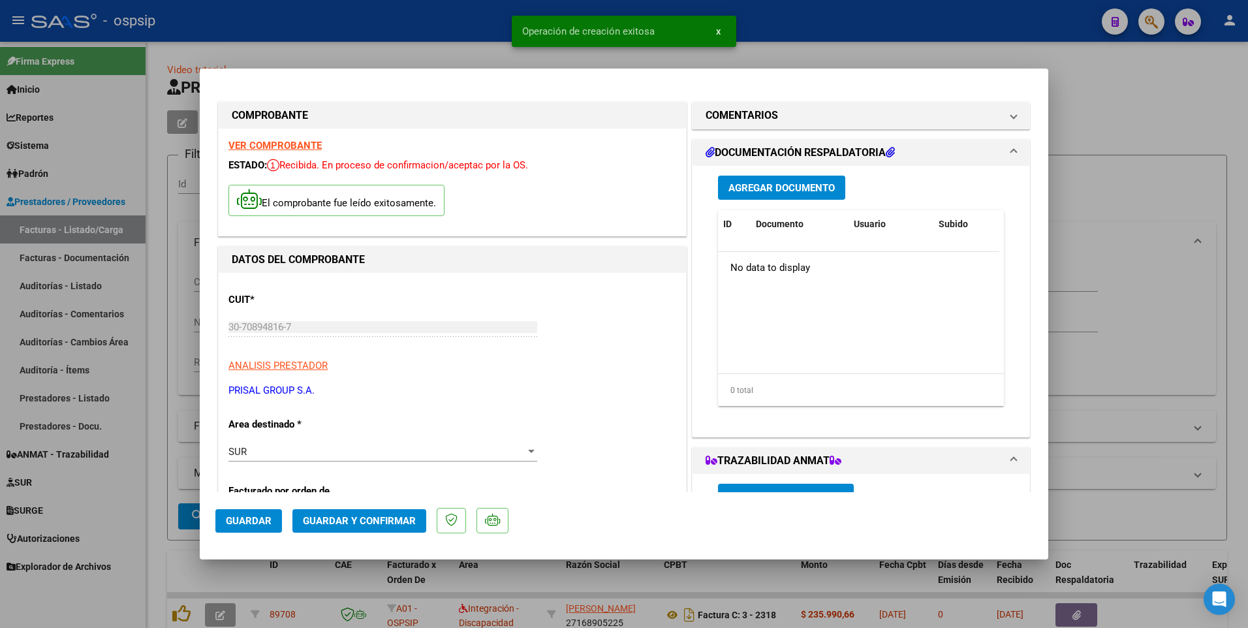
click at [264, 522] on span "Guardar" at bounding box center [249, 521] width 46 height 12
click at [405, 43] on div at bounding box center [624, 314] width 1248 height 628
type input "$ 0,00"
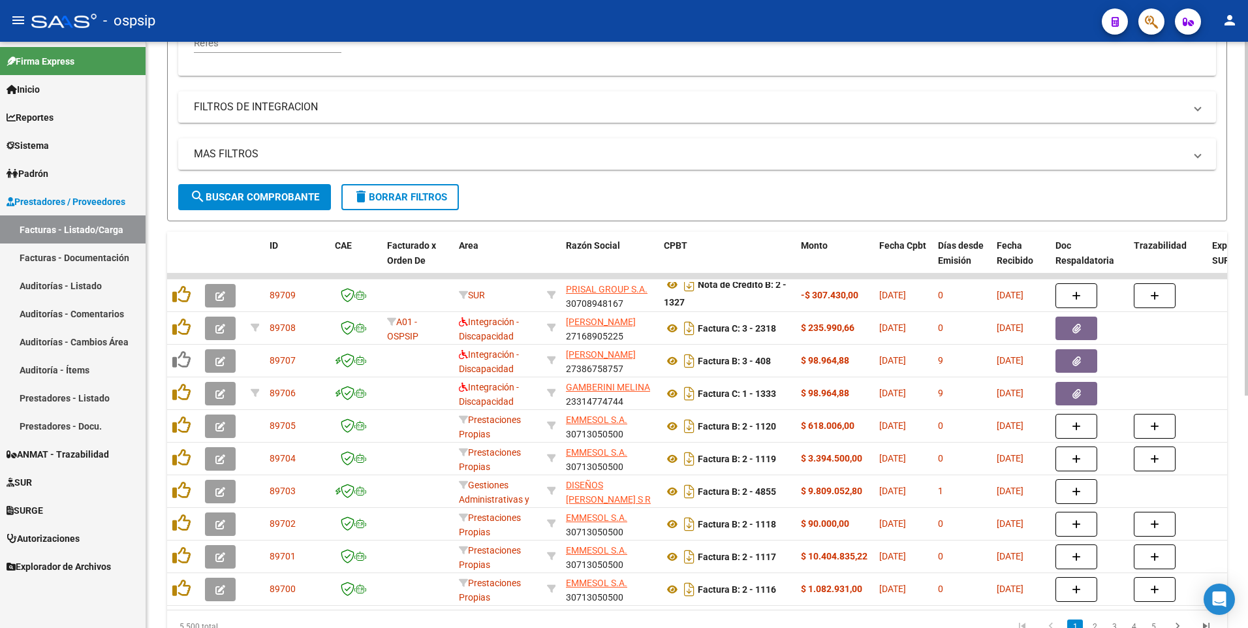
scroll to position [326, 0]
